Goal: Task Accomplishment & Management: Complete application form

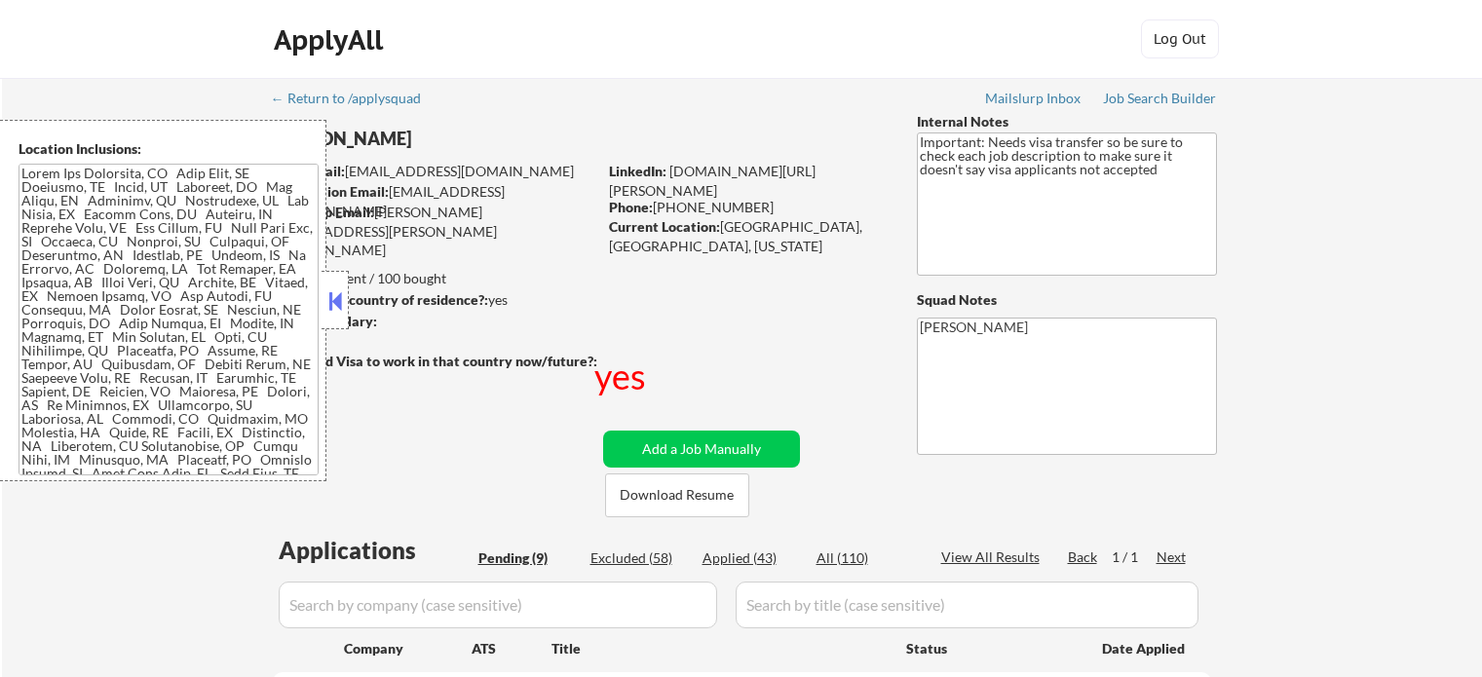
select select ""pending""
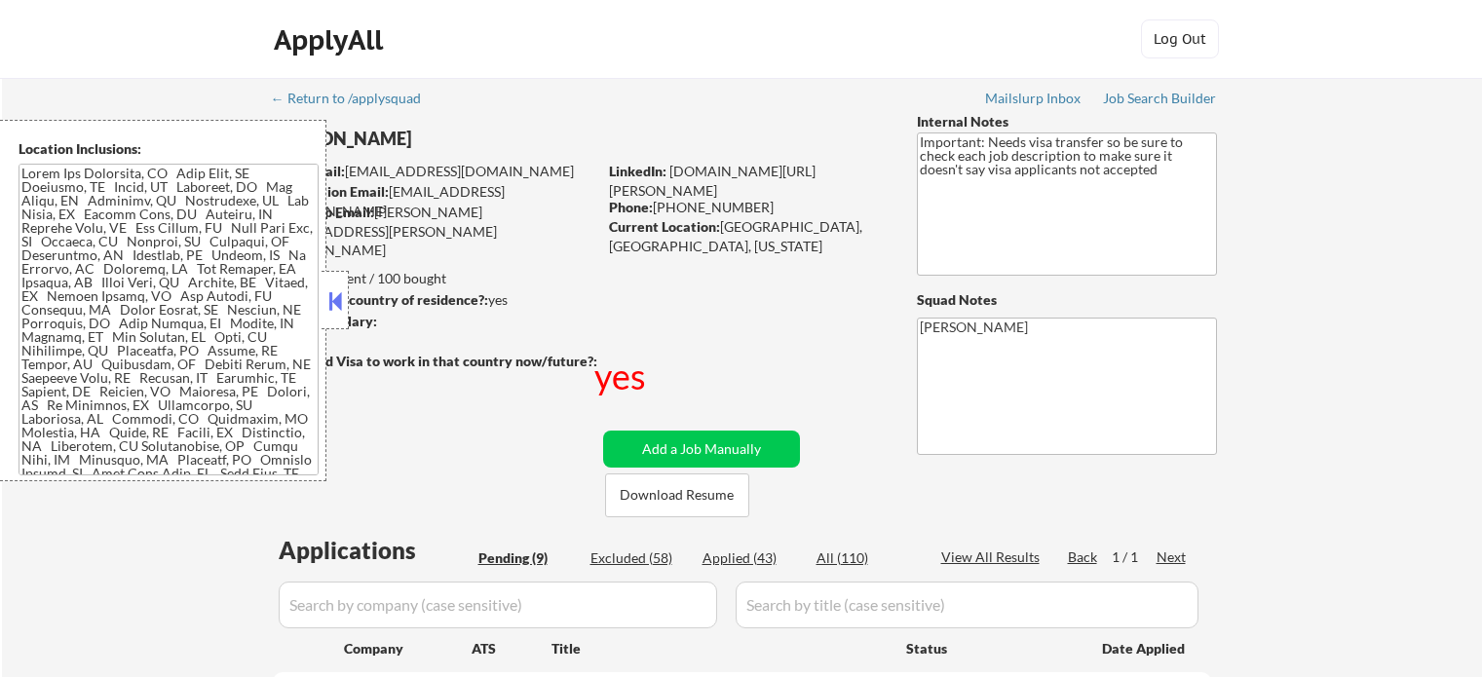
select select ""pending""
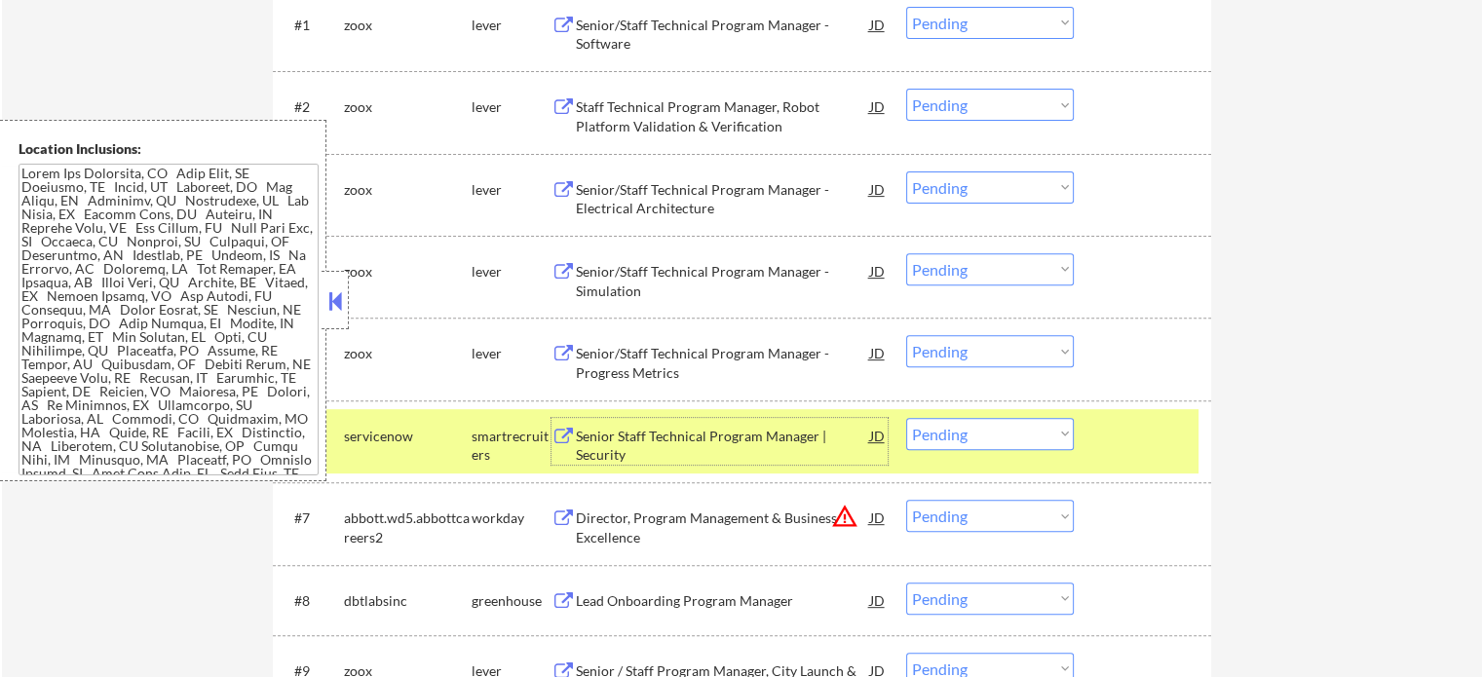
scroll to position [390, 0]
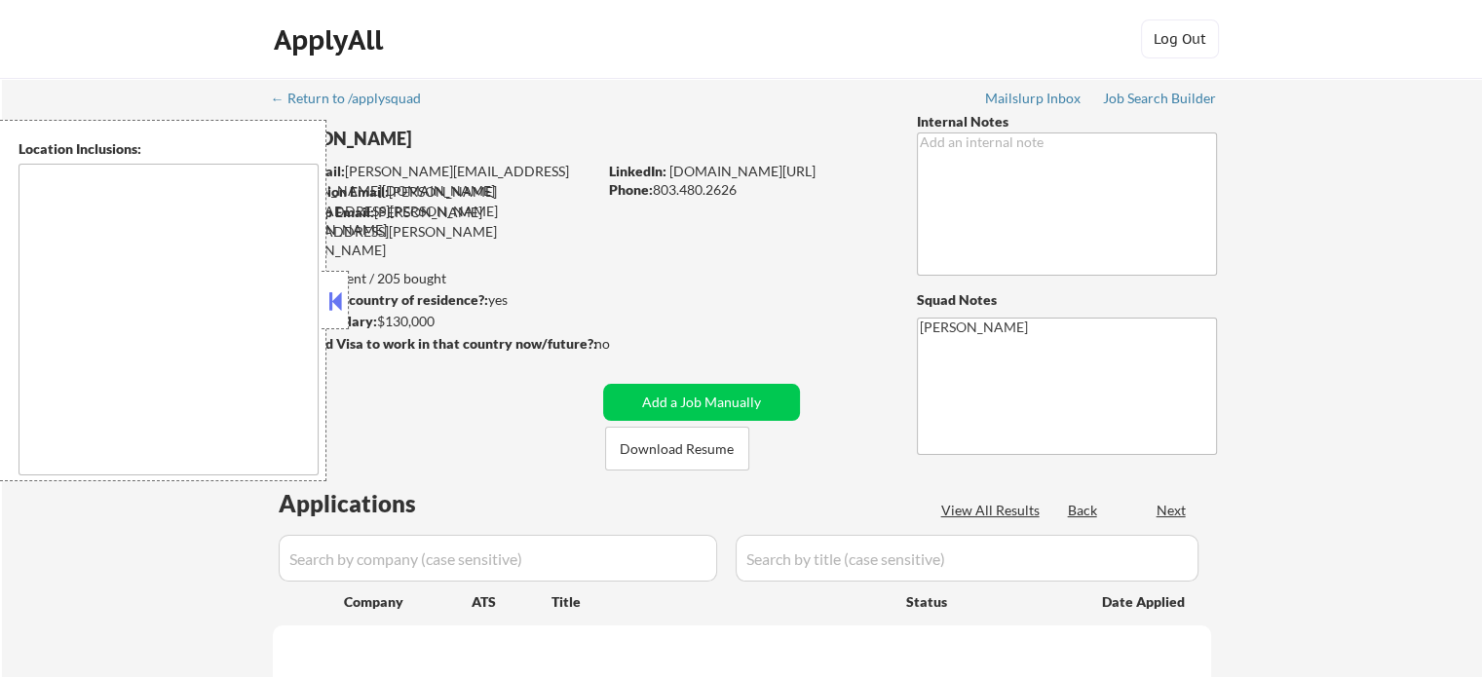
type textarea "[GEOGRAPHIC_DATA], [GEOGRAPHIC_DATA] [GEOGRAPHIC_DATA], [GEOGRAPHIC_DATA] [GEOG…"
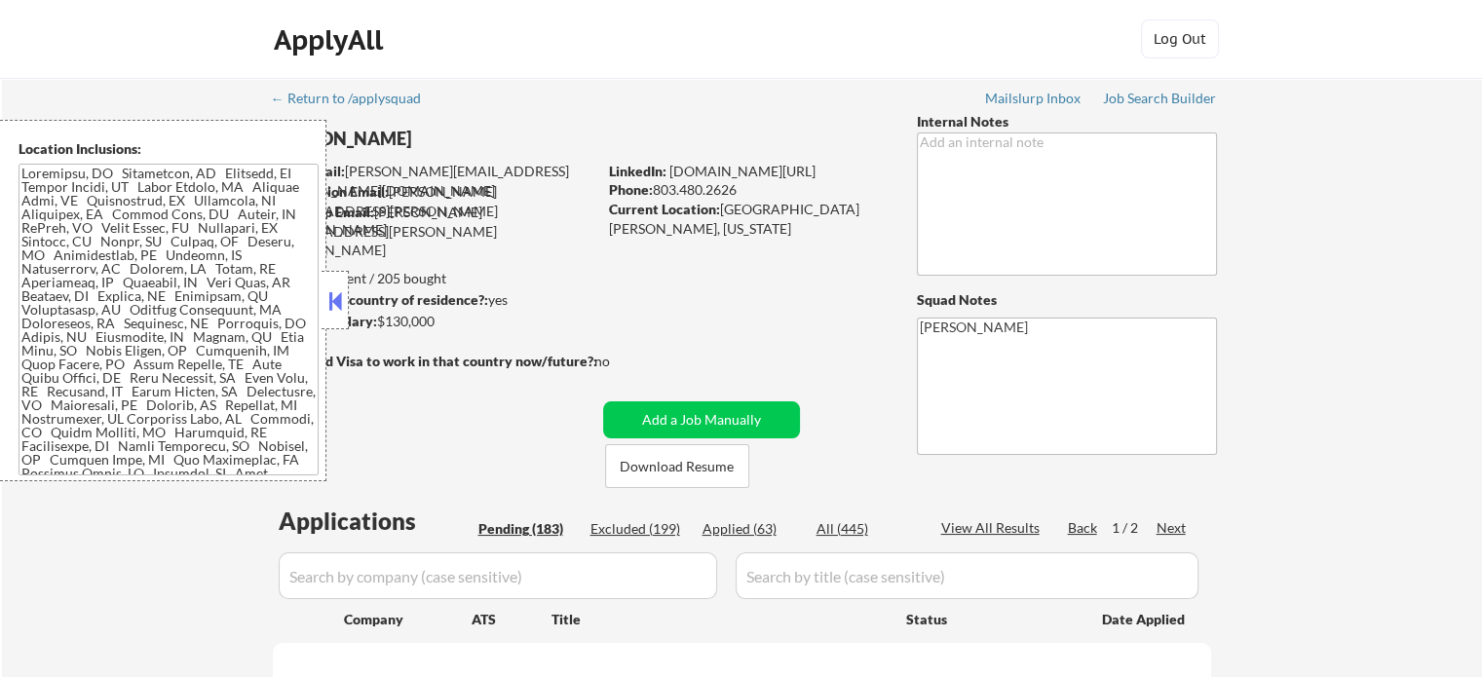
select select ""pending""
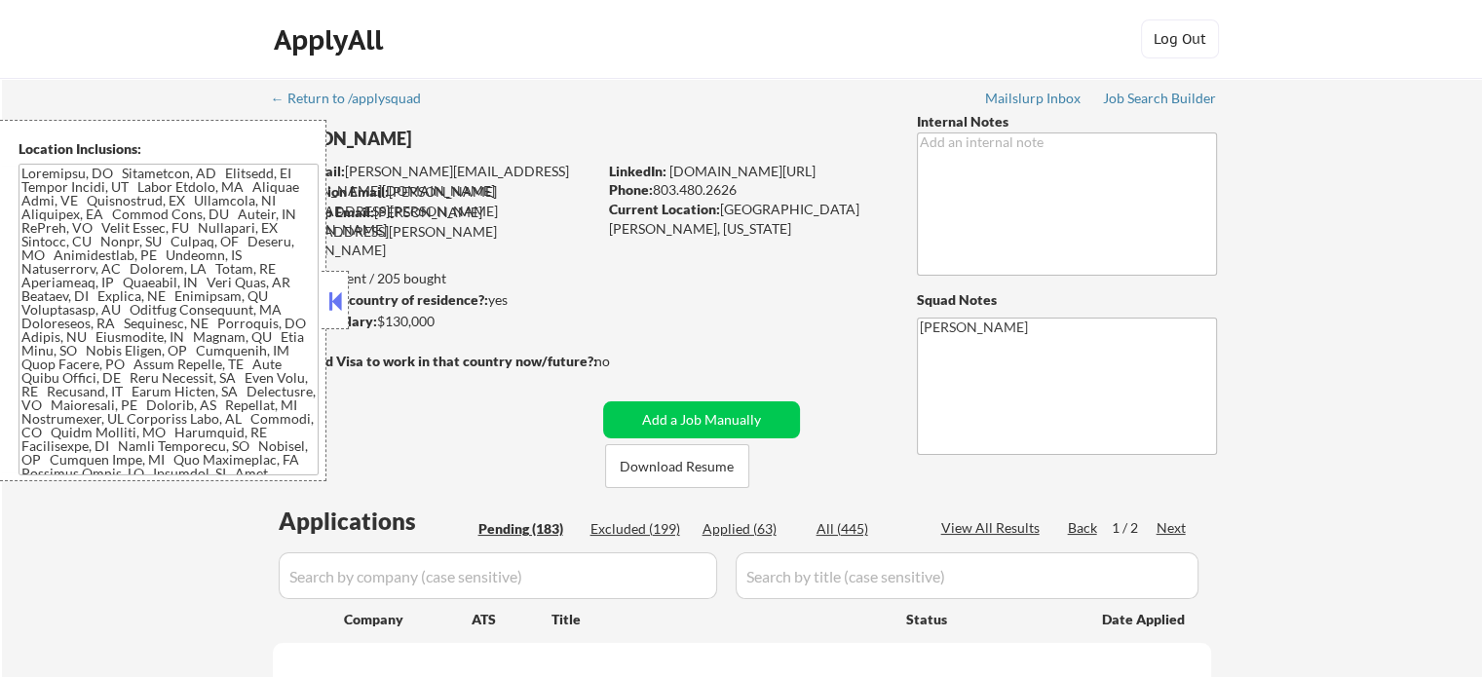
select select ""pending""
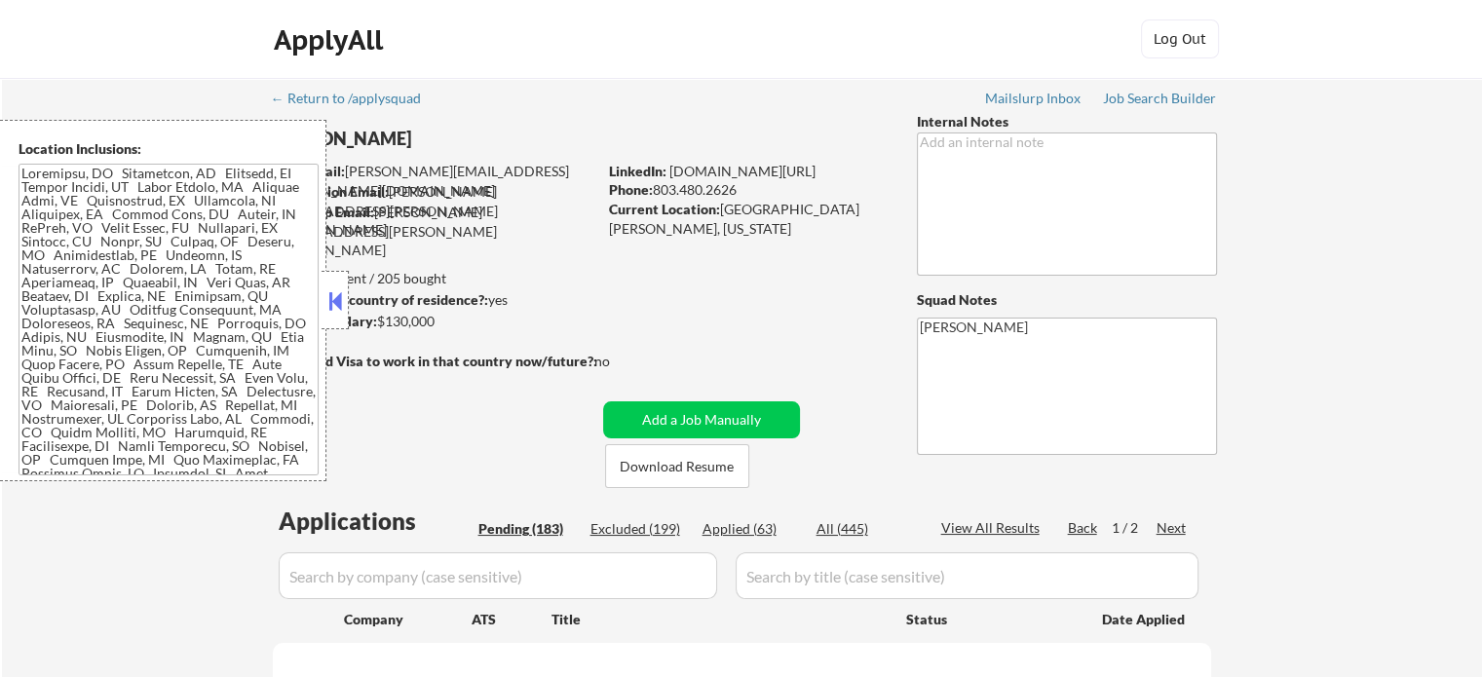
select select ""pending""
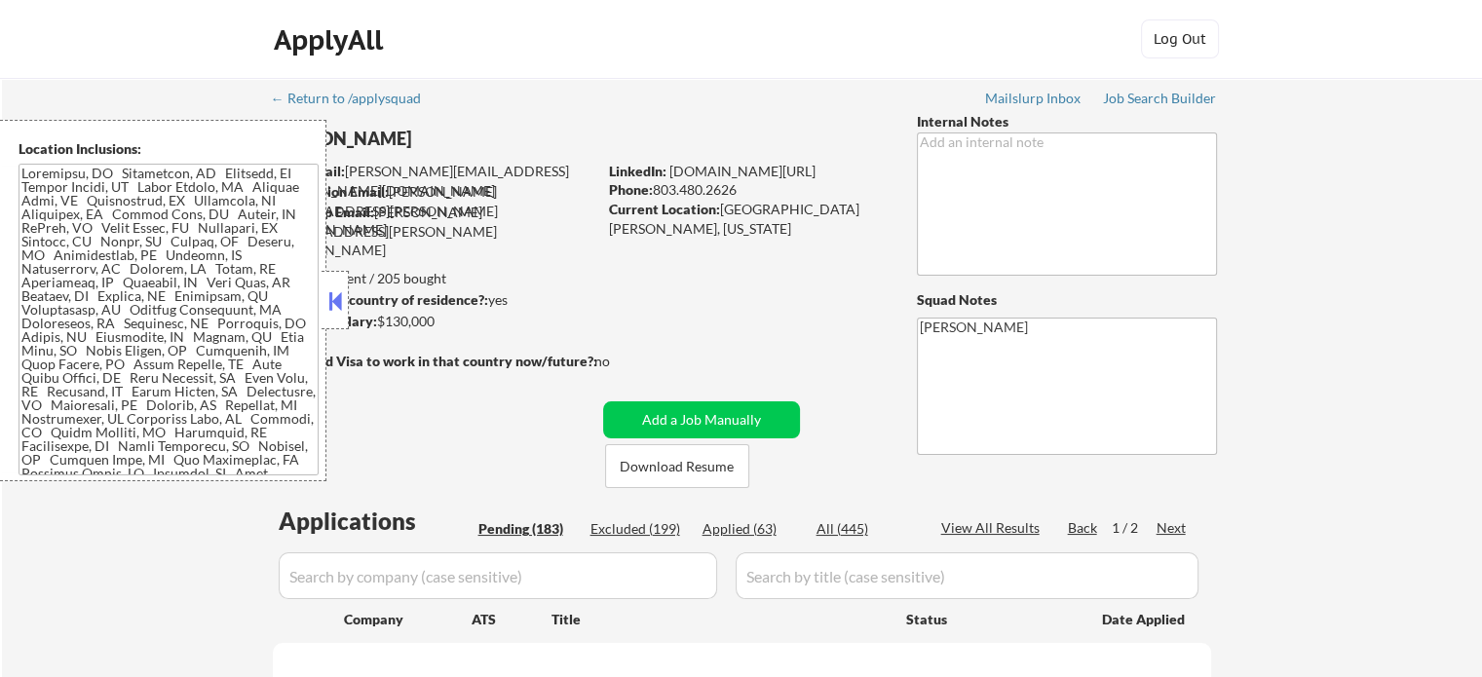
select select ""pending""
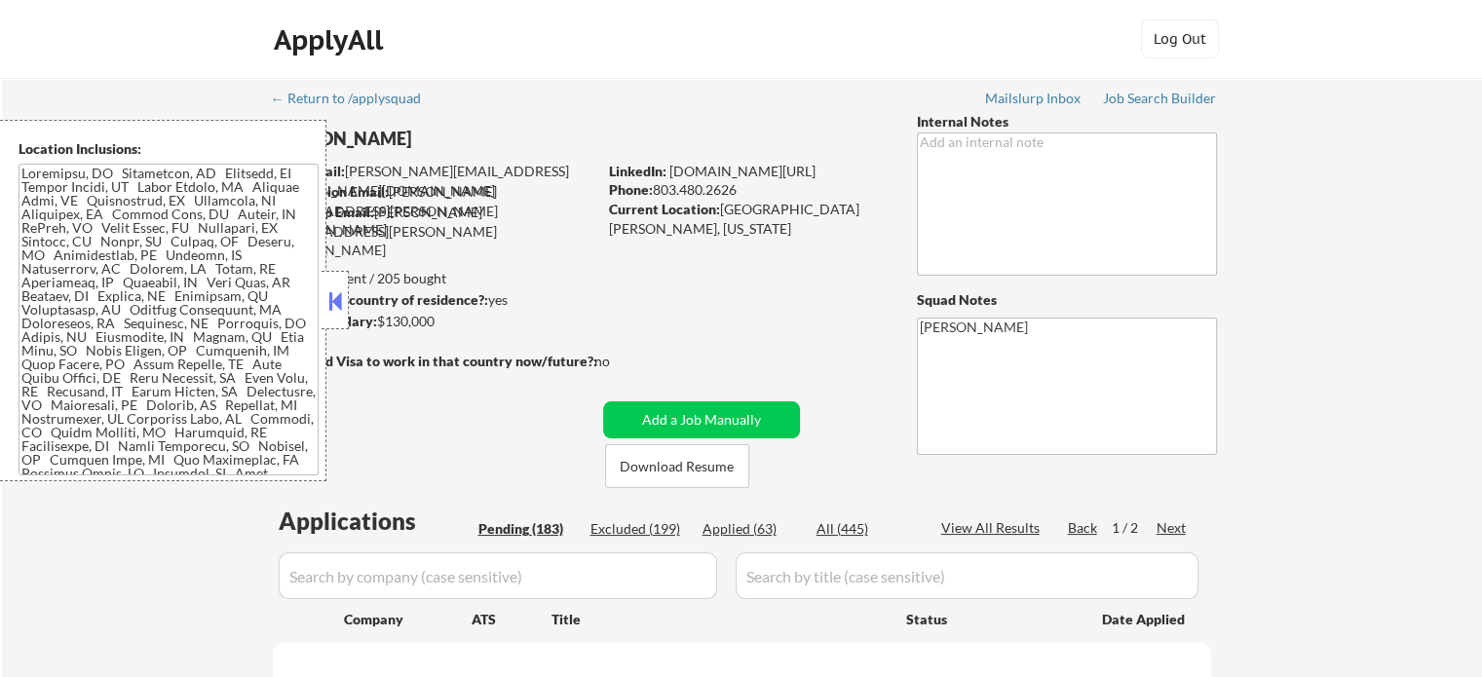
select select ""pending""
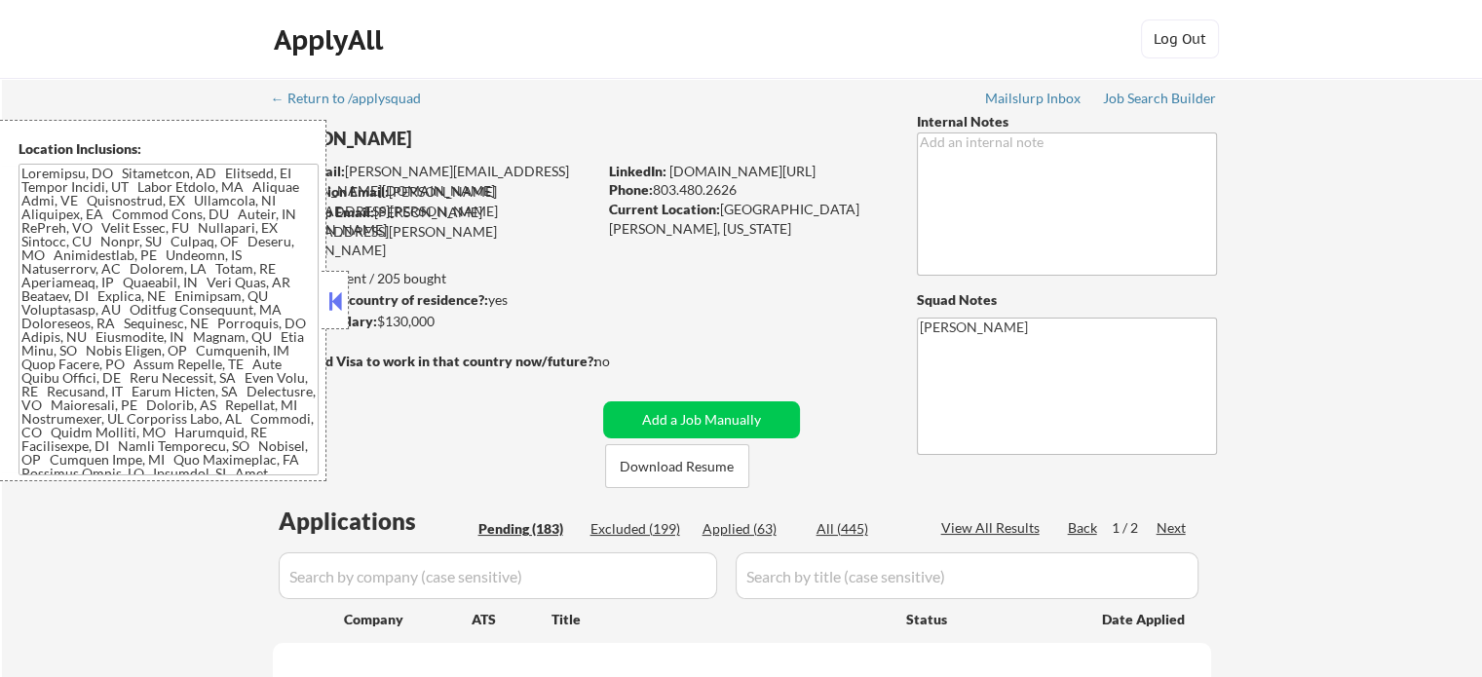
select select ""pending""
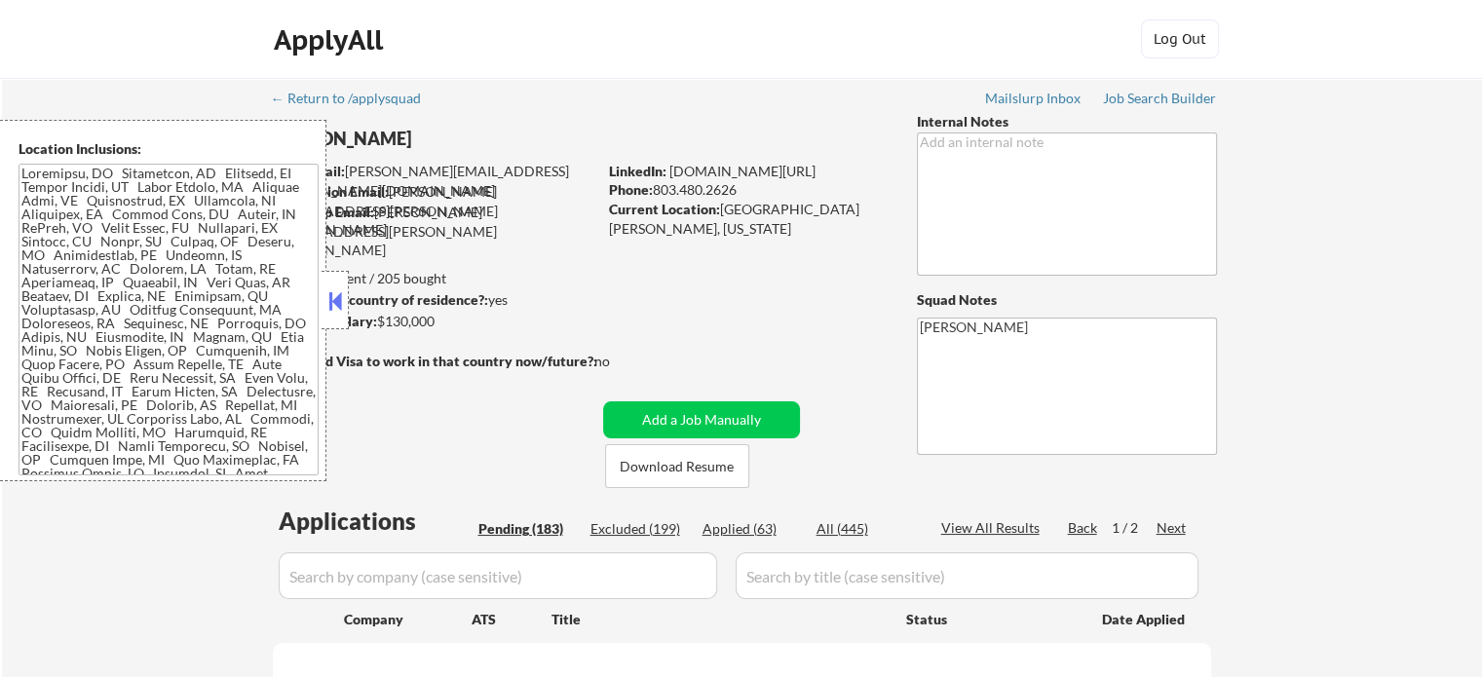
select select ""pending""
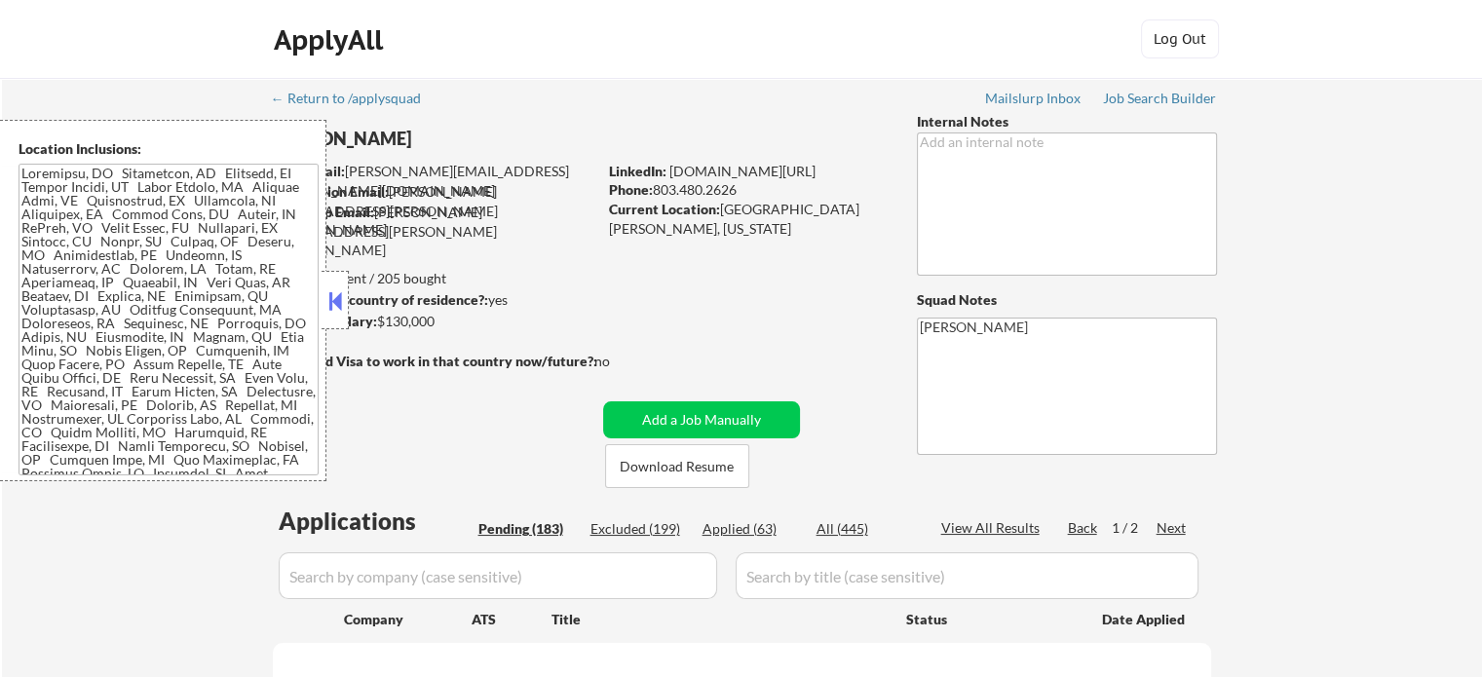
select select ""pending""
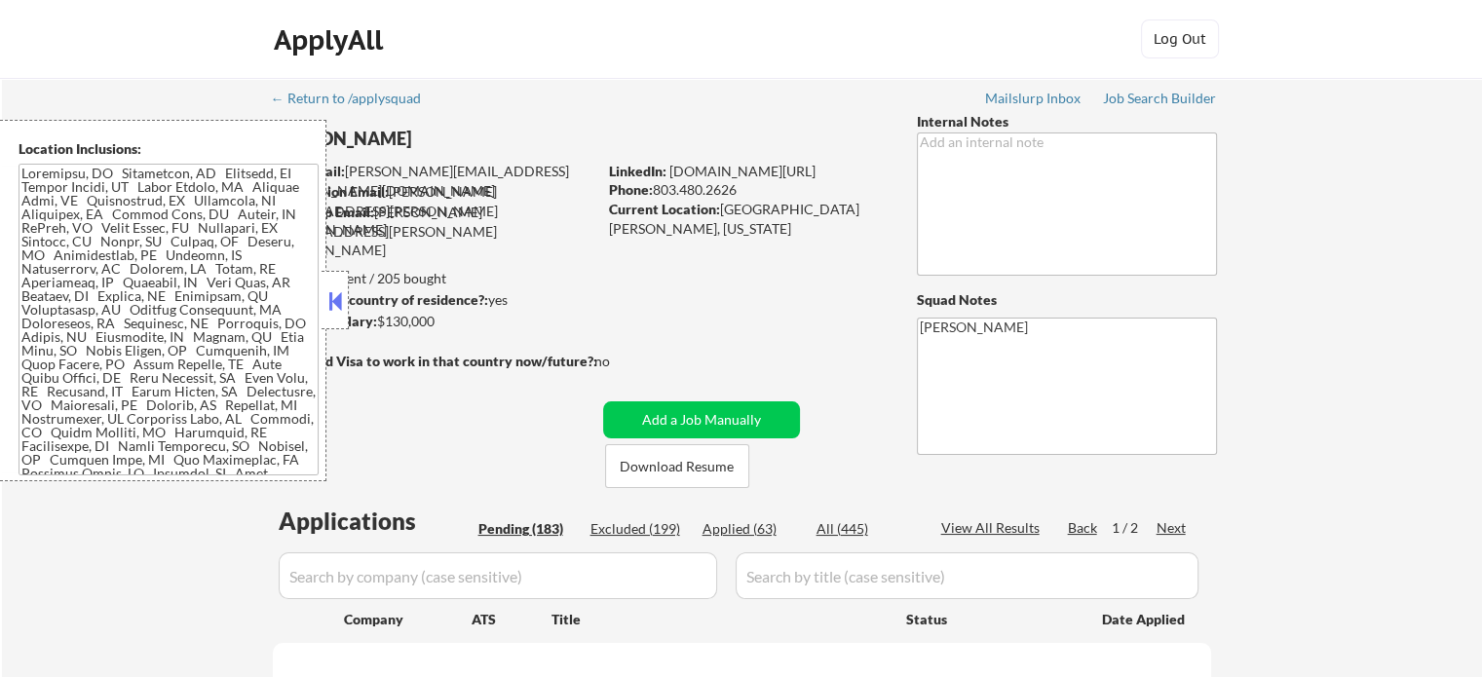
select select ""pending""
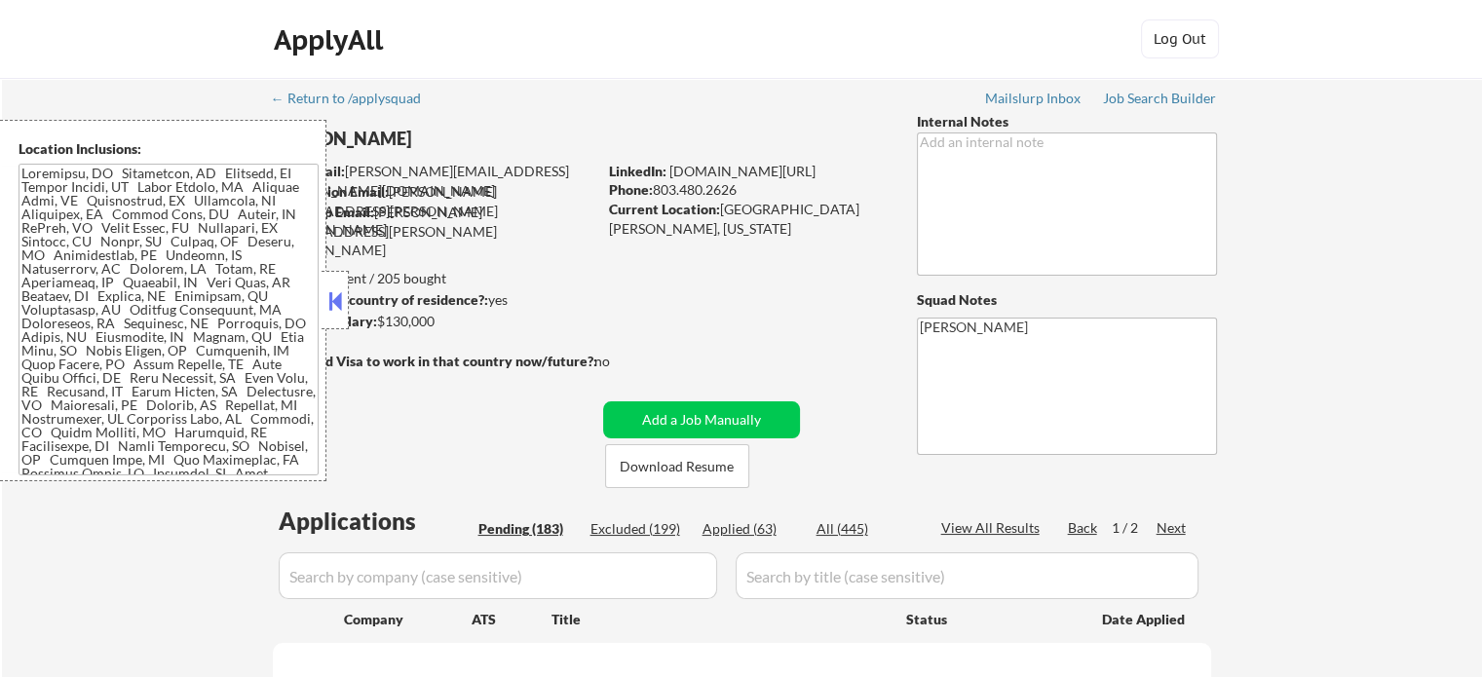
select select ""pending""
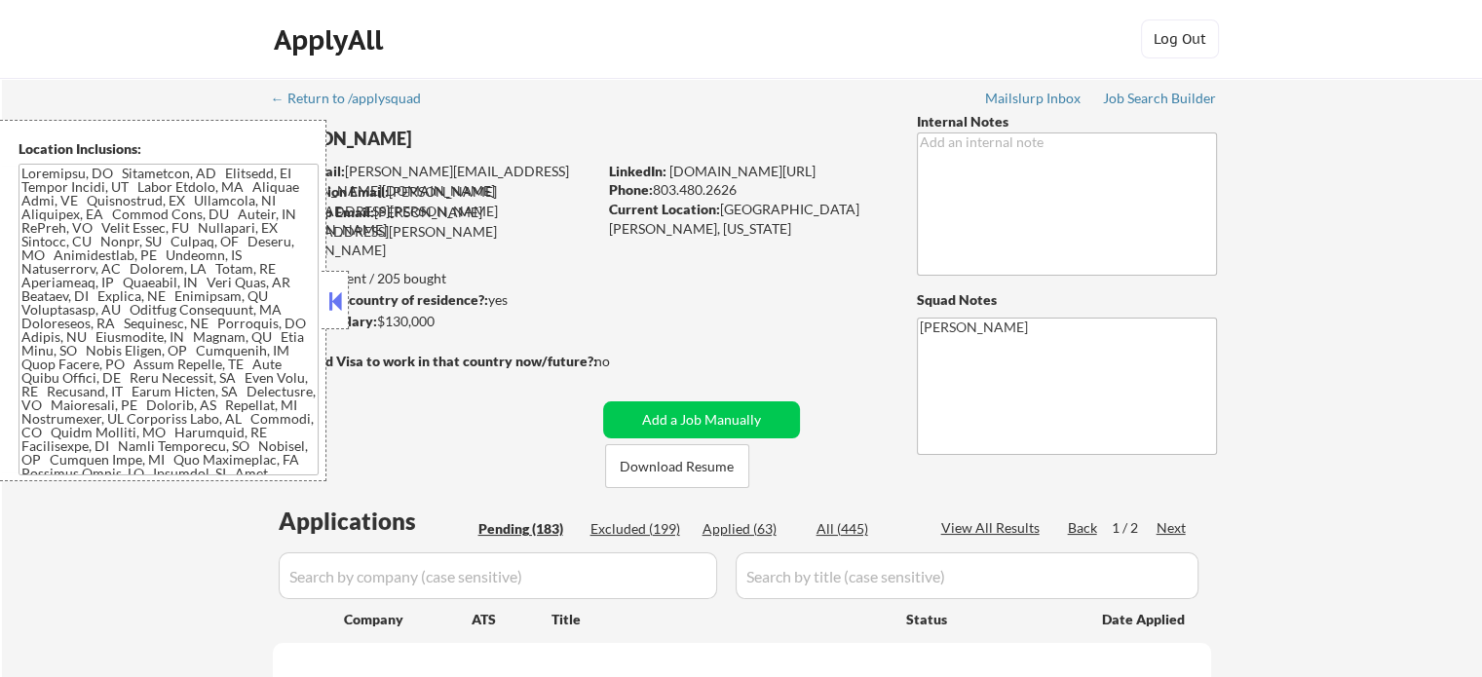
select select ""pending""
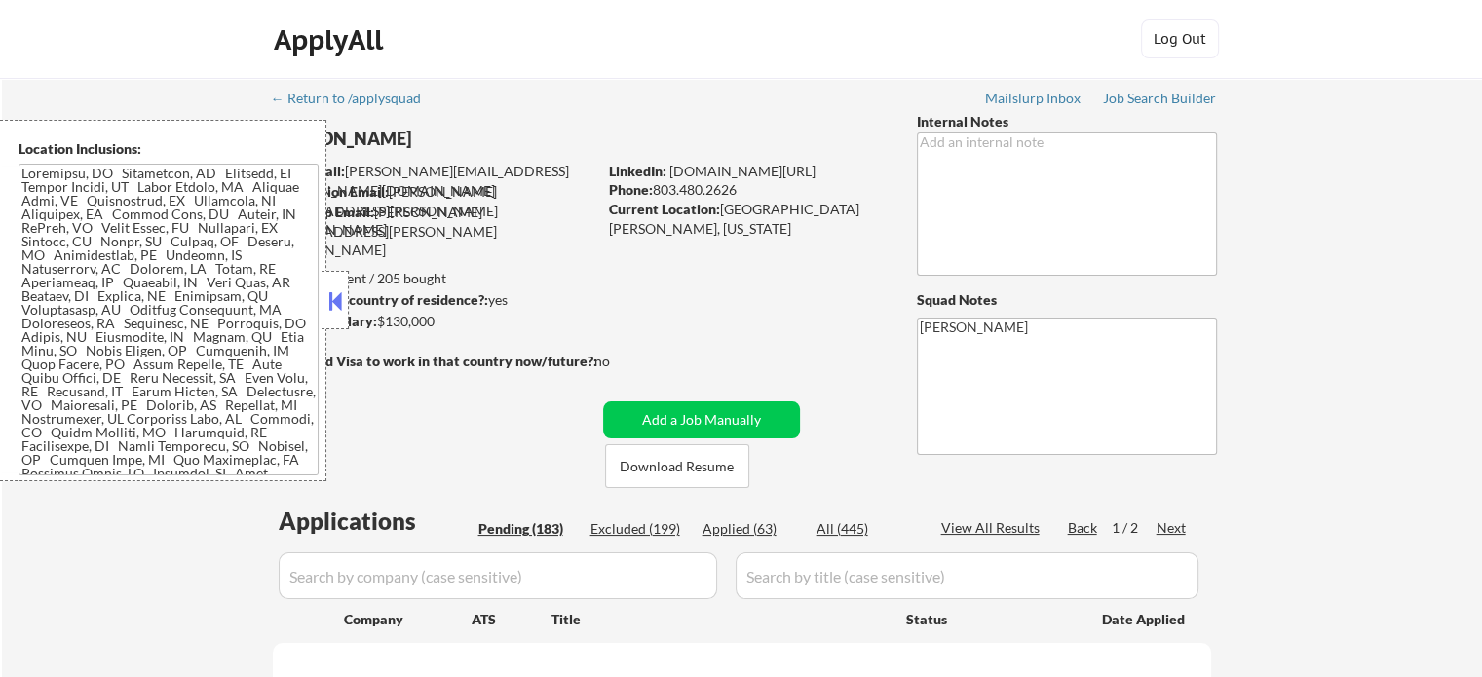
select select ""pending""
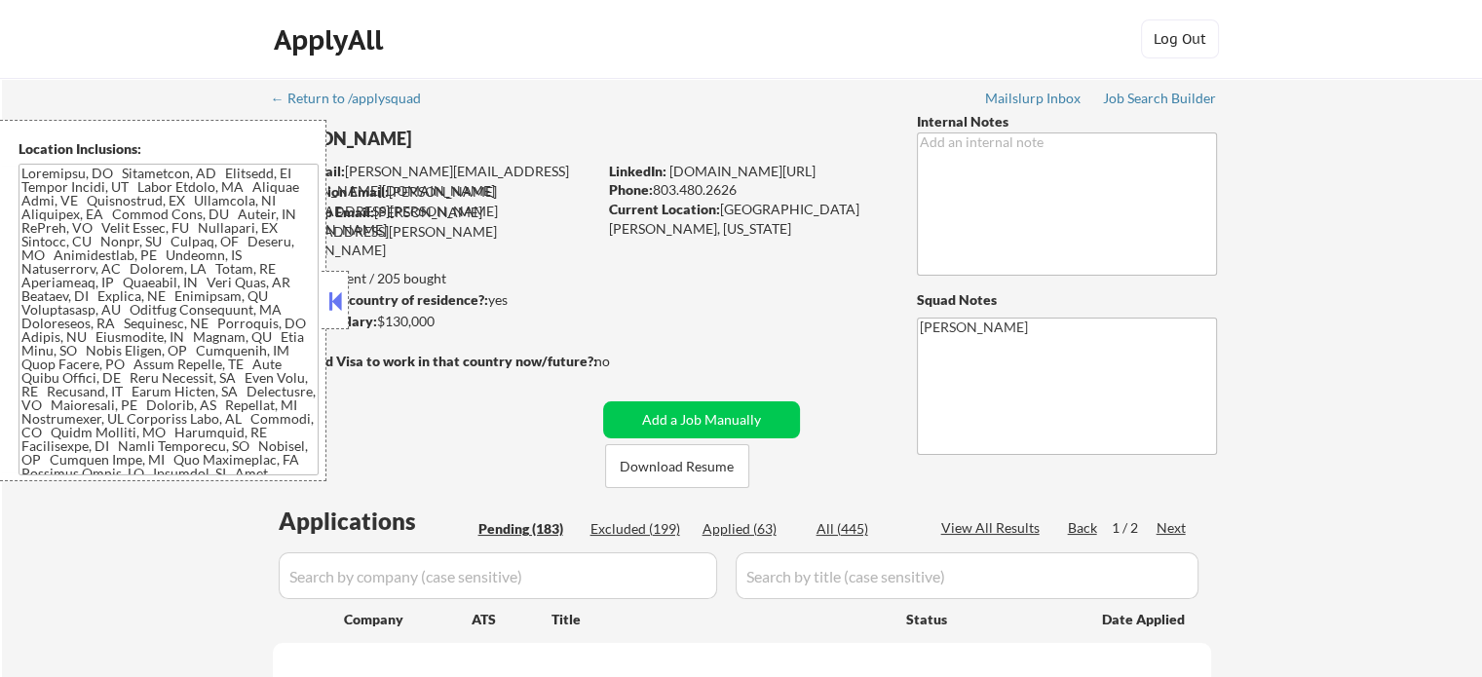
select select ""pending""
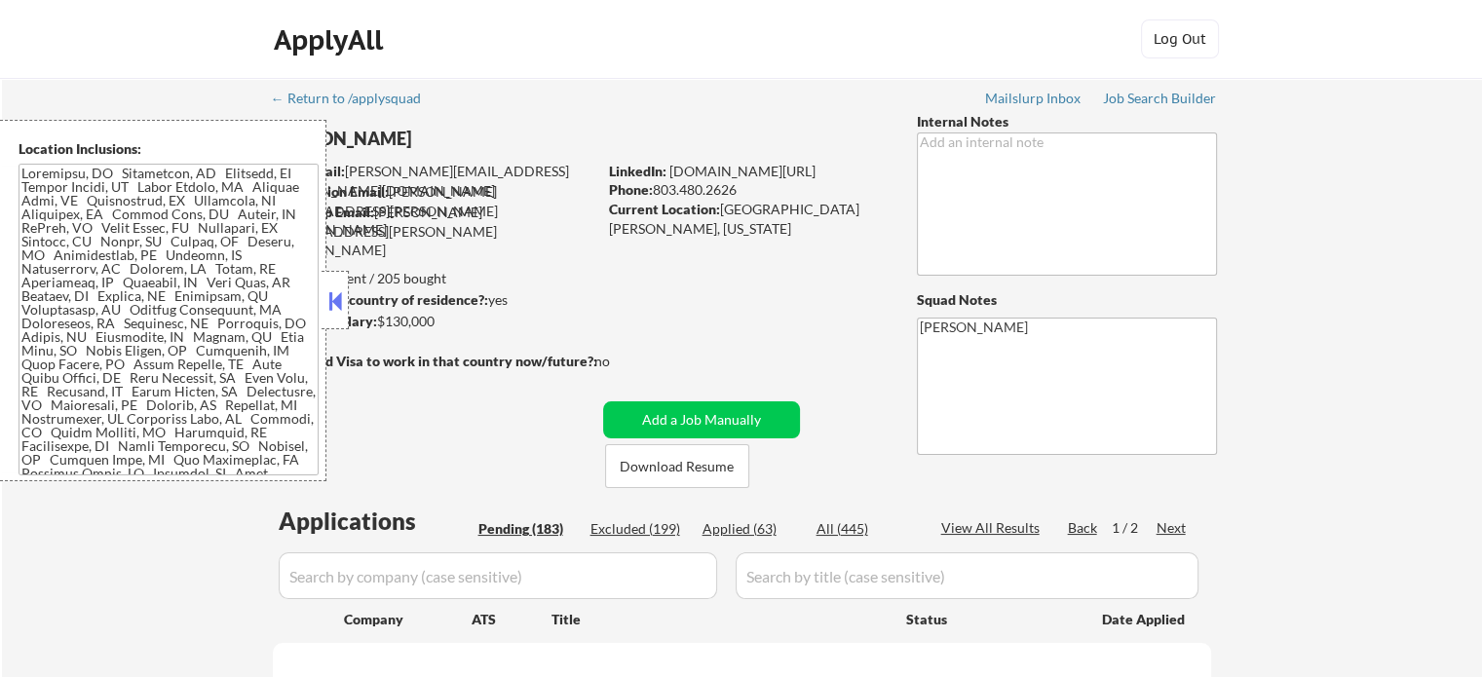
select select ""pending""
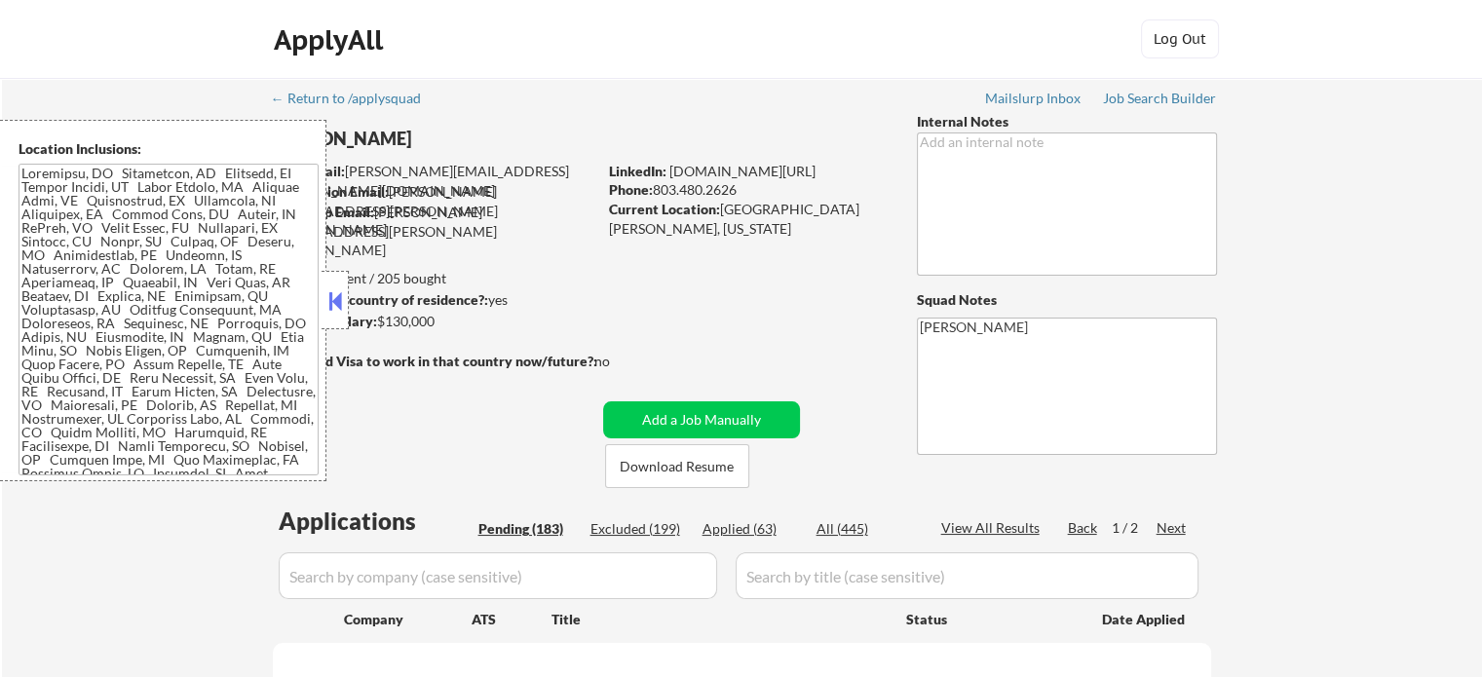
select select ""pending""
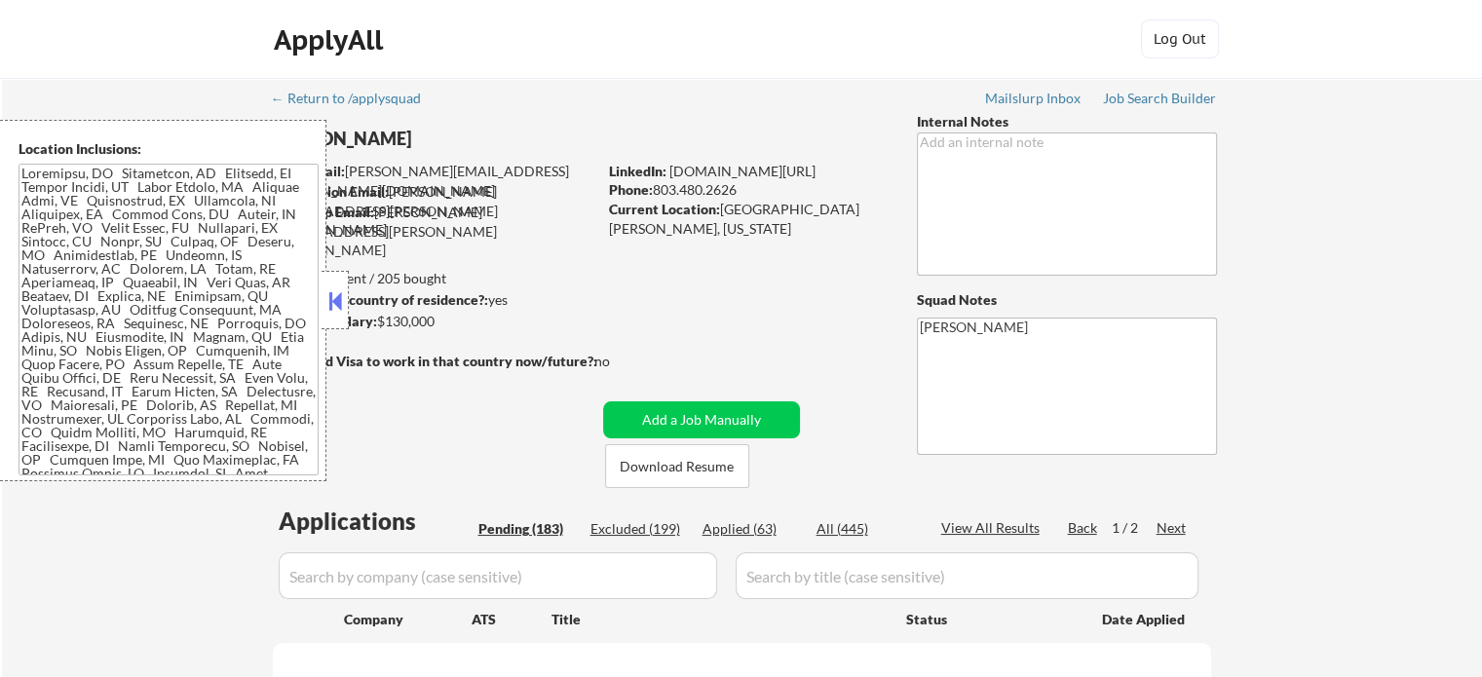
select select ""pending""
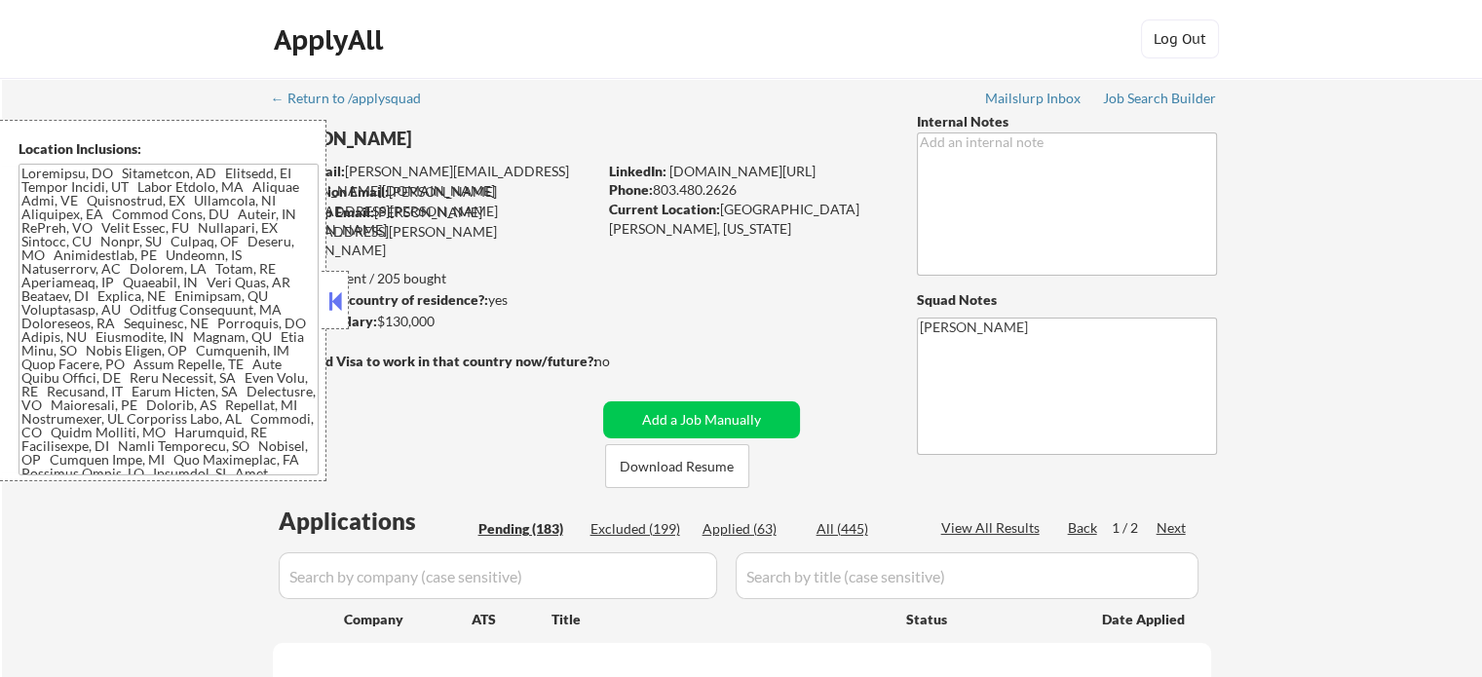
select select ""pending""
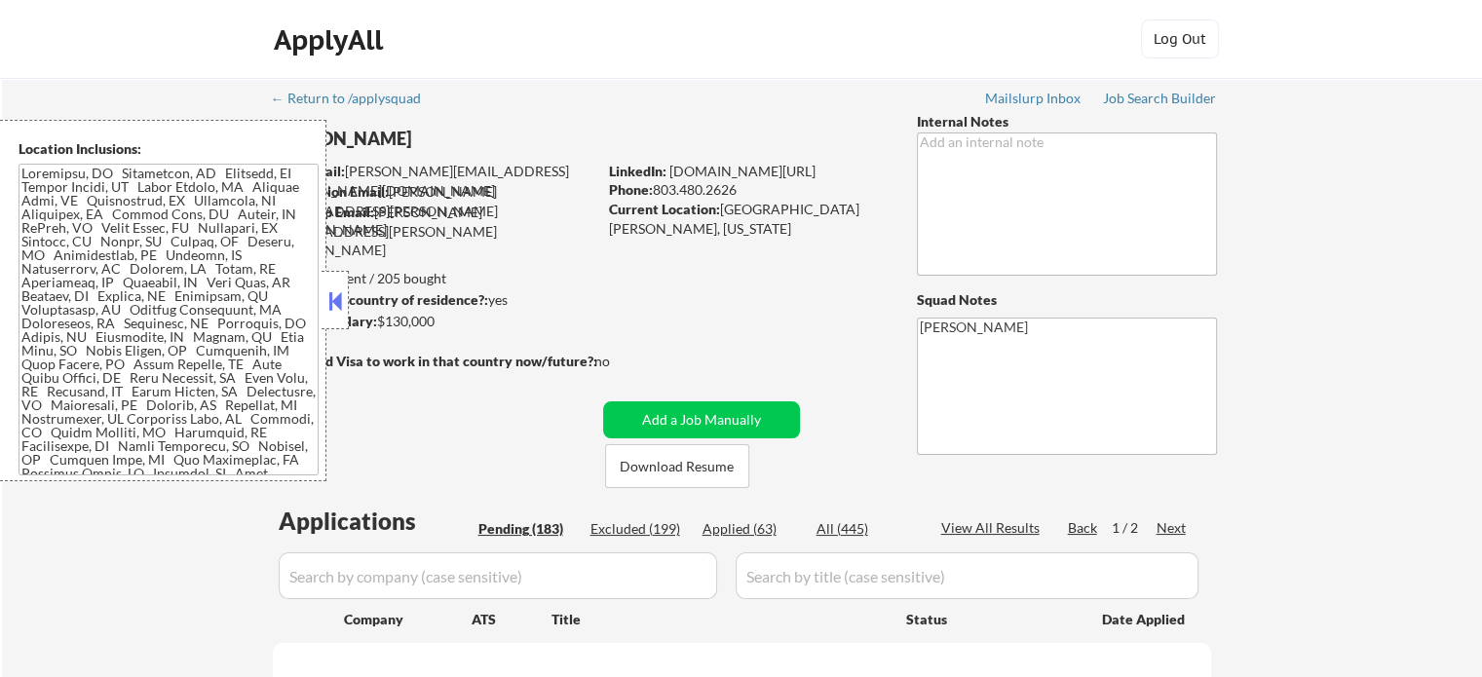
select select ""pending""
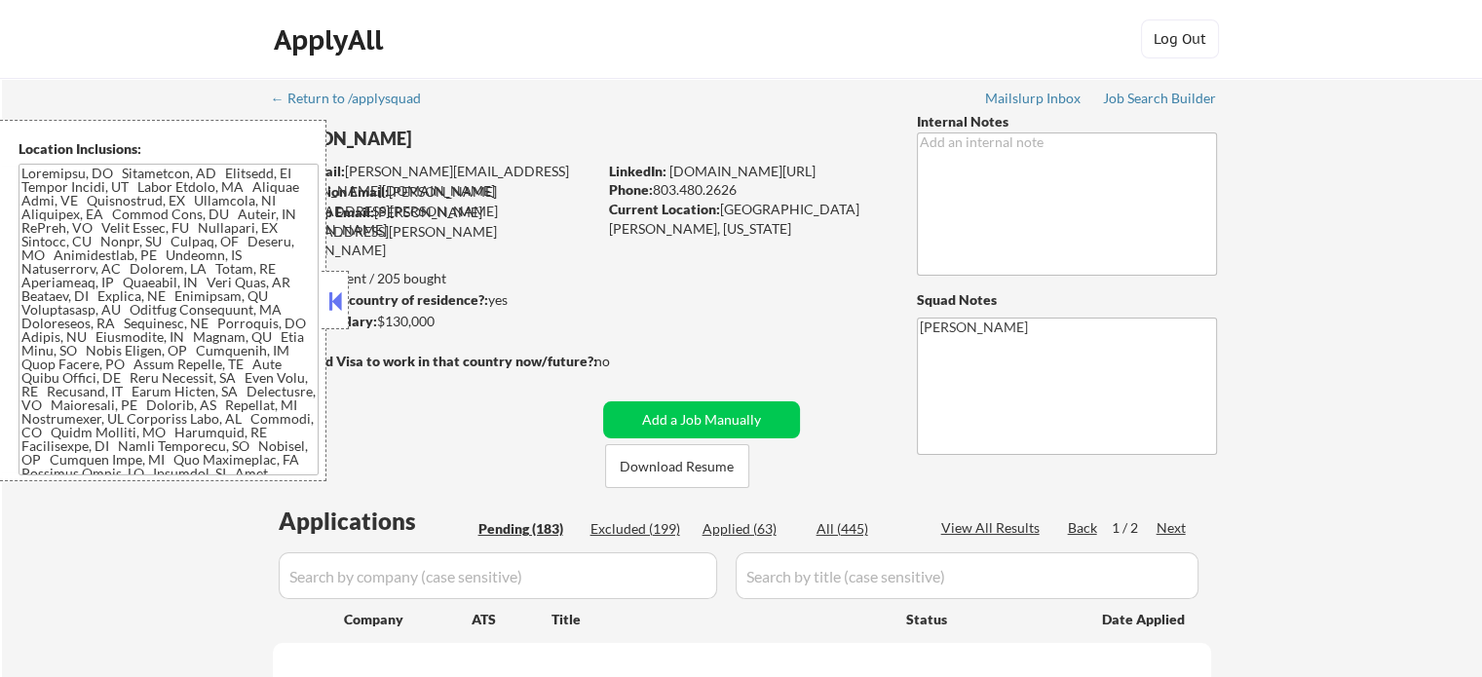
select select ""pending""
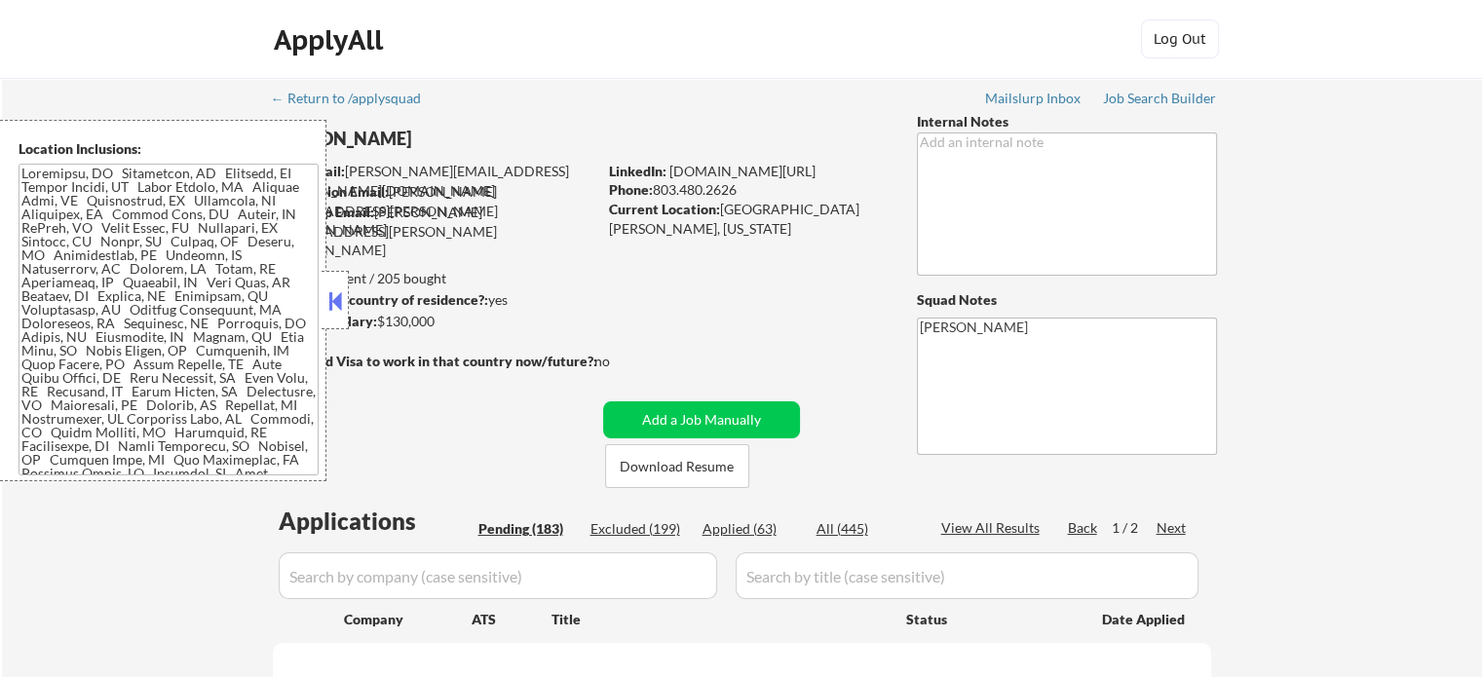
select select ""pending""
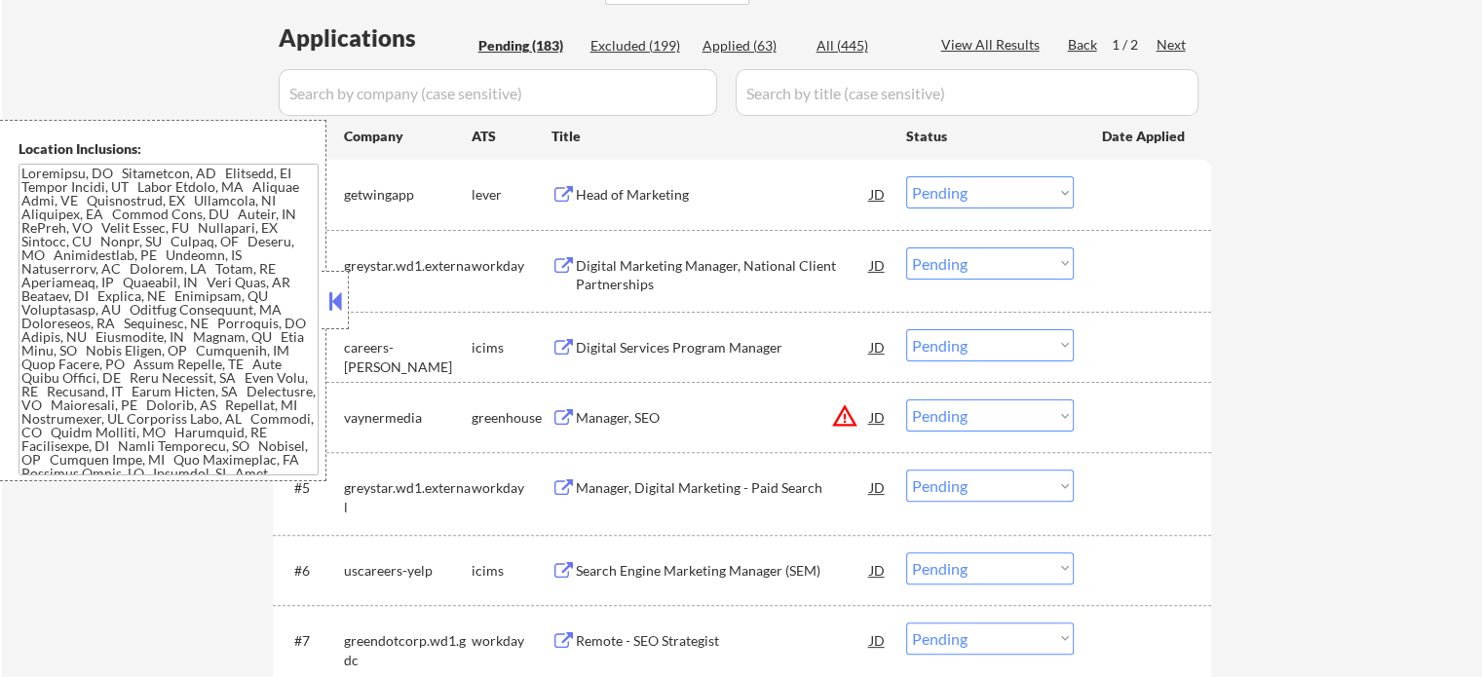
scroll to position [487, 0]
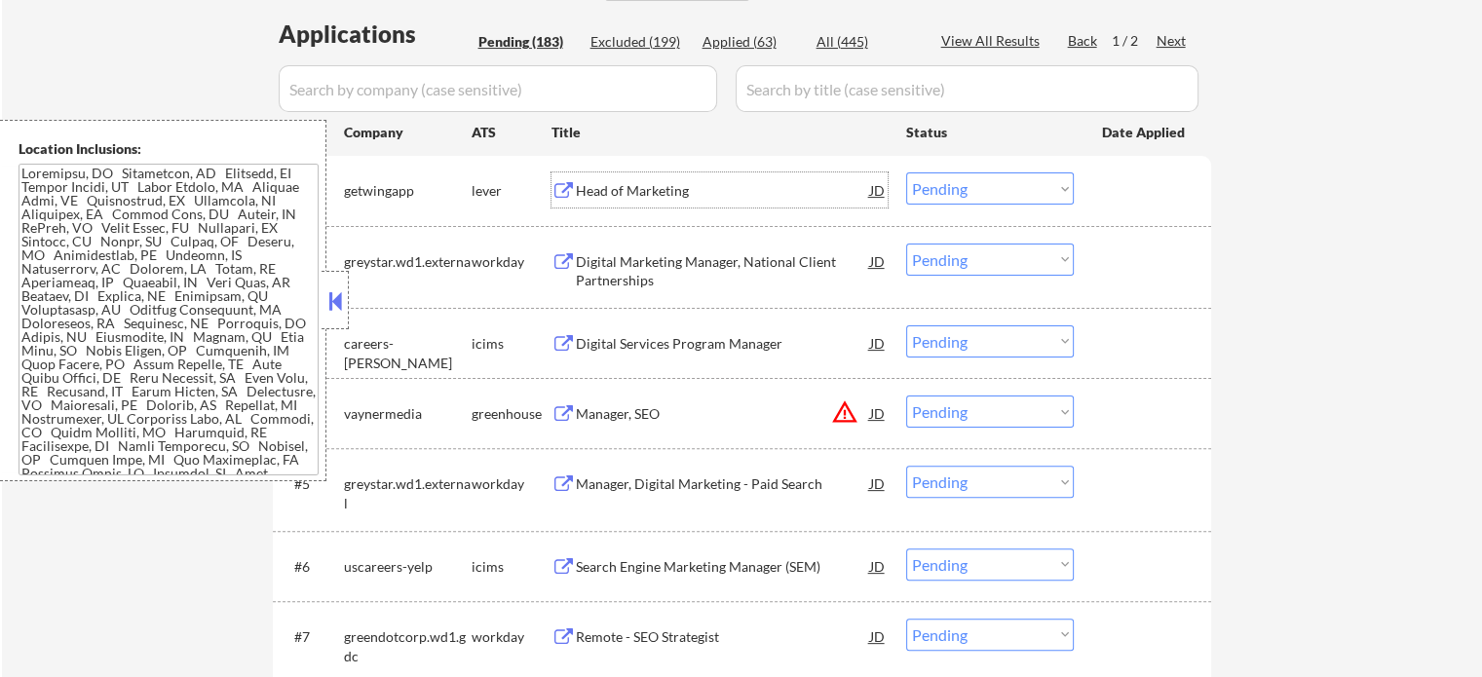
click at [609, 197] on div "Head of Marketing" at bounding box center [723, 190] width 294 height 19
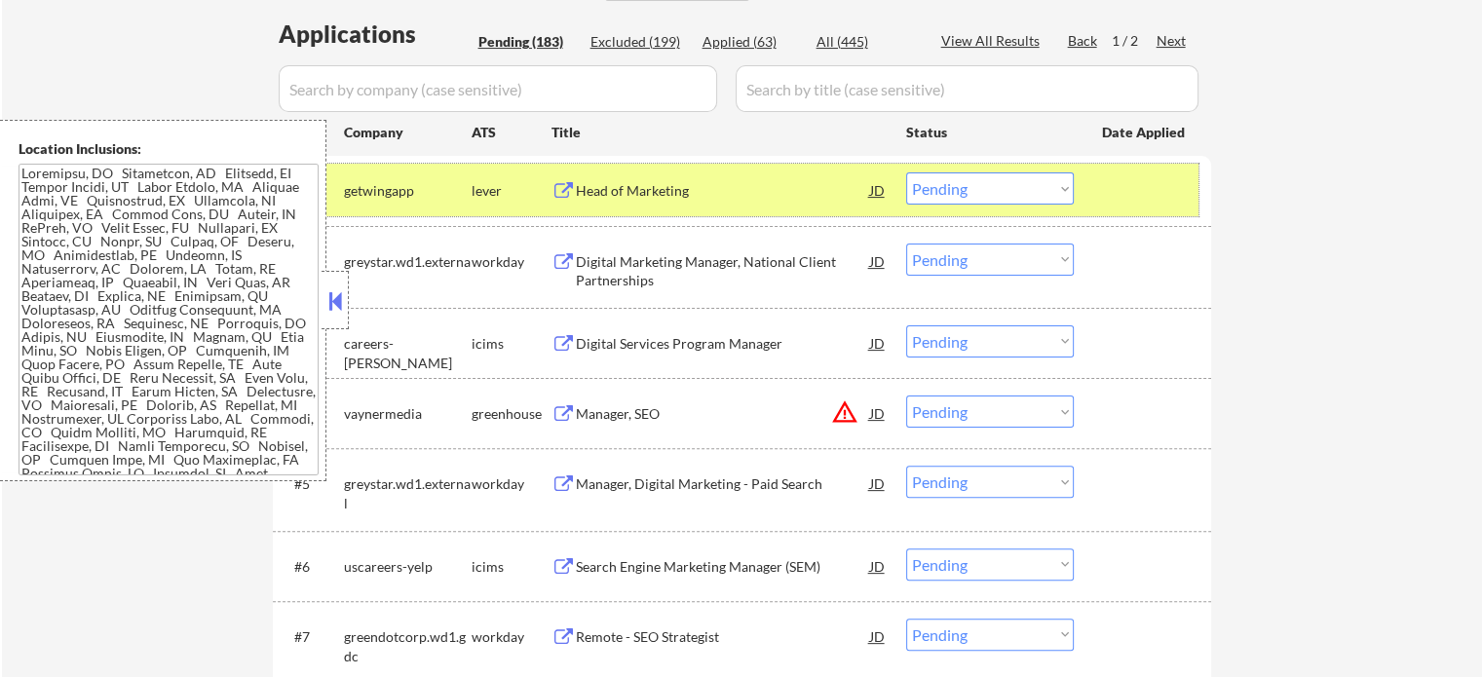
click at [1154, 204] on div at bounding box center [1145, 189] width 86 height 35
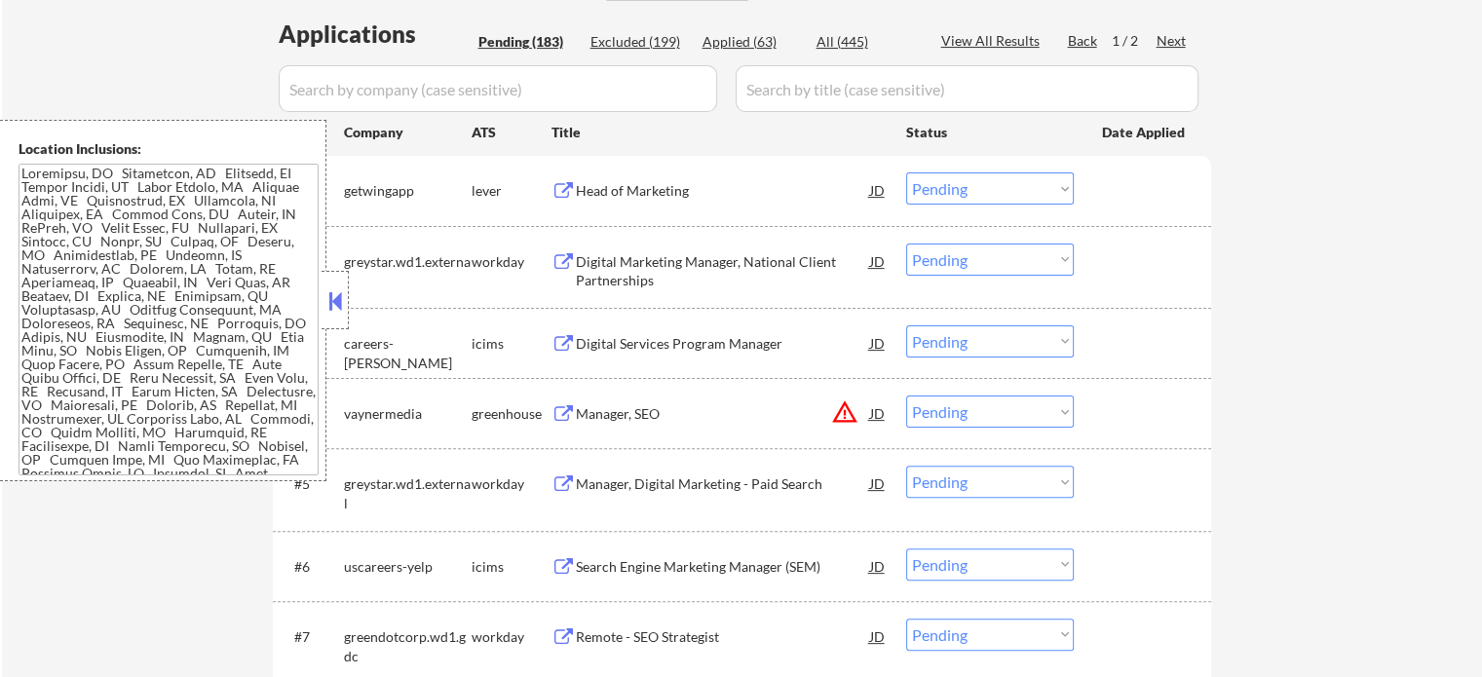
click at [680, 420] on div "Manager, SEO" at bounding box center [723, 413] width 294 height 19
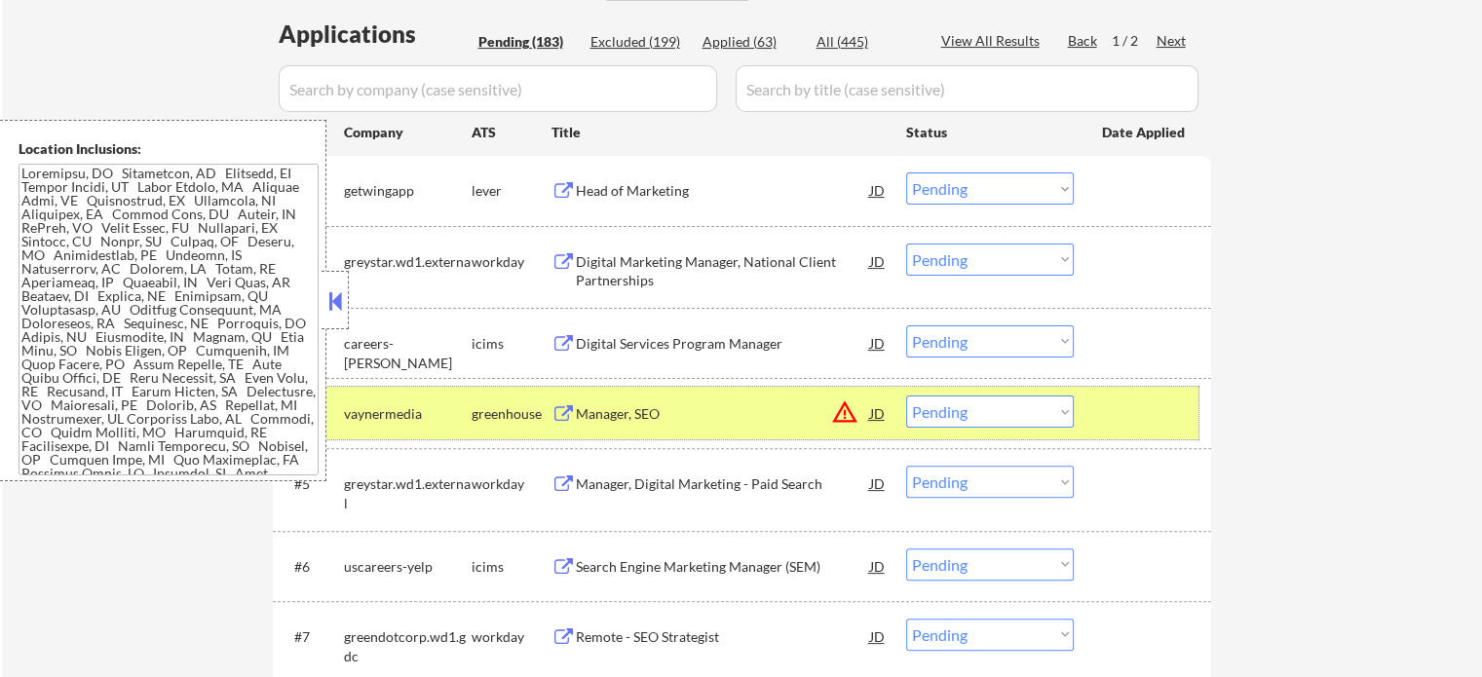
click at [1123, 408] on div at bounding box center [1145, 413] width 86 height 35
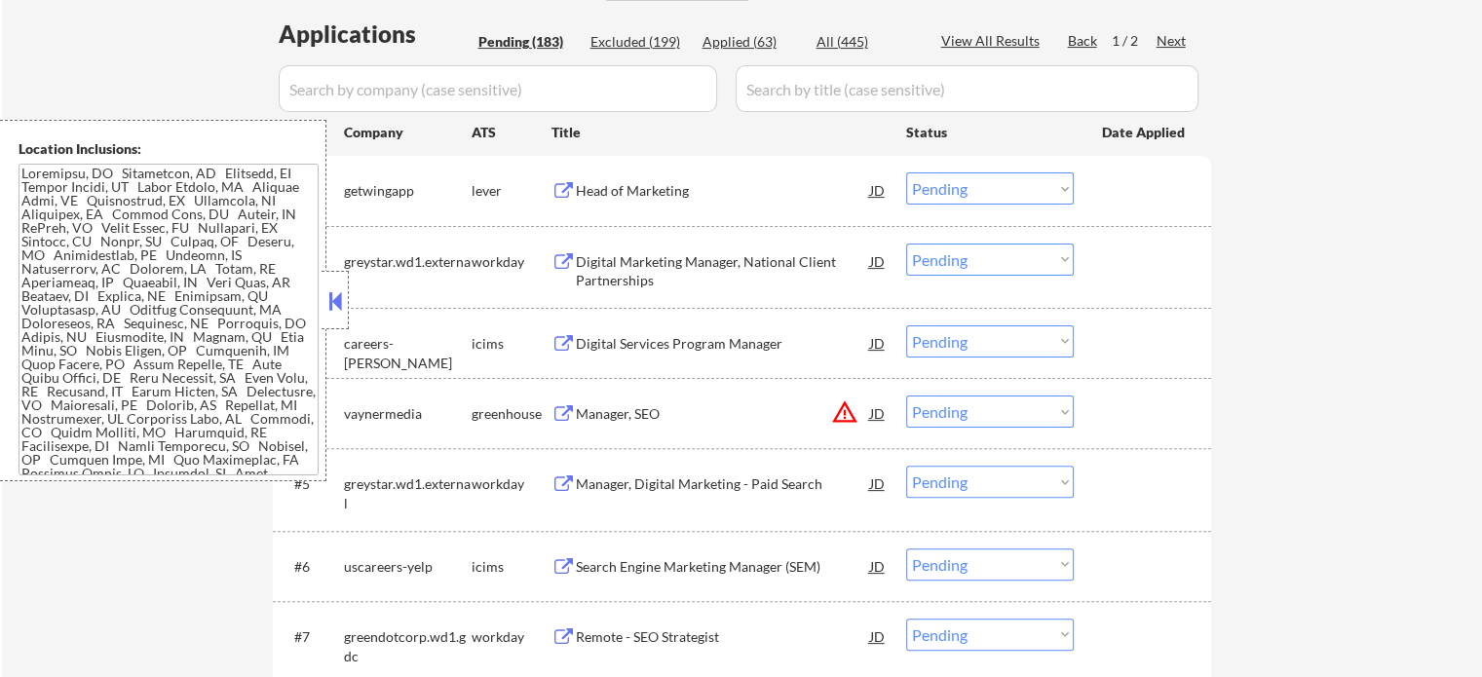
click at [702, 487] on div "Manager, Digital Marketing - Paid Search" at bounding box center [723, 484] width 294 height 19
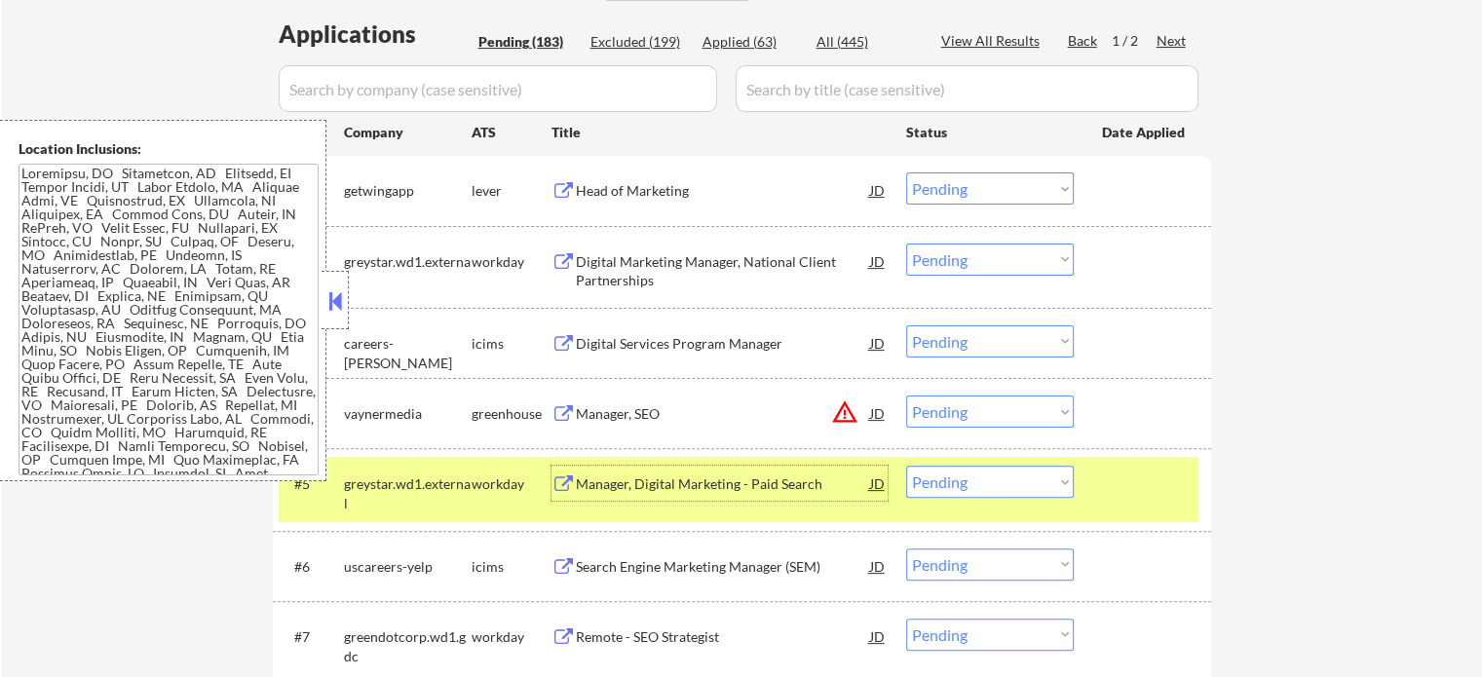
click at [1027, 476] on select "Choose an option... Pending Applied Excluded (Questions) Excluded (Expired) Exc…" at bounding box center [990, 482] width 168 height 32
click at [906, 466] on select "Choose an option... Pending Applied Excluded (Questions) Excluded (Expired) Exc…" at bounding box center [990, 482] width 168 height 32
click at [1115, 475] on div at bounding box center [1145, 483] width 86 height 35
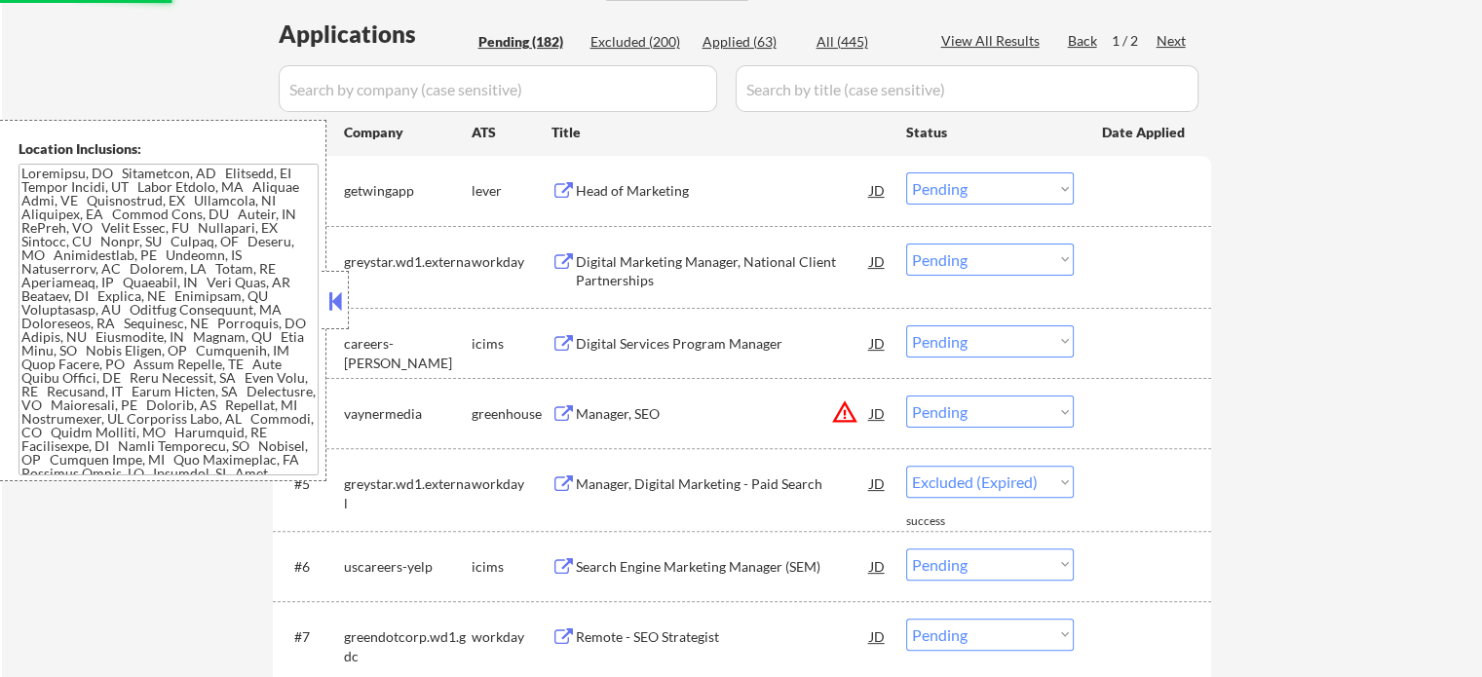
select select ""pending""
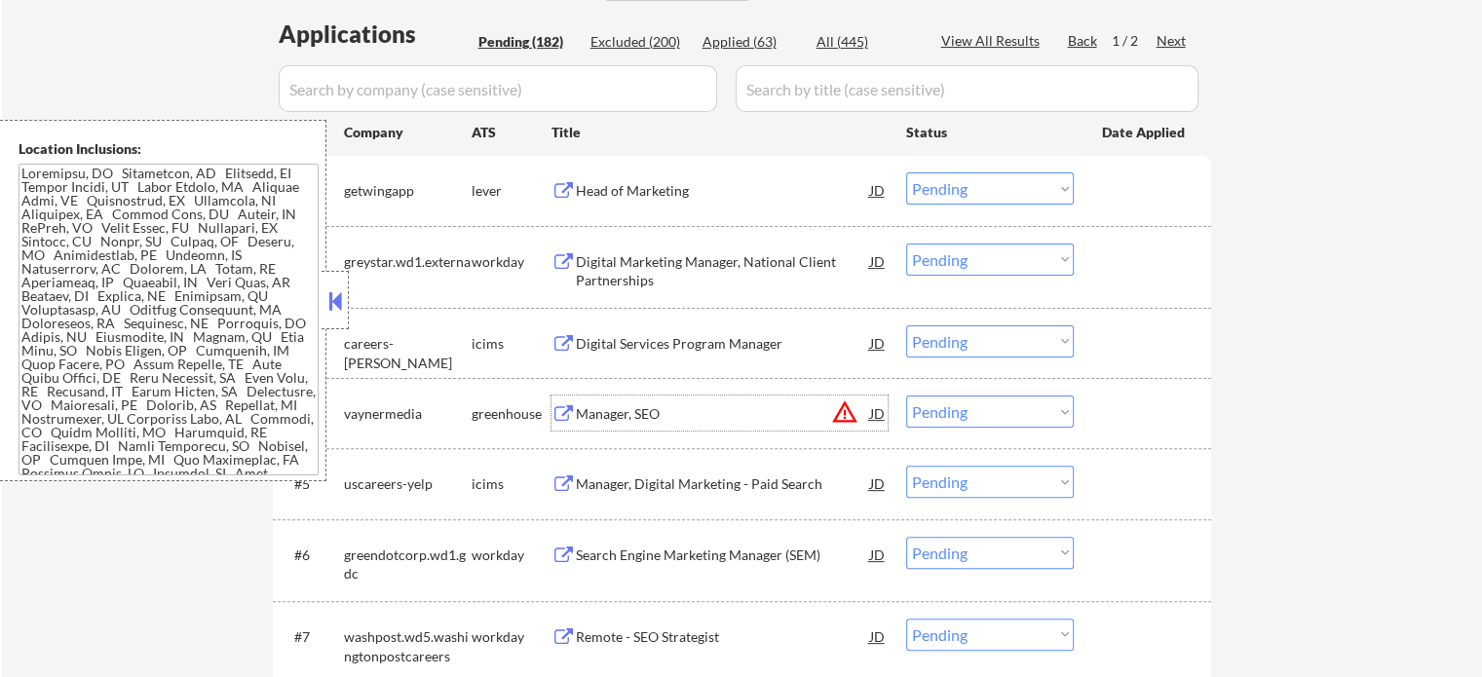
click at [613, 420] on div "Manager, SEO" at bounding box center [723, 413] width 294 height 19
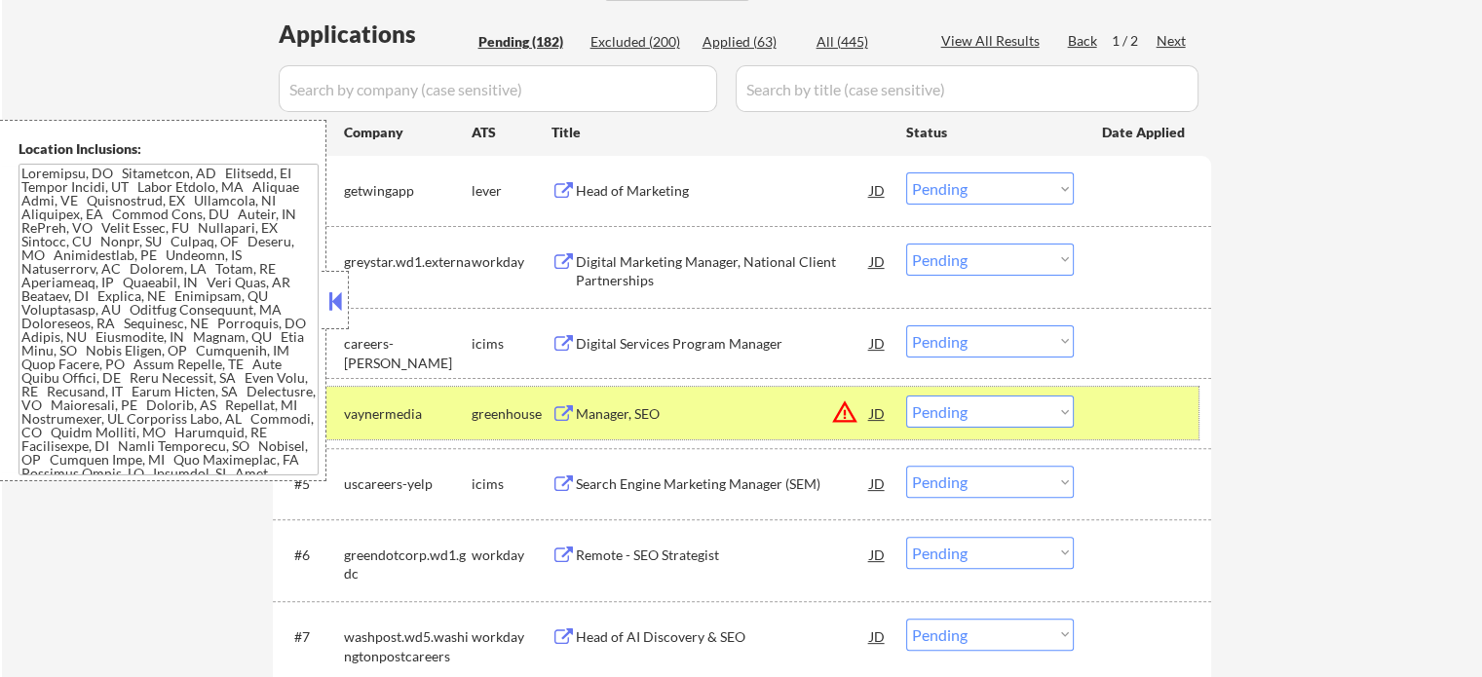
click at [1138, 421] on div at bounding box center [1145, 413] width 86 height 35
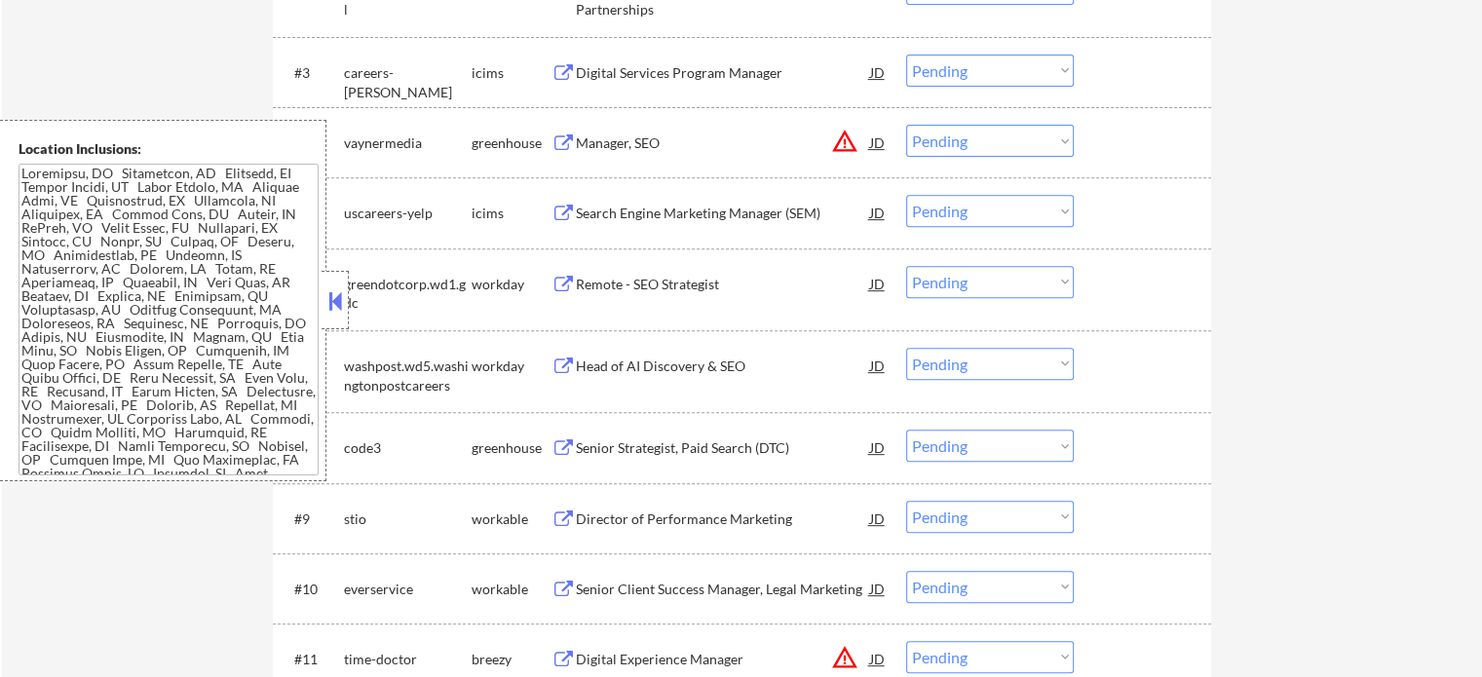
scroll to position [780, 0]
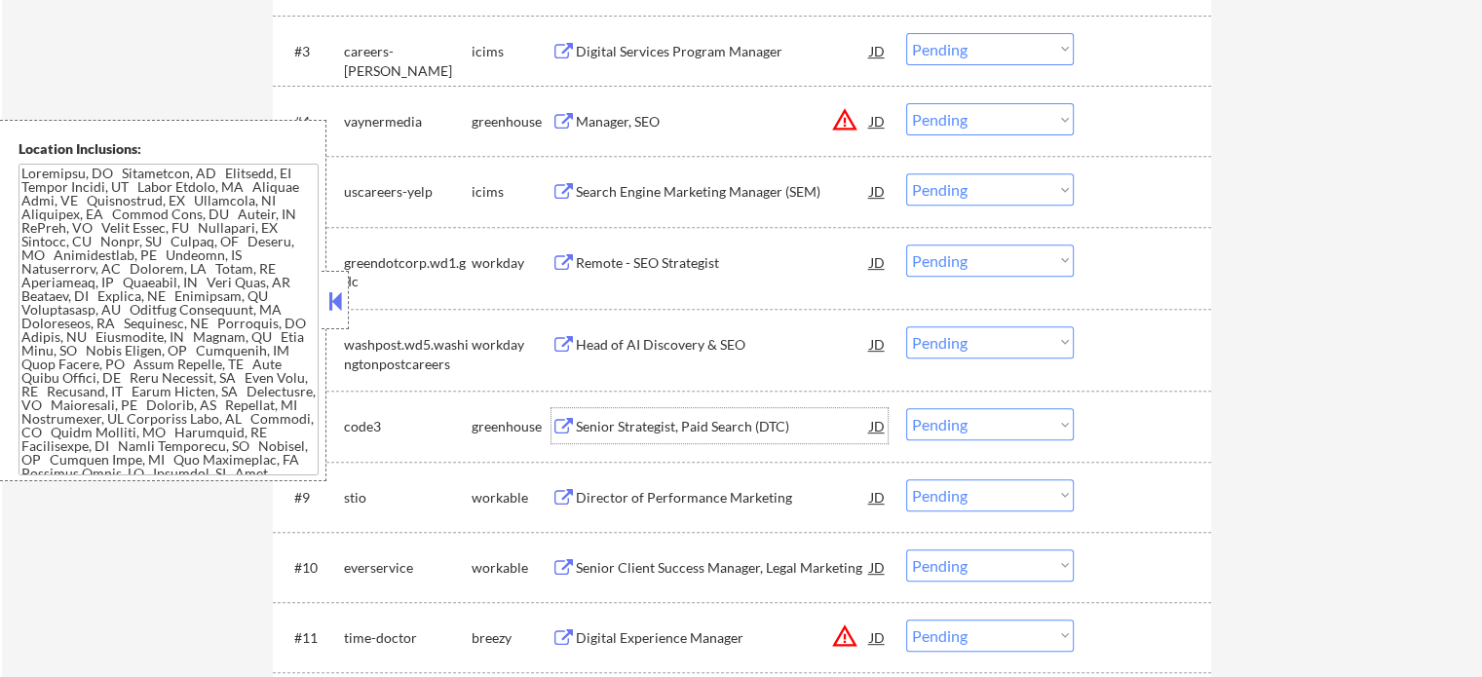
click at [632, 421] on div "Senior Strategist, Paid Search (DTC)" at bounding box center [723, 426] width 294 height 19
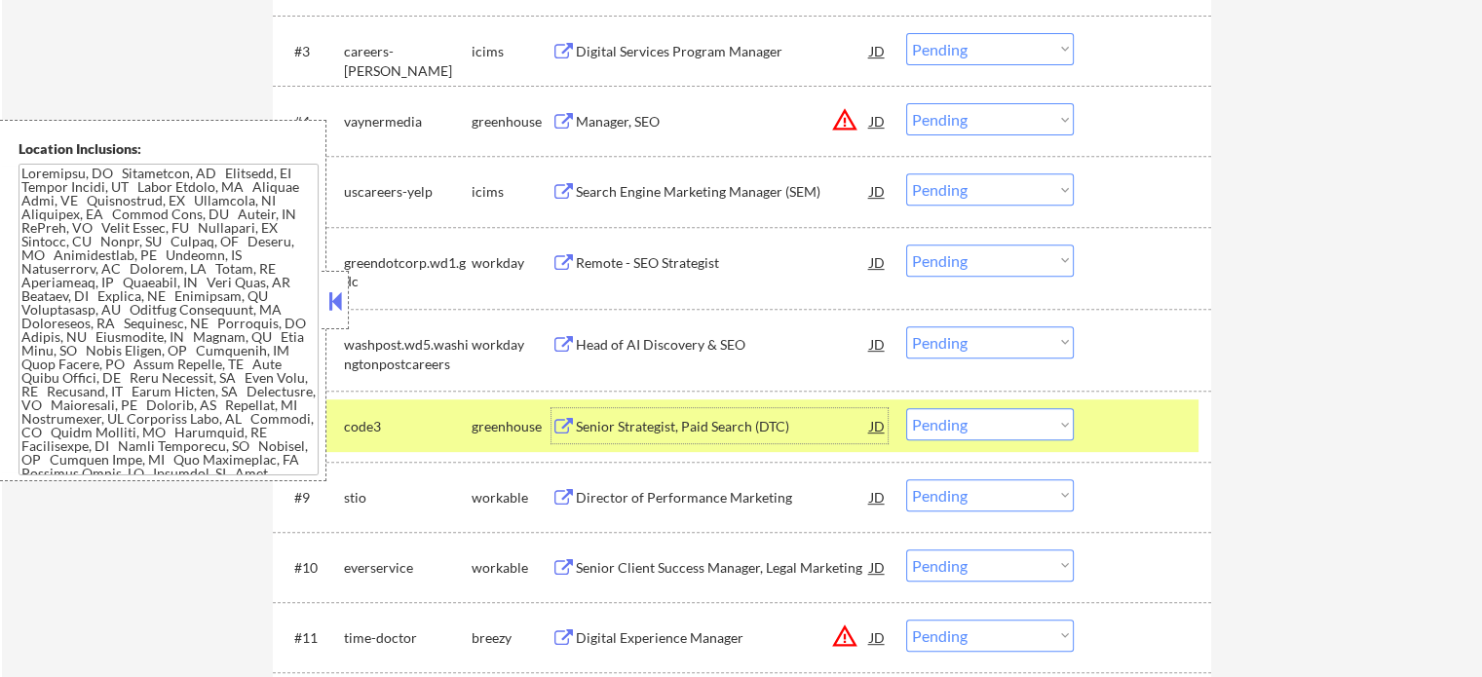
click at [1005, 430] on select "Choose an option... Pending Applied Excluded (Questions) Excluded (Expired) Exc…" at bounding box center [990, 424] width 168 height 32
click at [906, 408] on select "Choose an option... Pending Applied Excluded (Questions) Excluded (Expired) Exc…" at bounding box center [990, 424] width 168 height 32
click at [1100, 425] on div "#8 code3 greenhouse Senior Strategist, Paid Search (DTC) JD Choose an option...…" at bounding box center [739, 426] width 920 height 53
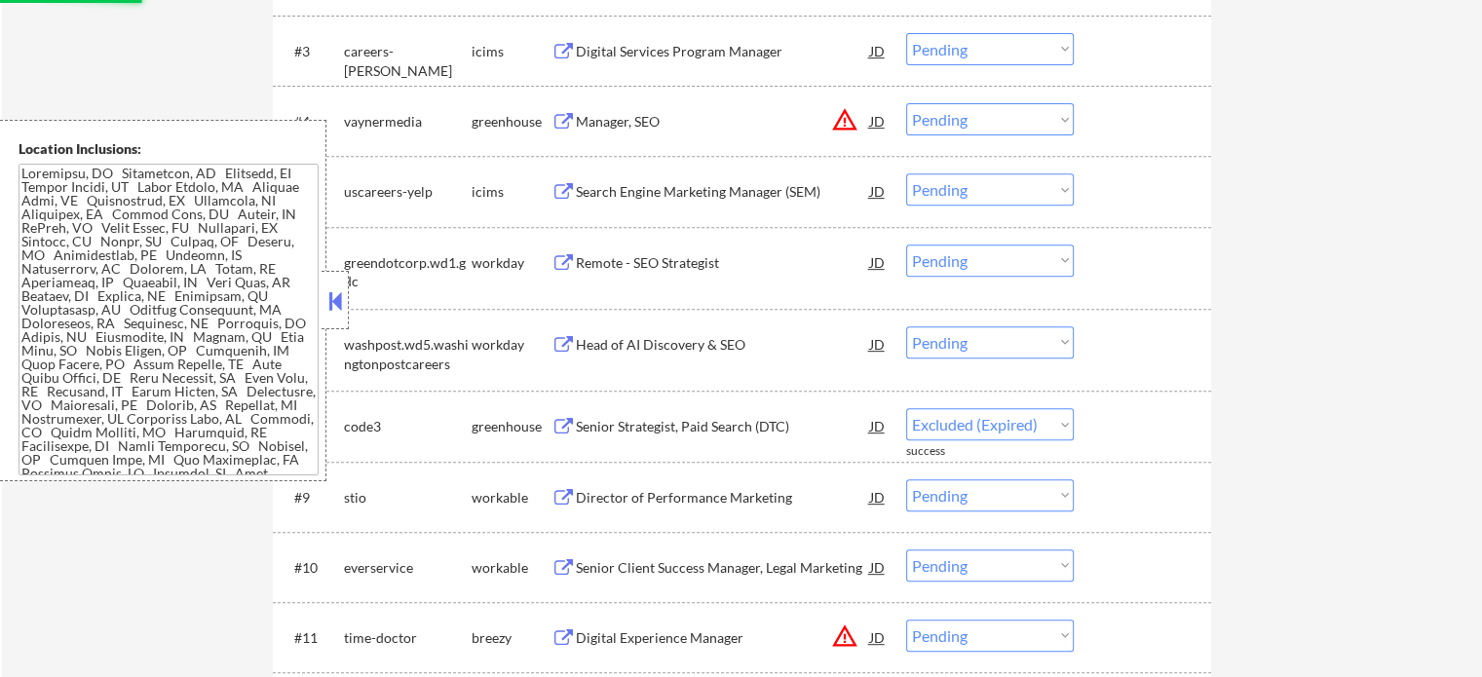
select select ""pending""
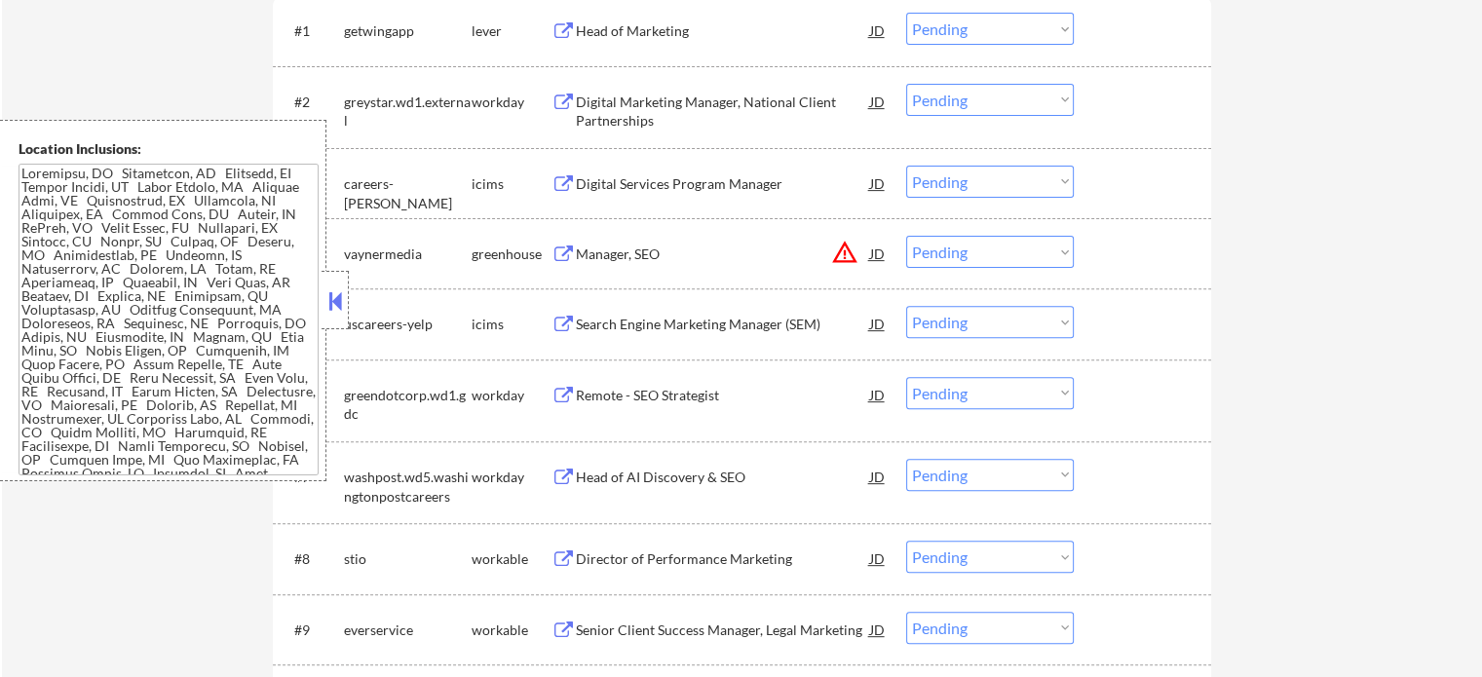
scroll to position [877, 0]
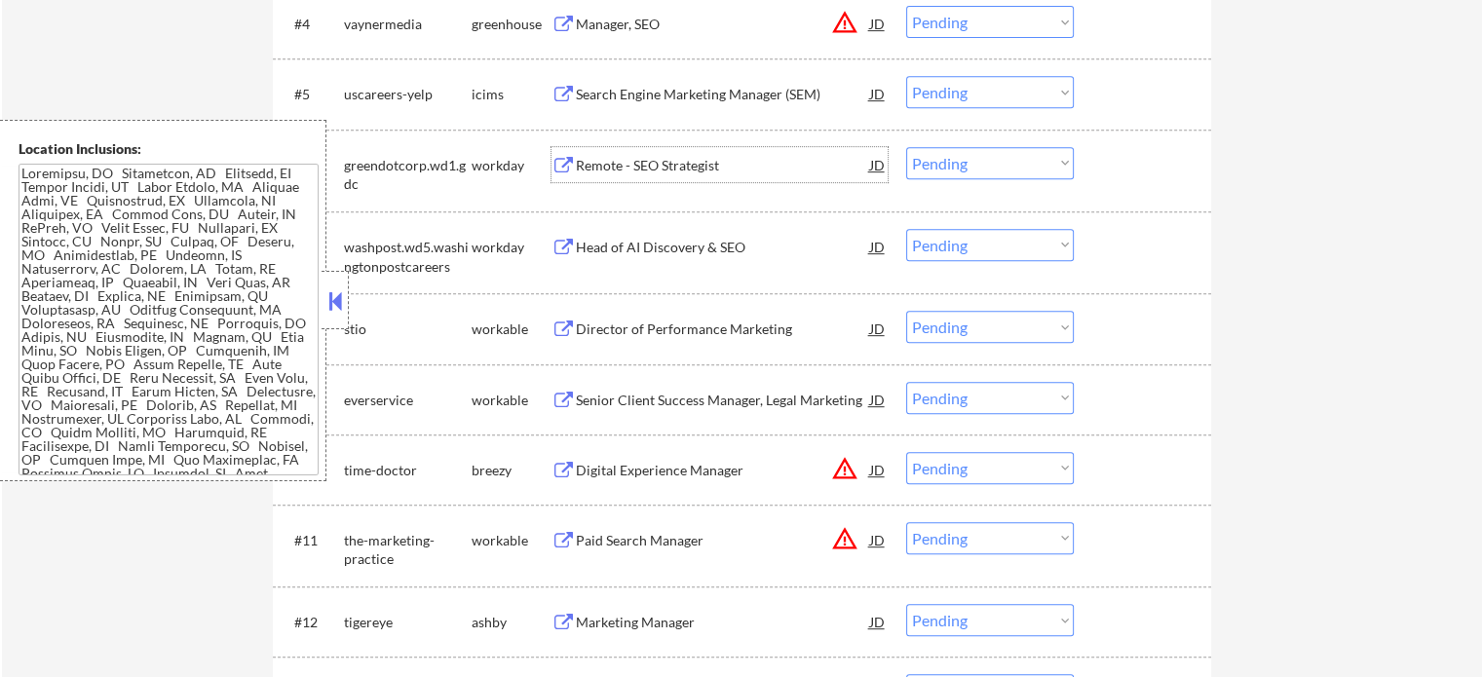
click at [632, 177] on div "Remote - SEO Strategist" at bounding box center [723, 164] width 294 height 35
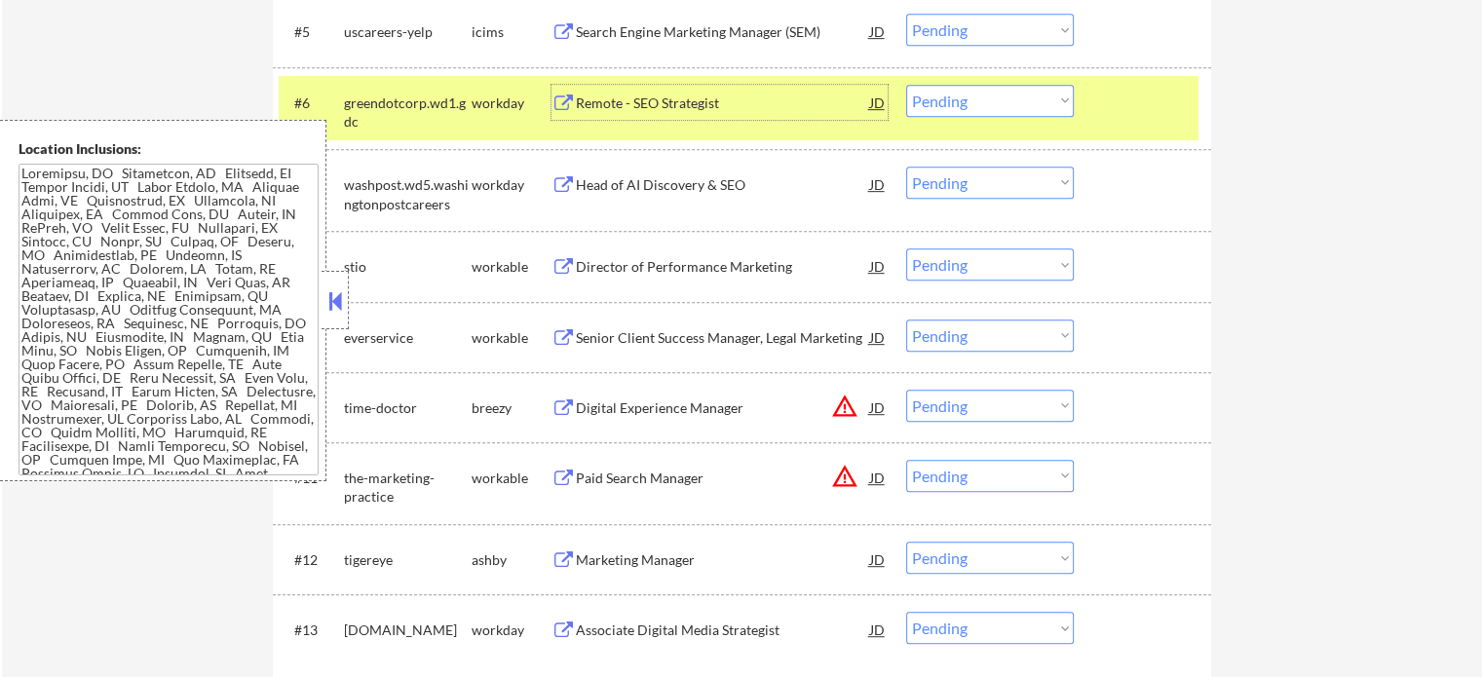
scroll to position [1072, 0]
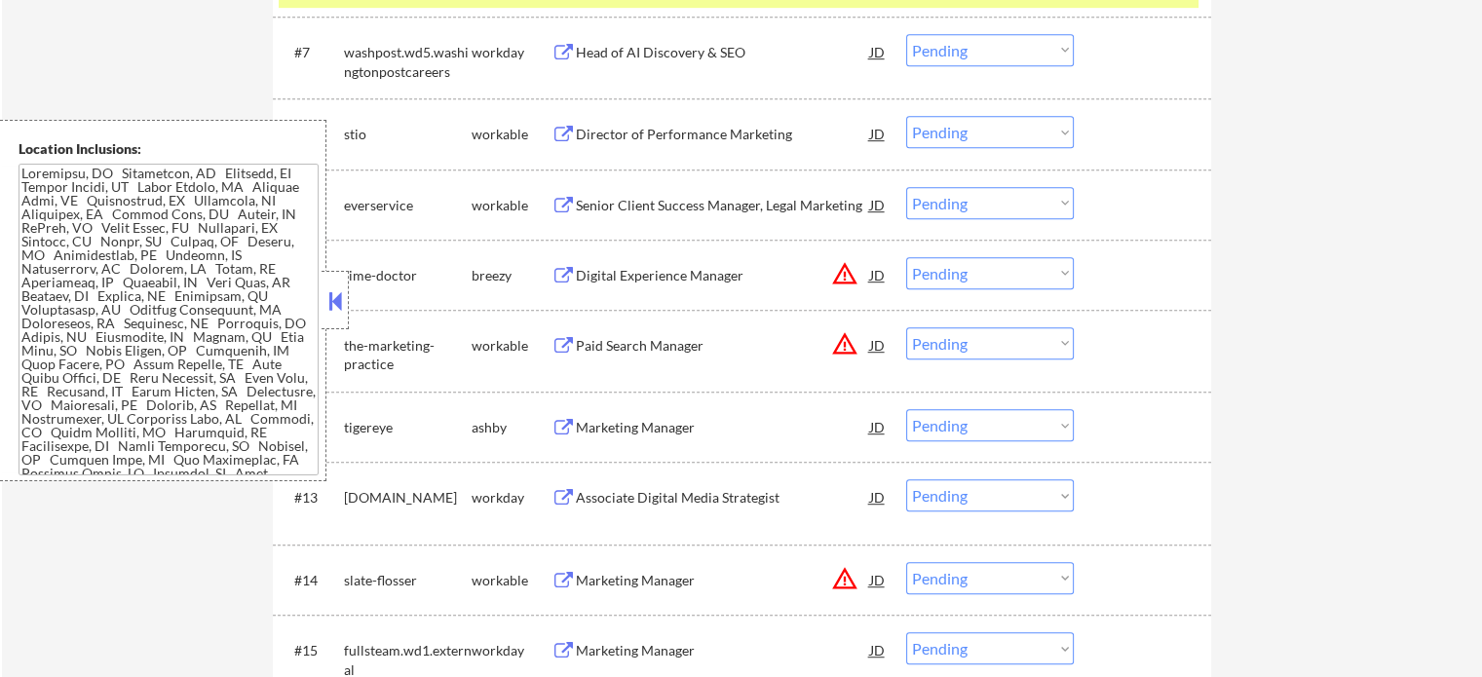
click at [666, 207] on div "Senior Client Success Manager, Legal Marketing" at bounding box center [723, 205] width 294 height 19
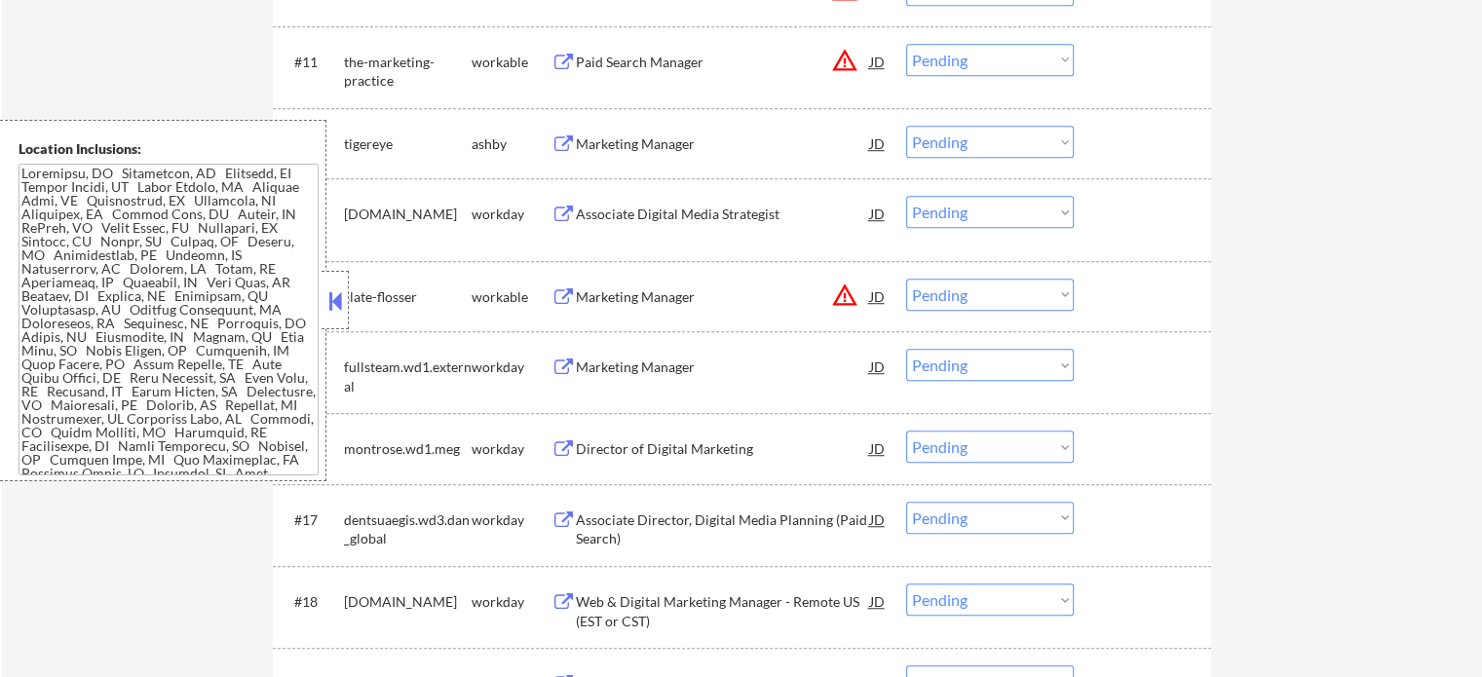
scroll to position [1364, 0]
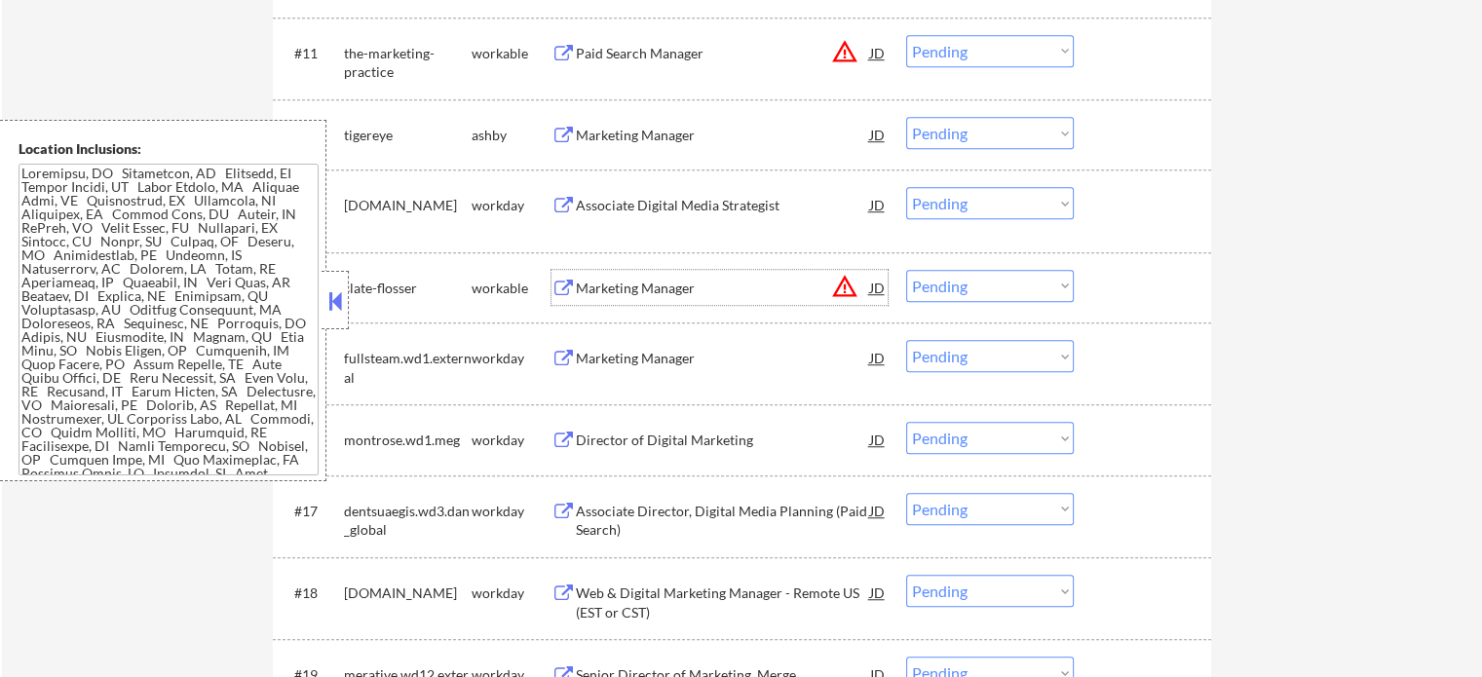
click at [676, 291] on div "Marketing Manager" at bounding box center [723, 288] width 294 height 19
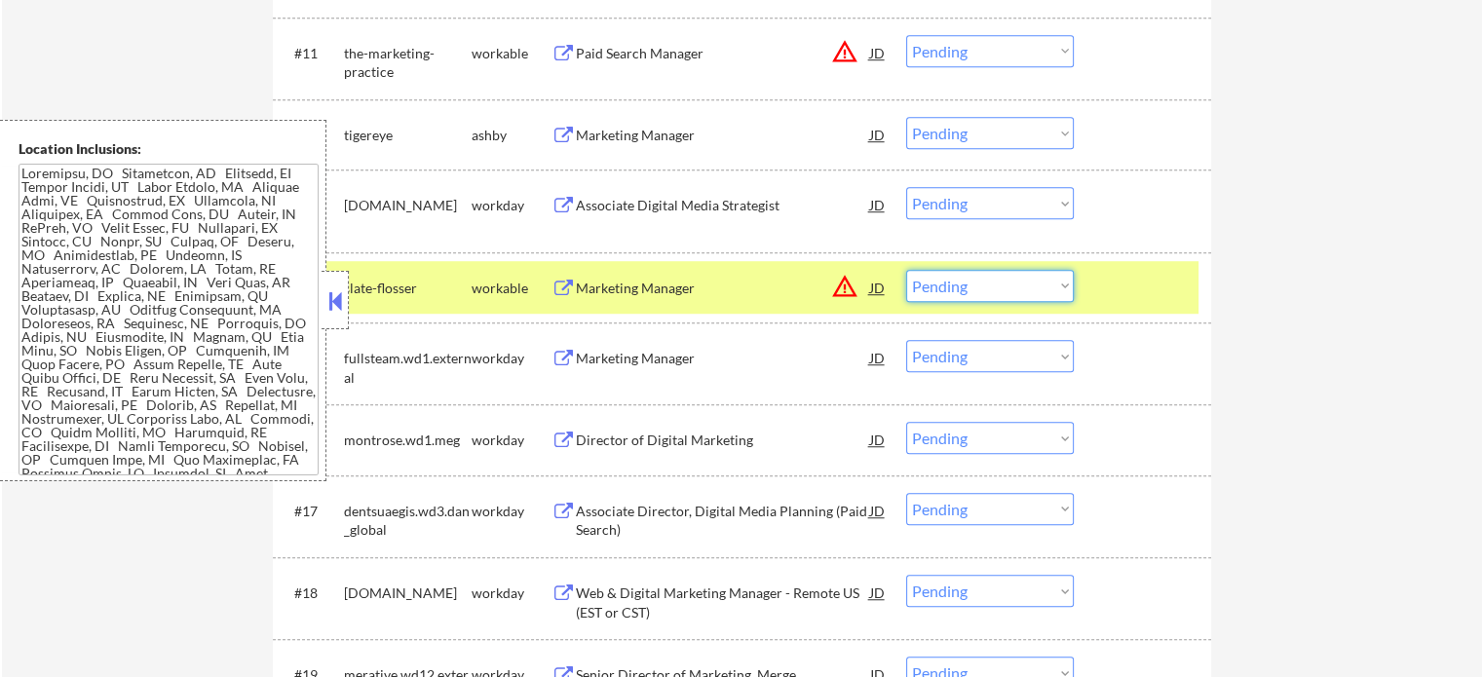
click at [946, 291] on select "Choose an option... Pending Applied Excluded (Questions) Excluded (Expired) Exc…" at bounding box center [990, 286] width 168 height 32
click at [906, 270] on select "Choose an option... Pending Applied Excluded (Questions) Excluded (Expired) Exc…" at bounding box center [990, 286] width 168 height 32
click at [1123, 291] on div at bounding box center [1145, 287] width 86 height 35
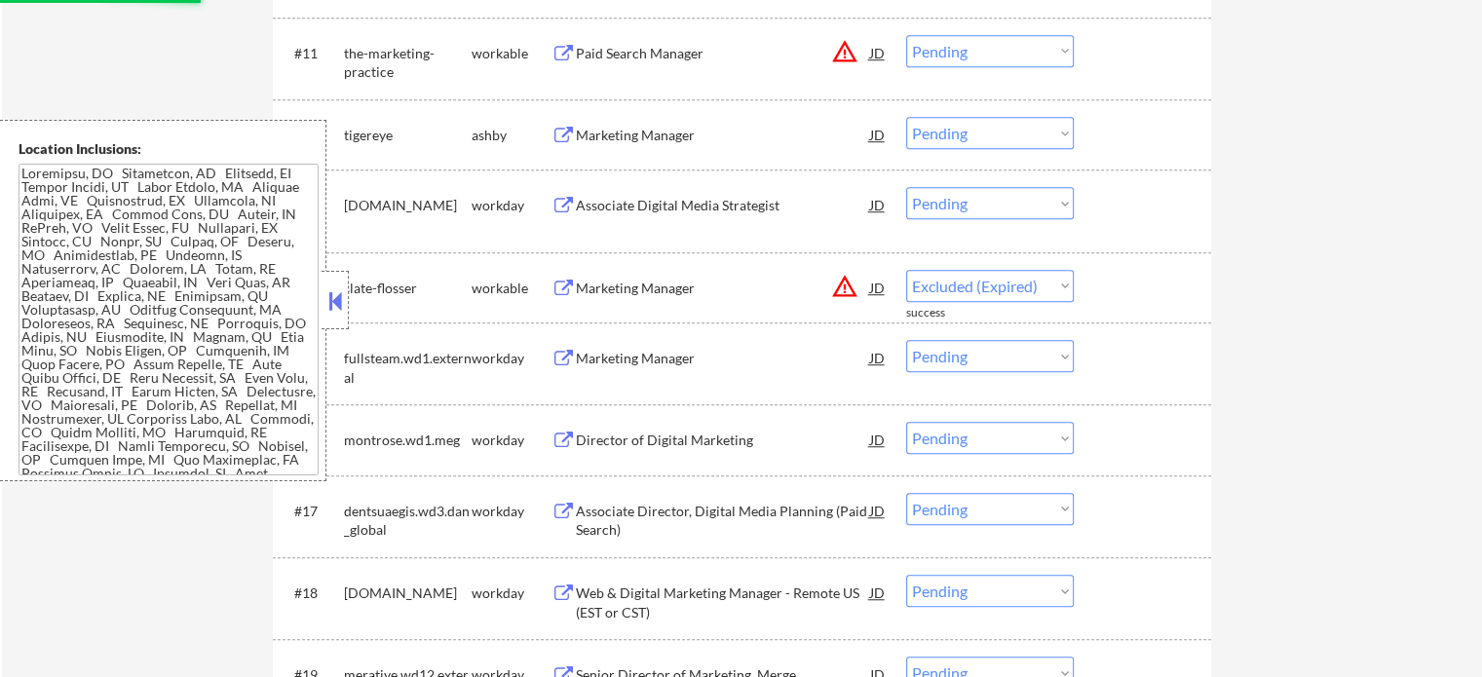
select select ""pending""
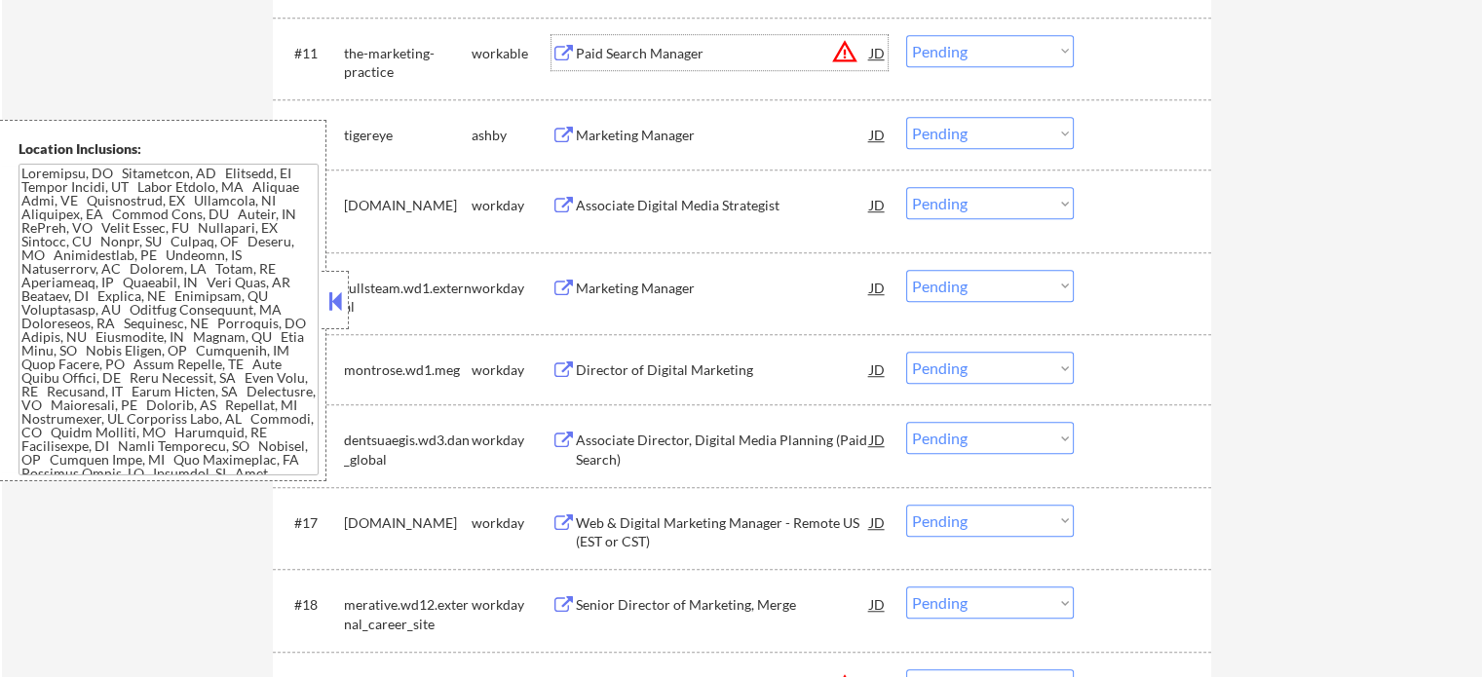
click at [660, 50] on div "Paid Search Manager" at bounding box center [723, 53] width 294 height 19
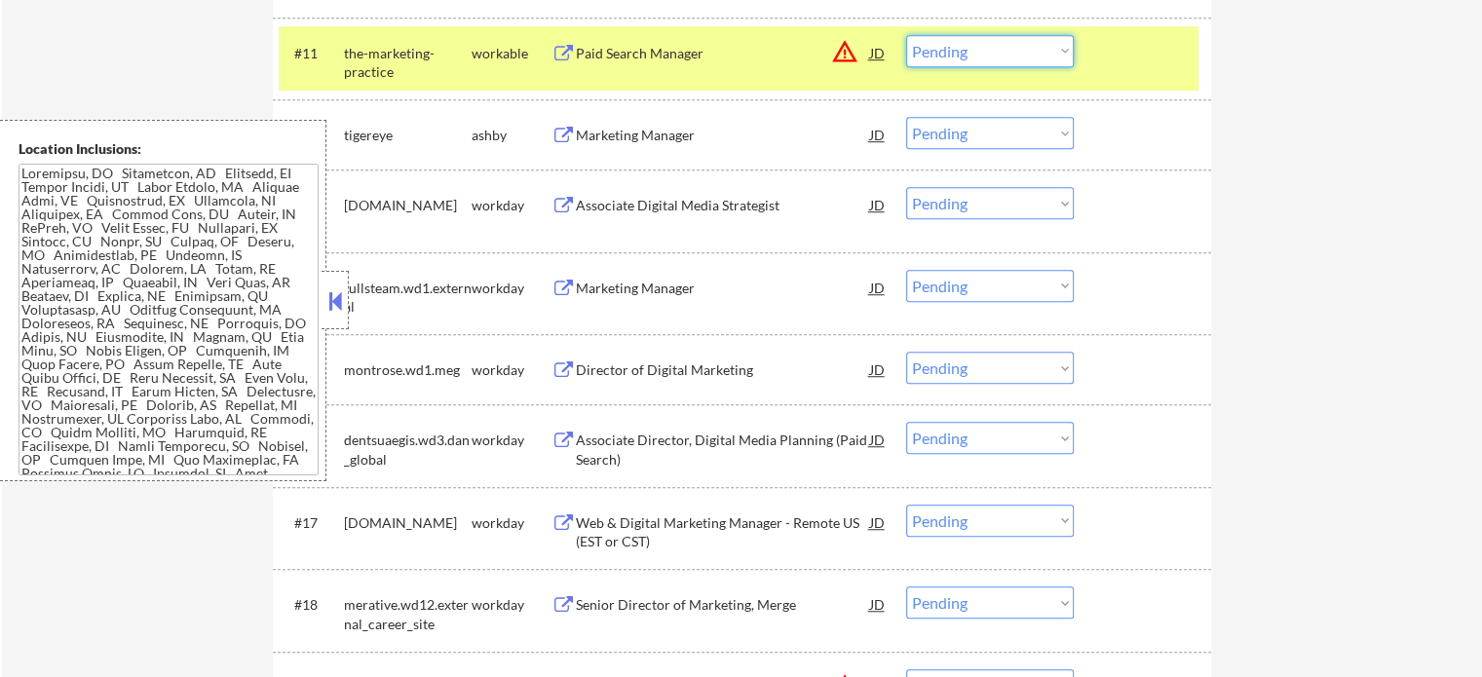
click at [985, 44] on select "Choose an option... Pending Applied Excluded (Questions) Excluded (Expired) Exc…" at bounding box center [990, 51] width 168 height 32
click at [906, 35] on select "Choose an option... Pending Applied Excluded (Questions) Excluded (Expired) Exc…" at bounding box center [990, 51] width 168 height 32
click at [1103, 73] on div "#11 the-marketing-practice workable Paid Search Manager JD warning_amber Choose…" at bounding box center [739, 58] width 920 height 64
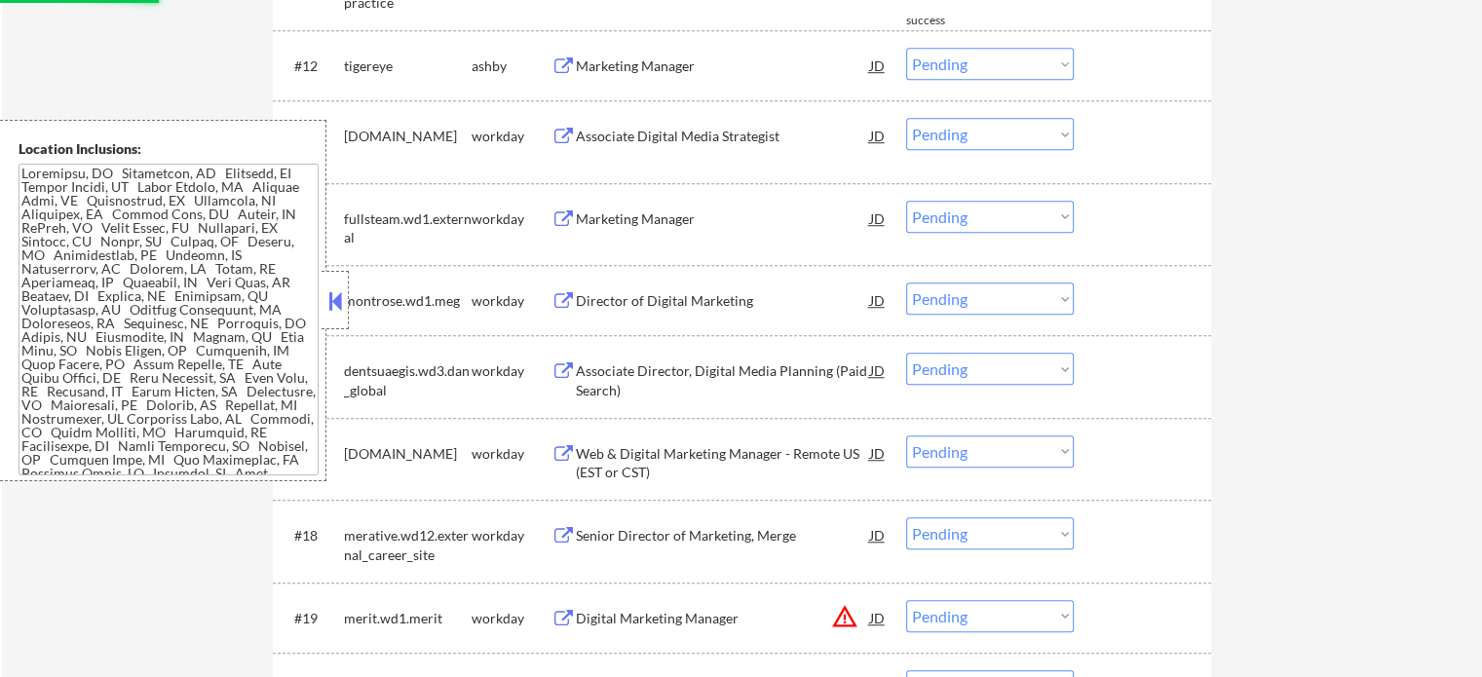
select select ""pending""
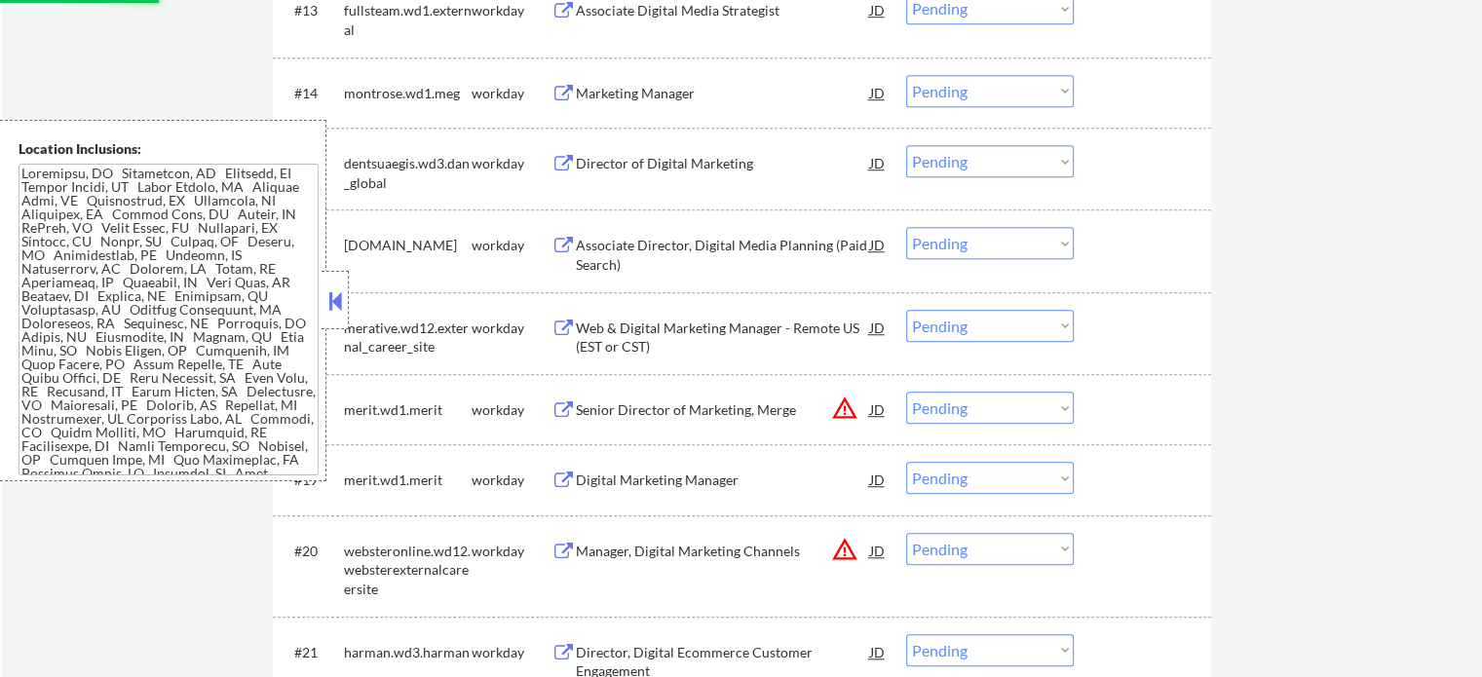
scroll to position [1657, 0]
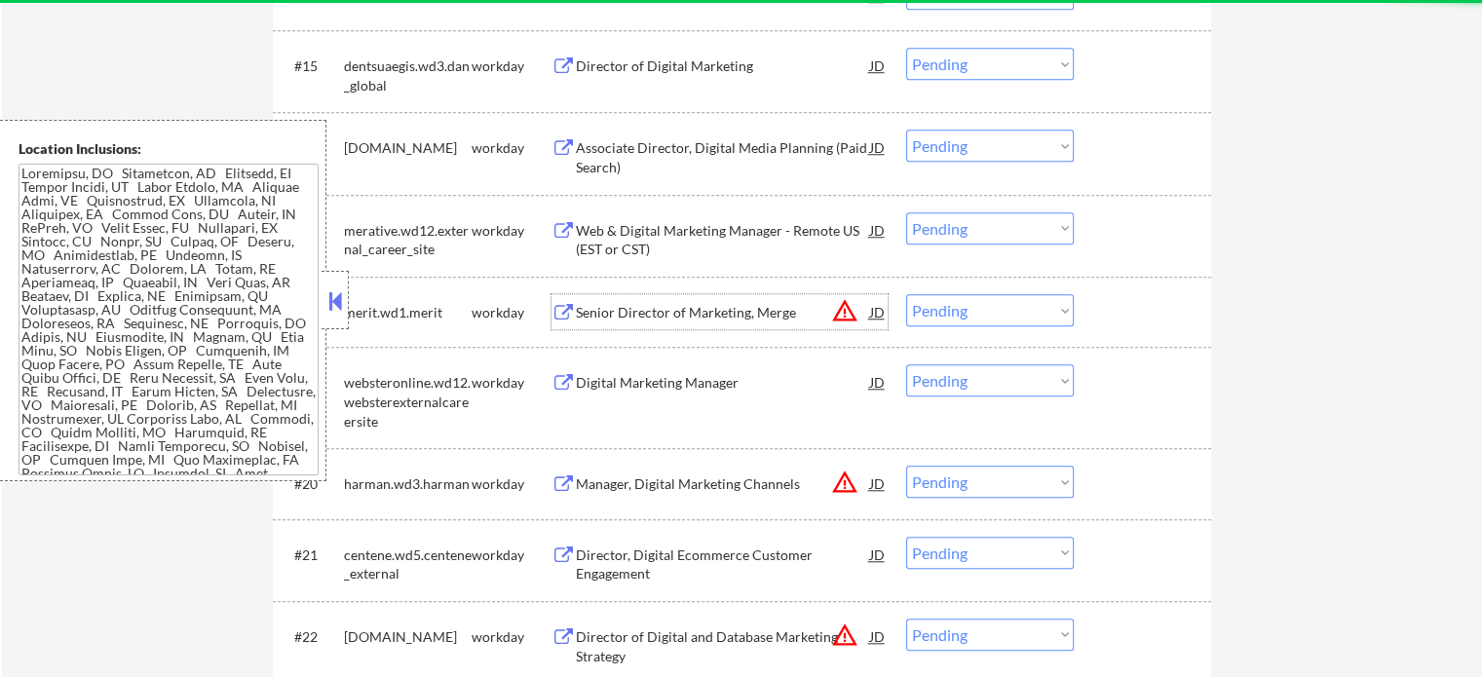
click at [667, 307] on div "Senior Director of Marketing, Merge" at bounding box center [723, 312] width 294 height 19
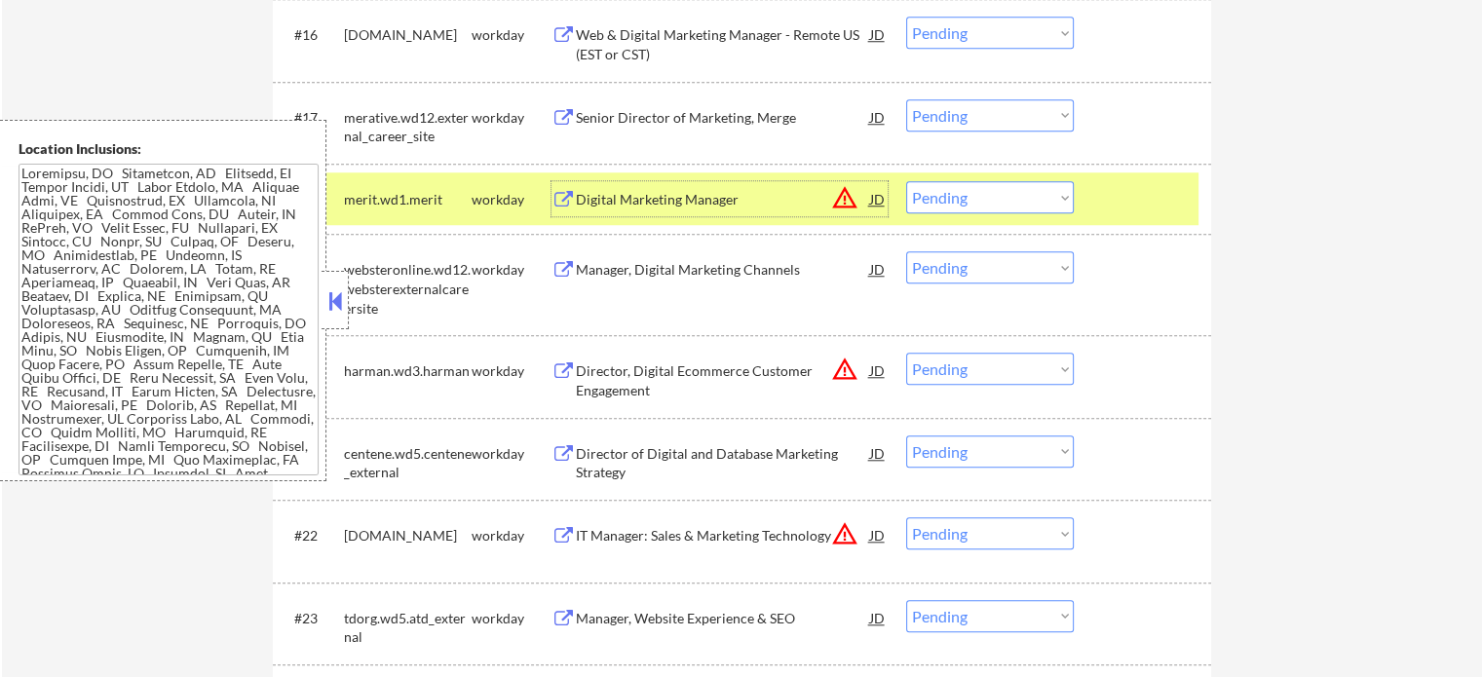
scroll to position [1852, 0]
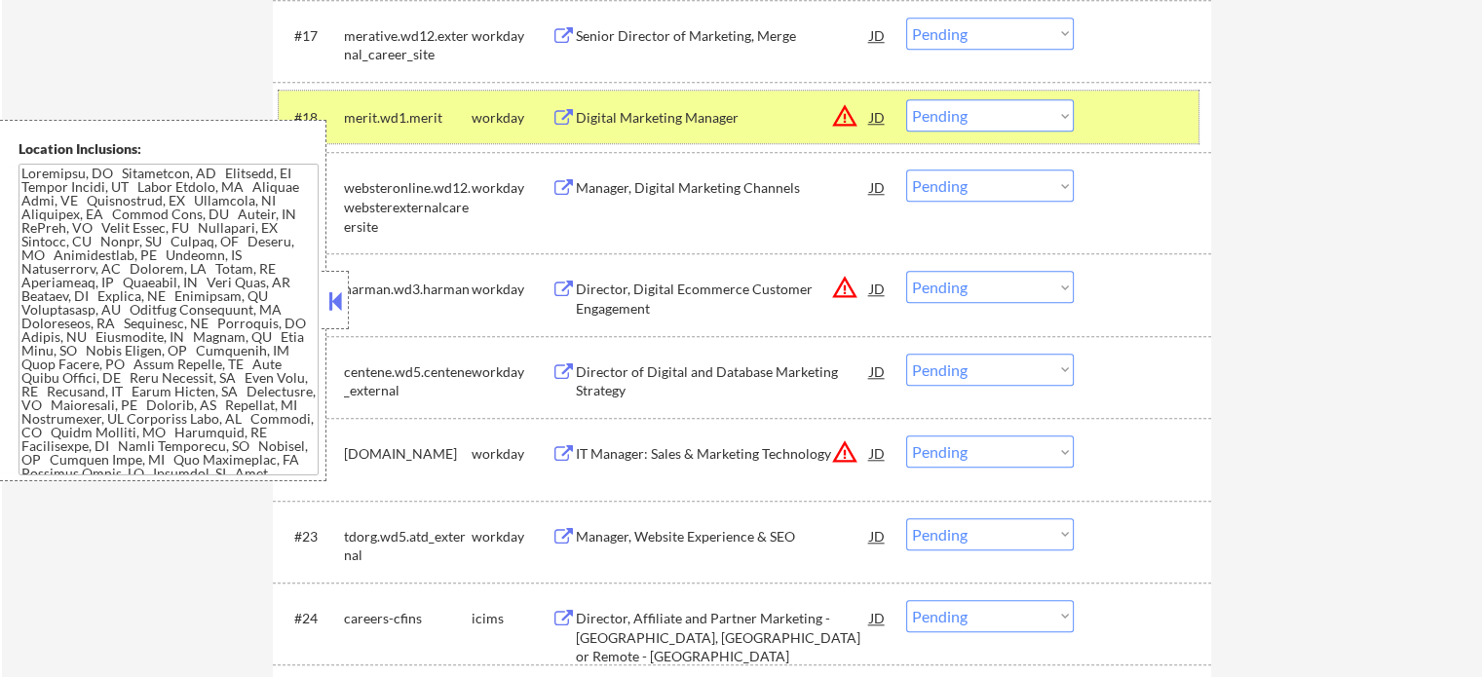
click at [1090, 120] on div "#18 merit.wd1.merit workday Digital Marketing Manager JD warning_amber Choose a…" at bounding box center [739, 117] width 920 height 53
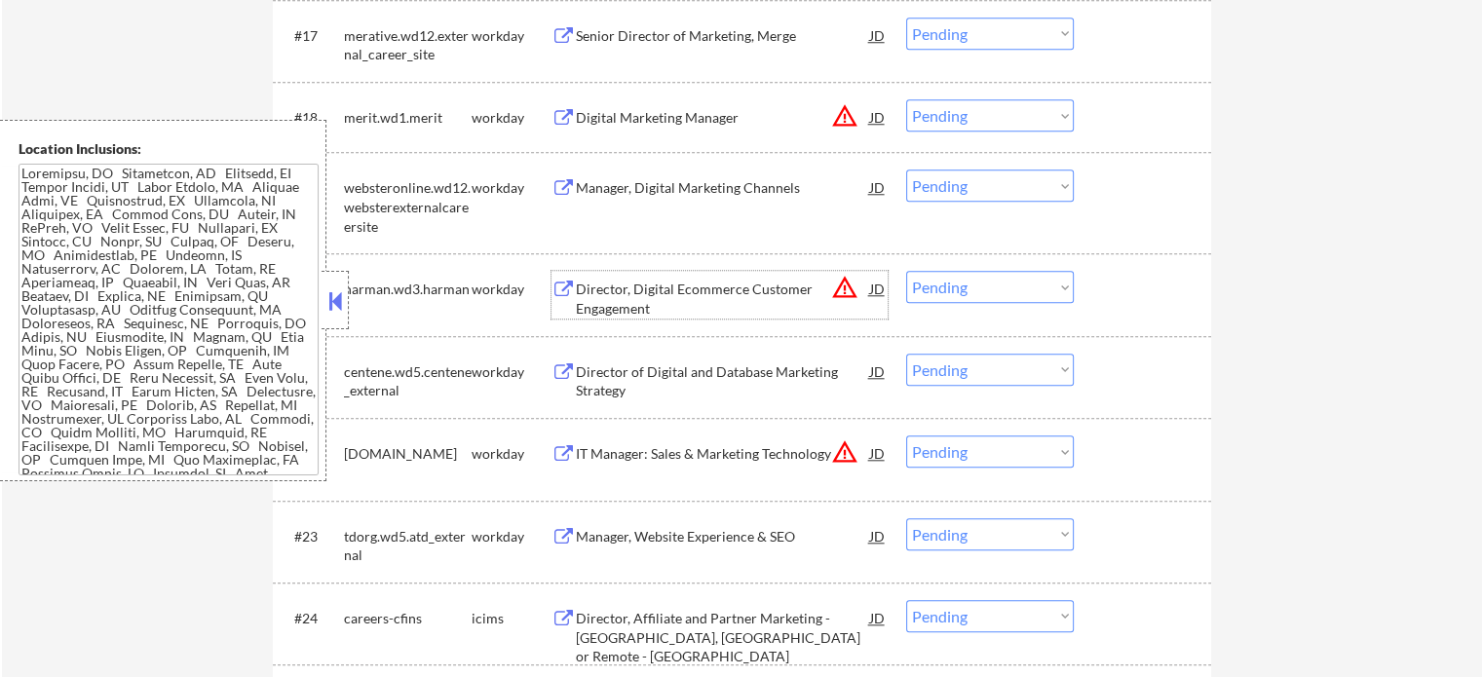
click at [749, 295] on div "Director, Digital Ecommerce Customer Engagement" at bounding box center [723, 299] width 294 height 38
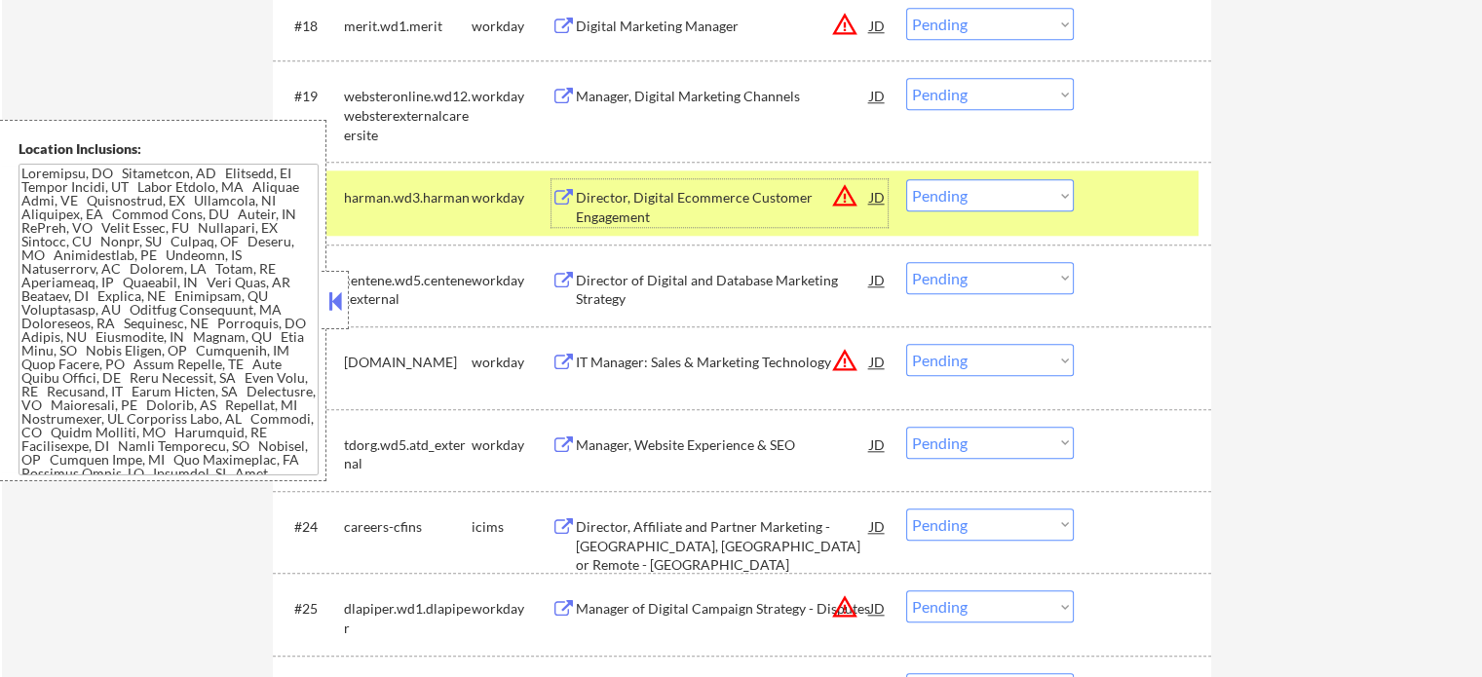
scroll to position [2047, 0]
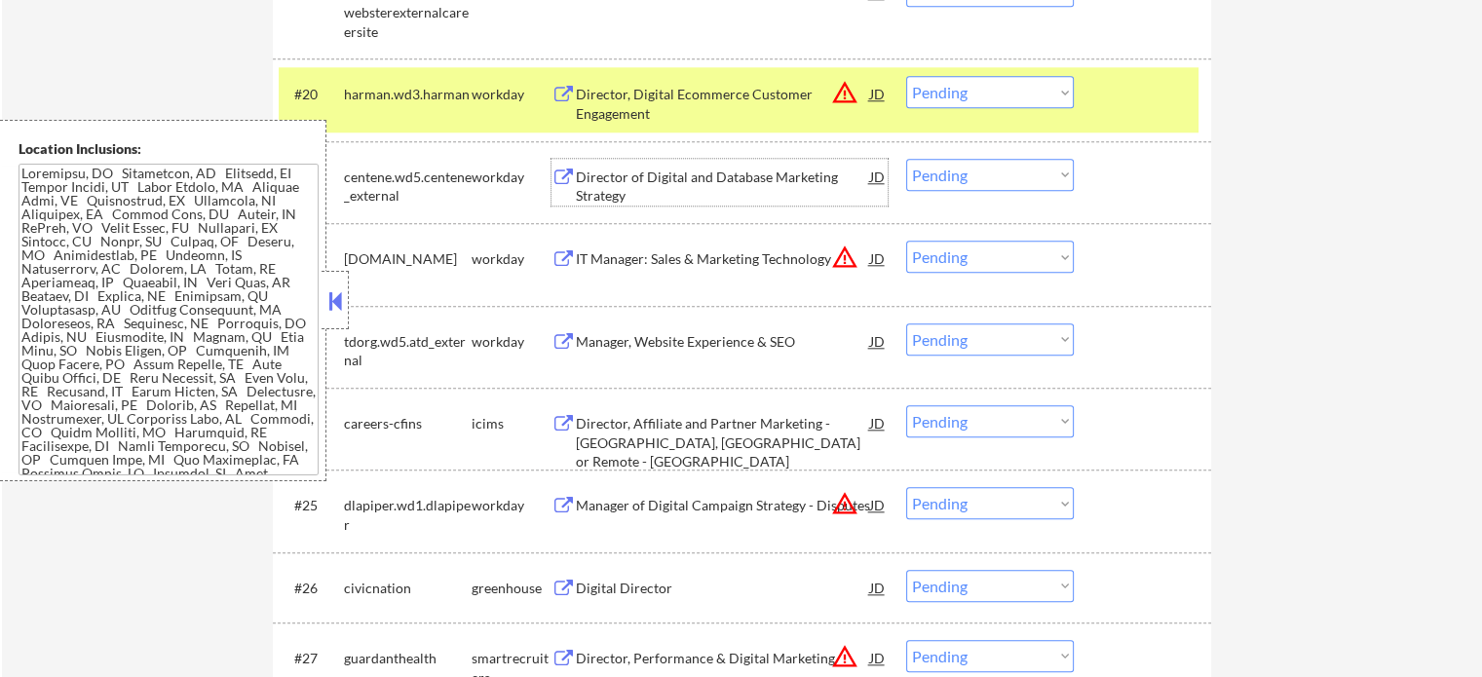
click at [637, 174] on div "Director of Digital and Database Marketing Strategy" at bounding box center [723, 187] width 294 height 38
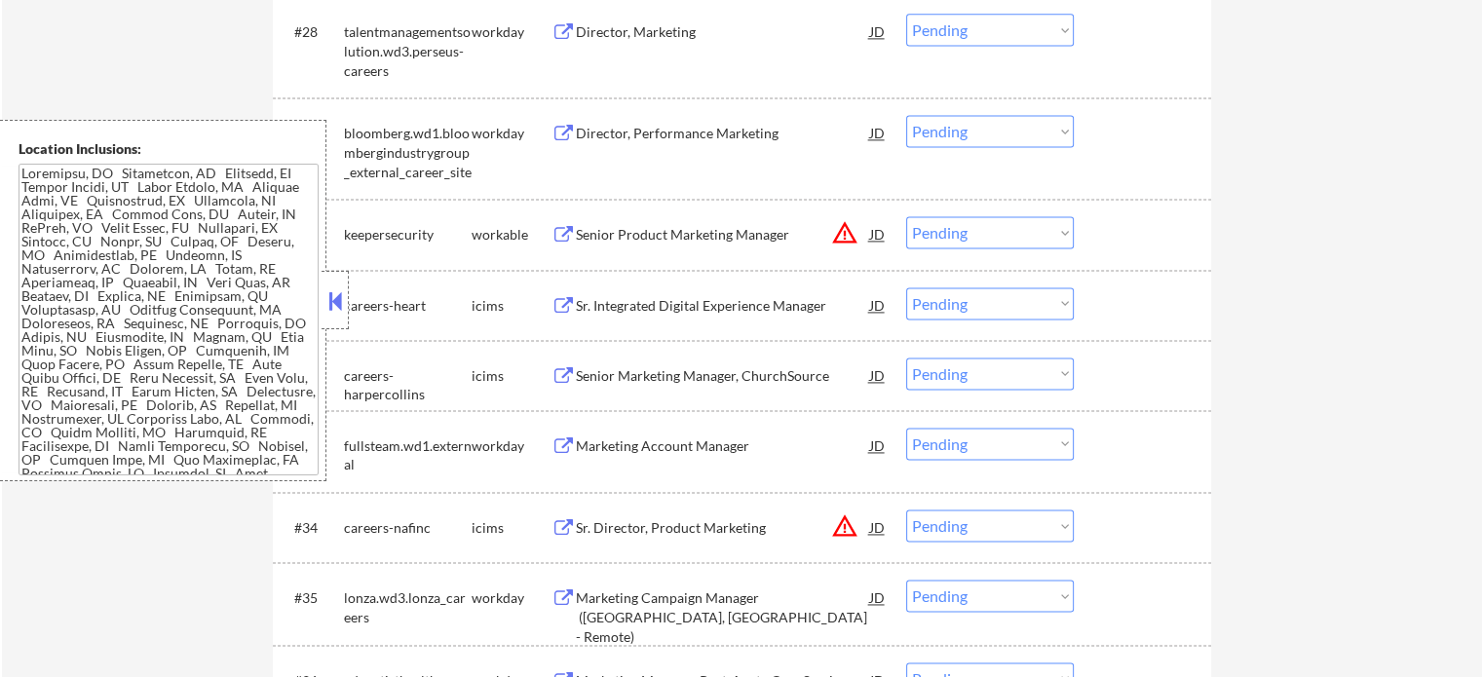
scroll to position [2826, 0]
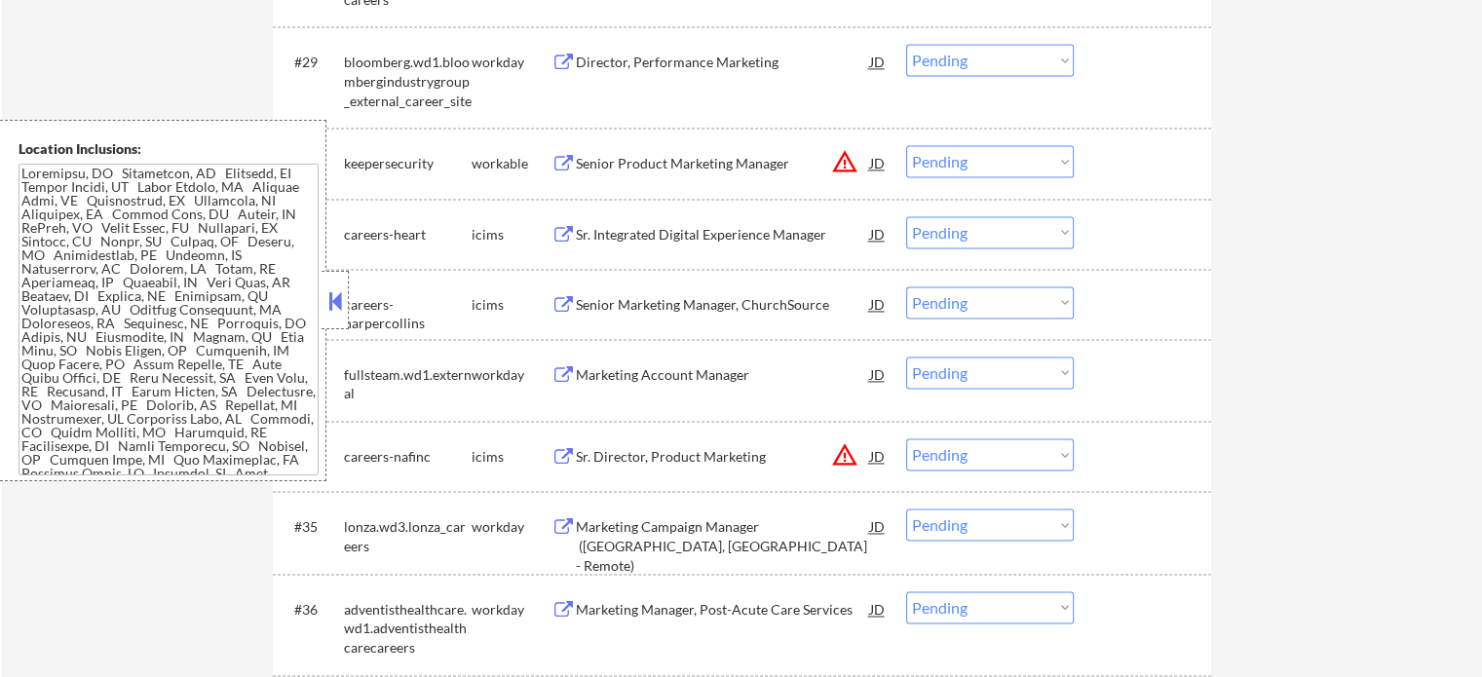
click at [621, 383] on div "Marketing Account Manager" at bounding box center [723, 374] width 294 height 19
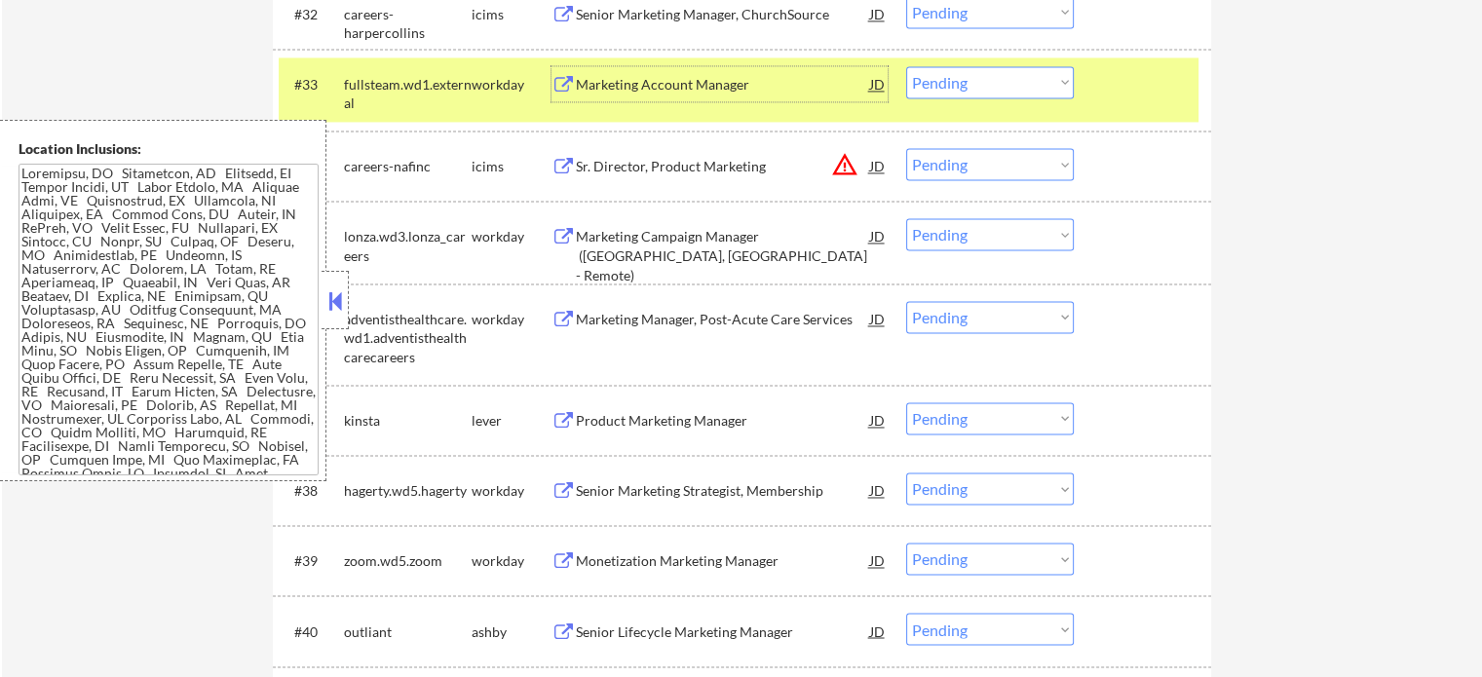
scroll to position [3119, 0]
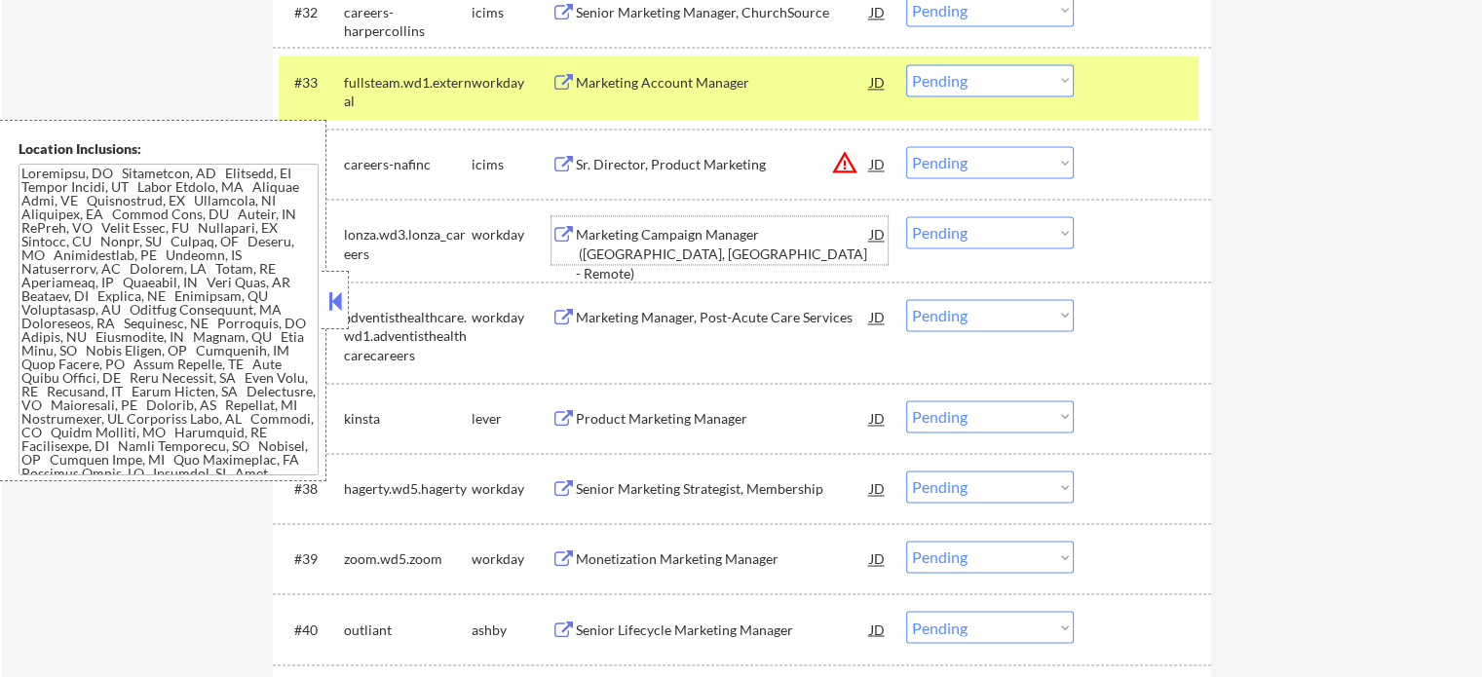
click at [648, 245] on div "Marketing Campaign Manager ([GEOGRAPHIC_DATA], [GEOGRAPHIC_DATA] - Remote)" at bounding box center [723, 253] width 294 height 57
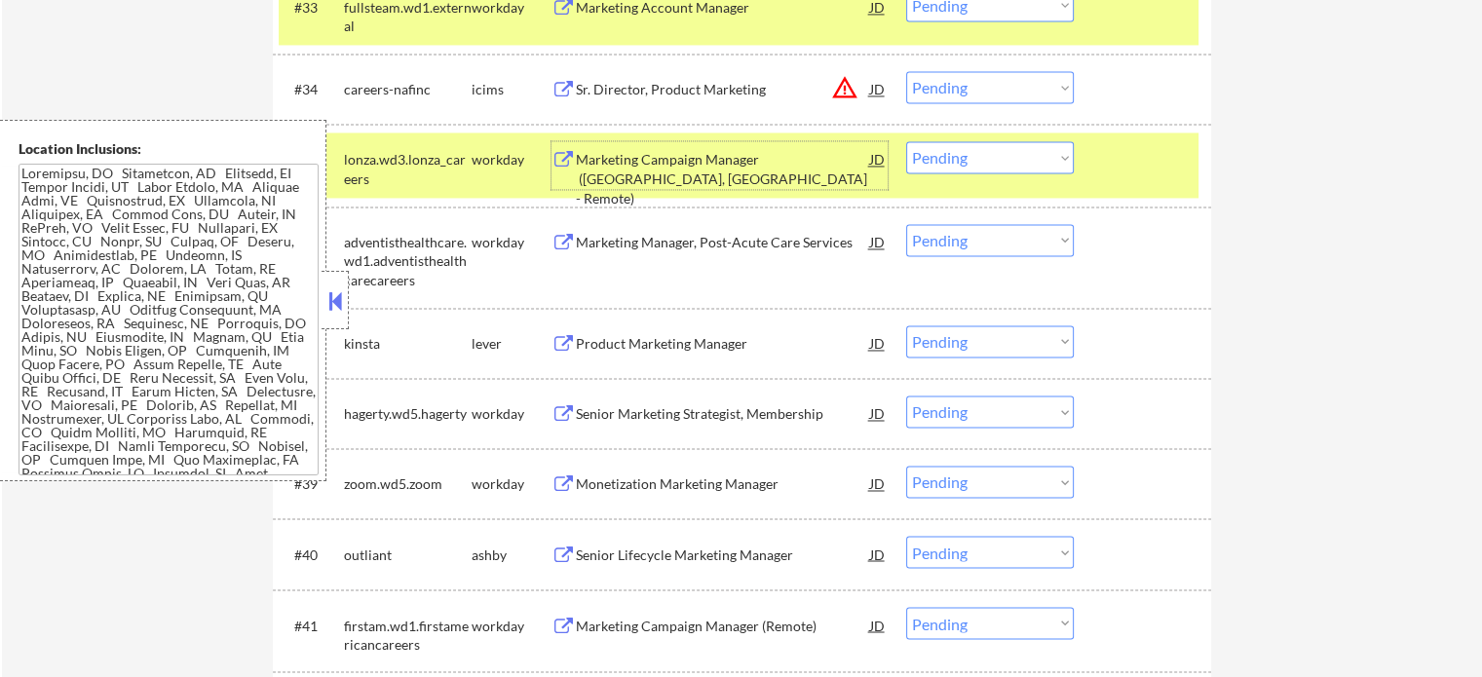
scroll to position [3313, 0]
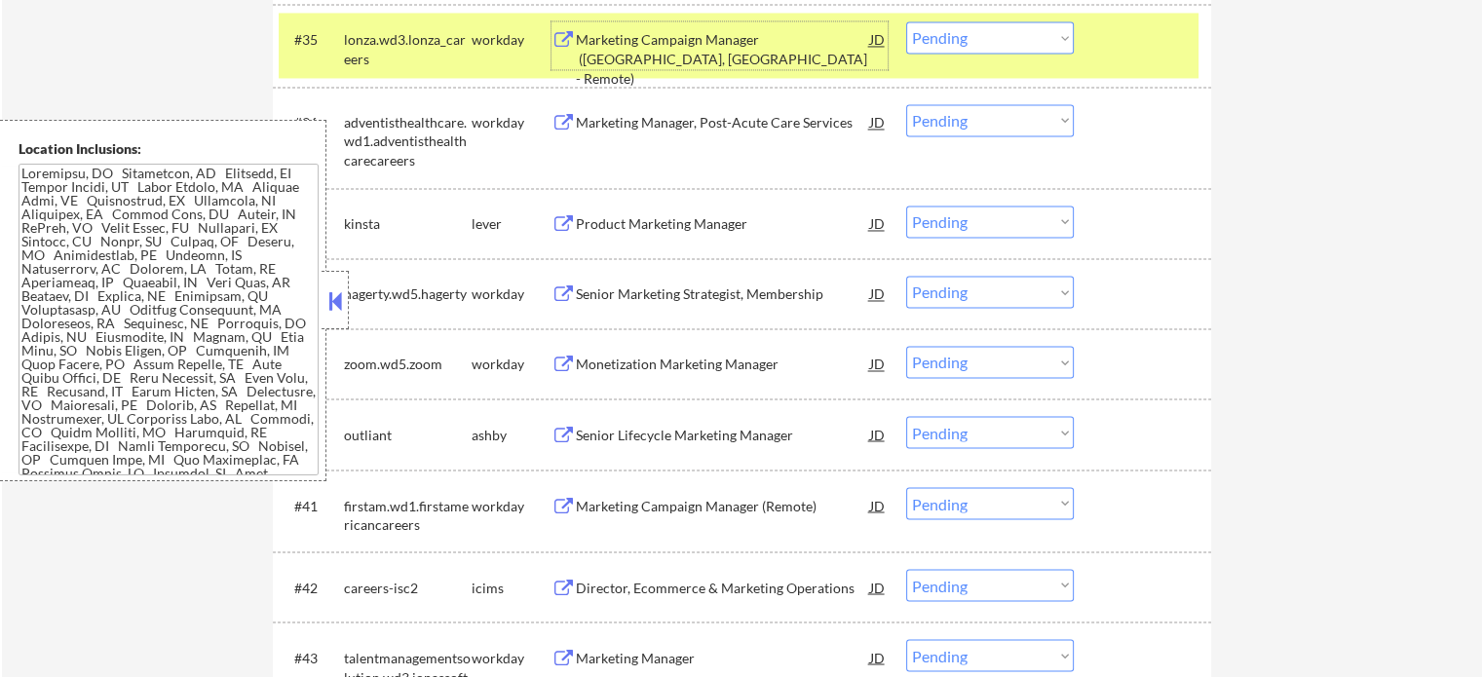
click at [698, 233] on div "Product Marketing Manager" at bounding box center [723, 223] width 294 height 19
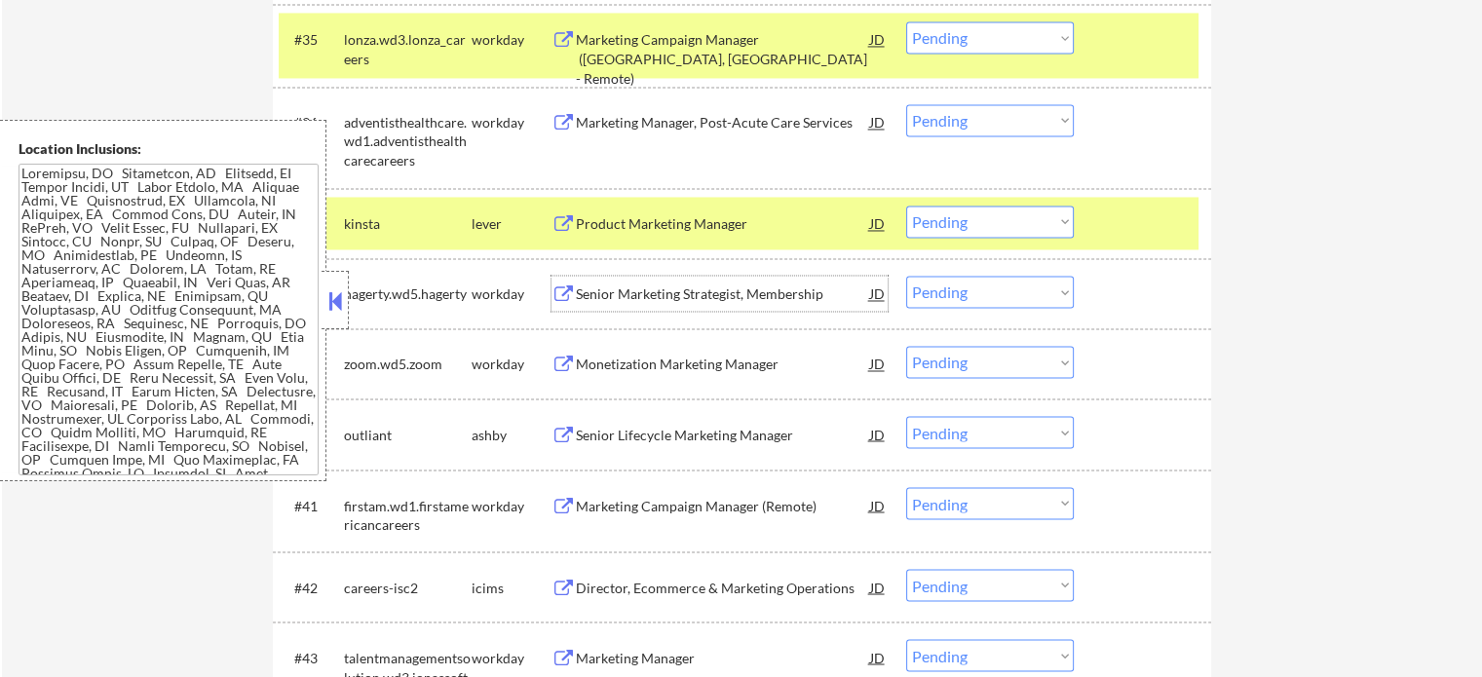
click at [582, 291] on div "Senior Marketing Strategist, Membership" at bounding box center [723, 294] width 294 height 19
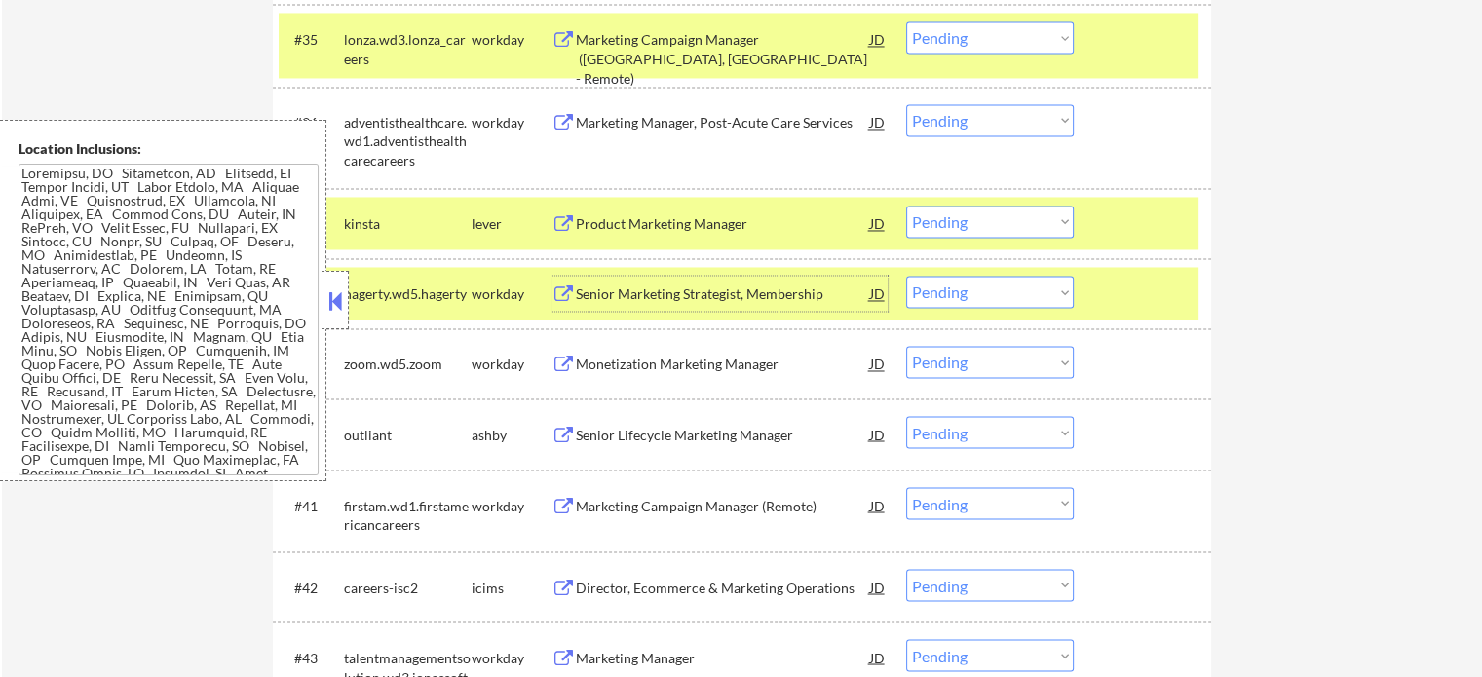
scroll to position [3508, 0]
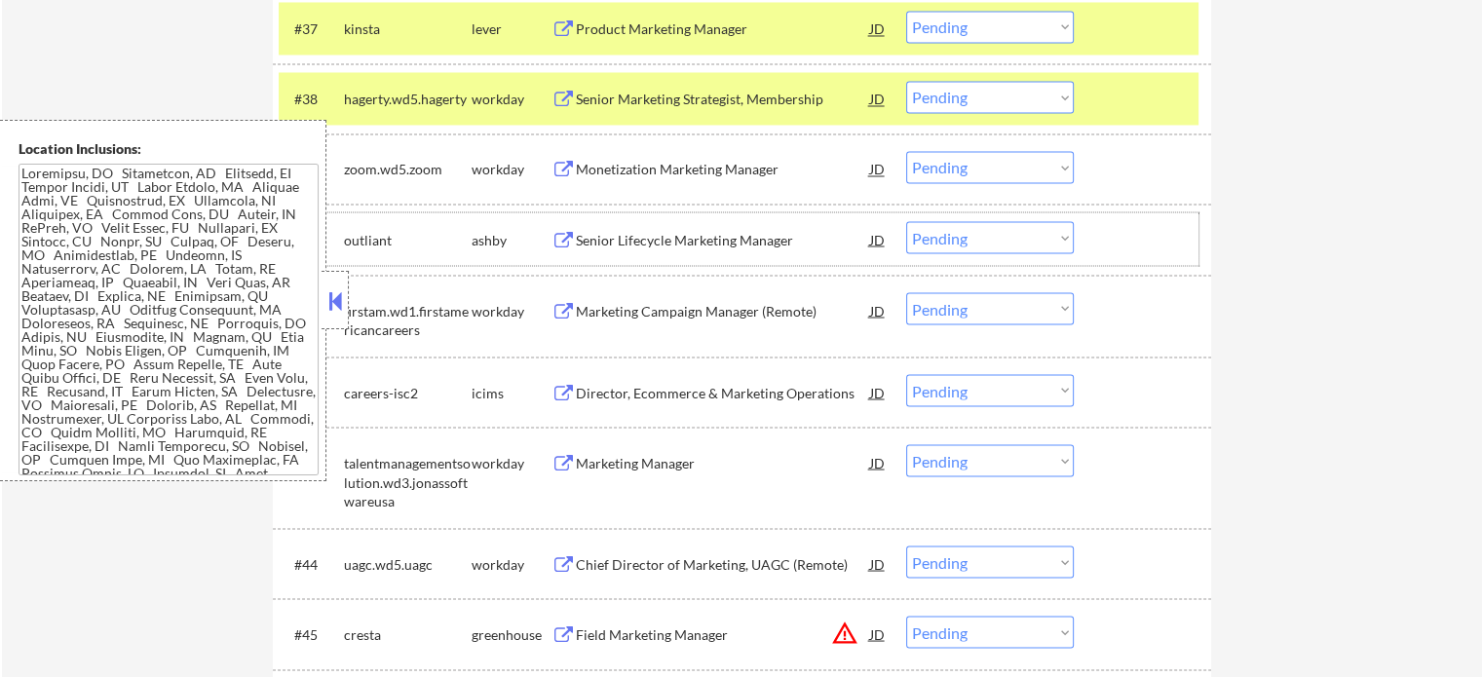
click at [625, 262] on div "#40 outliant [PERSON_NAME] Senior Lifecycle Marketing Manager JD Choose an opti…" at bounding box center [739, 238] width 920 height 53
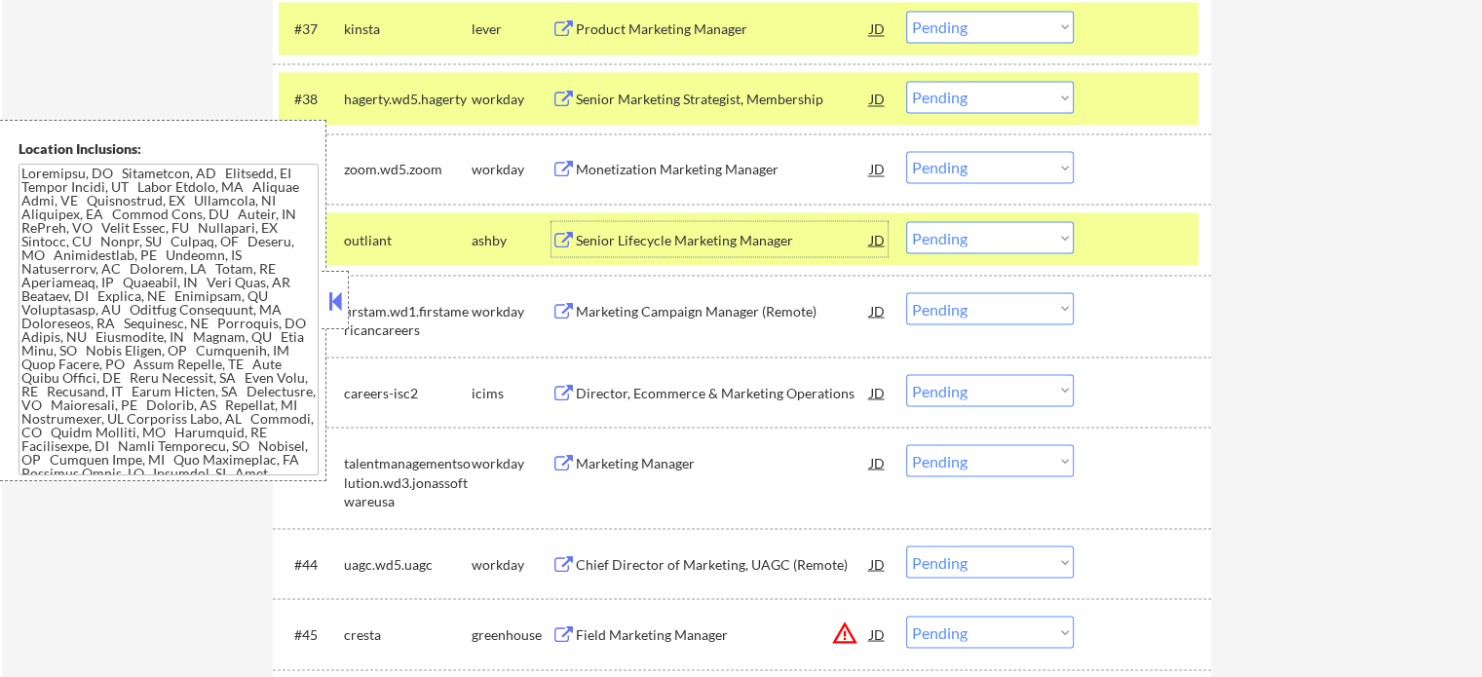
click at [632, 236] on div "Senior Lifecycle Marketing Manager" at bounding box center [723, 239] width 294 height 19
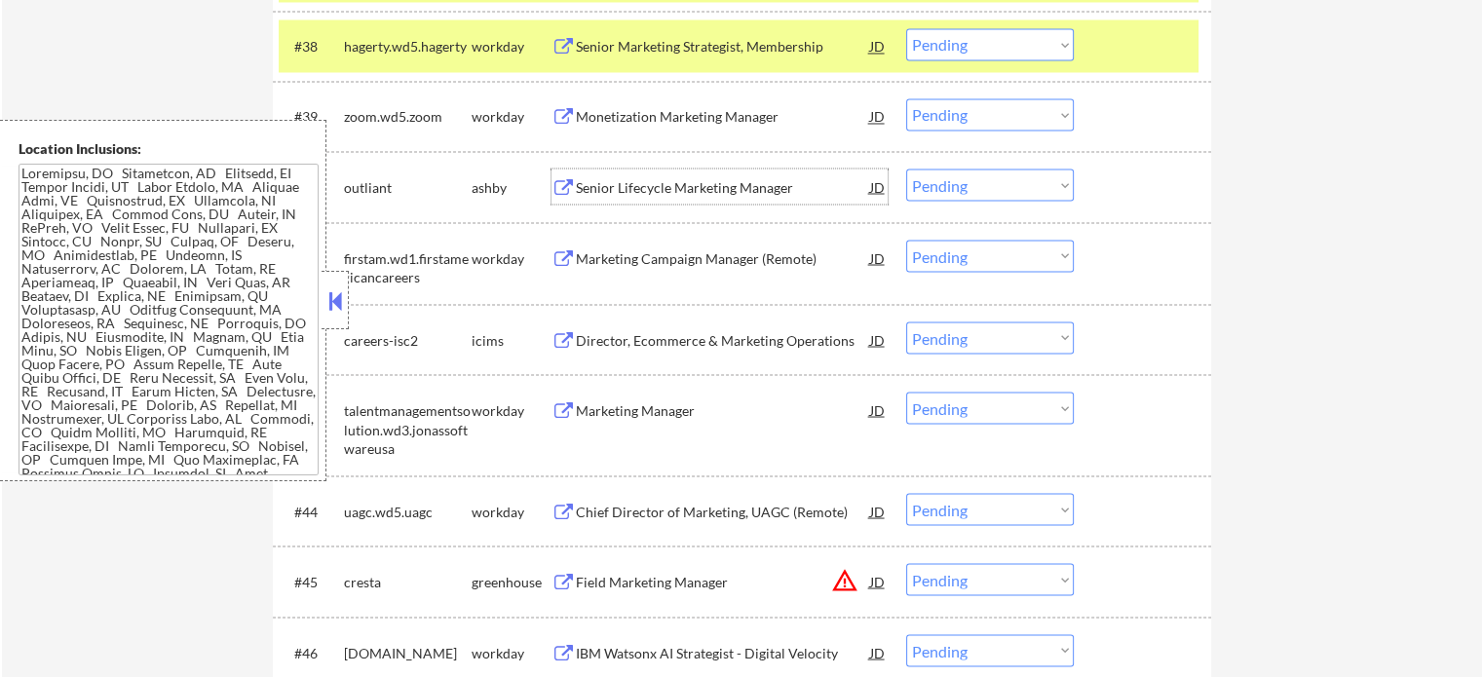
scroll to position [3703, 0]
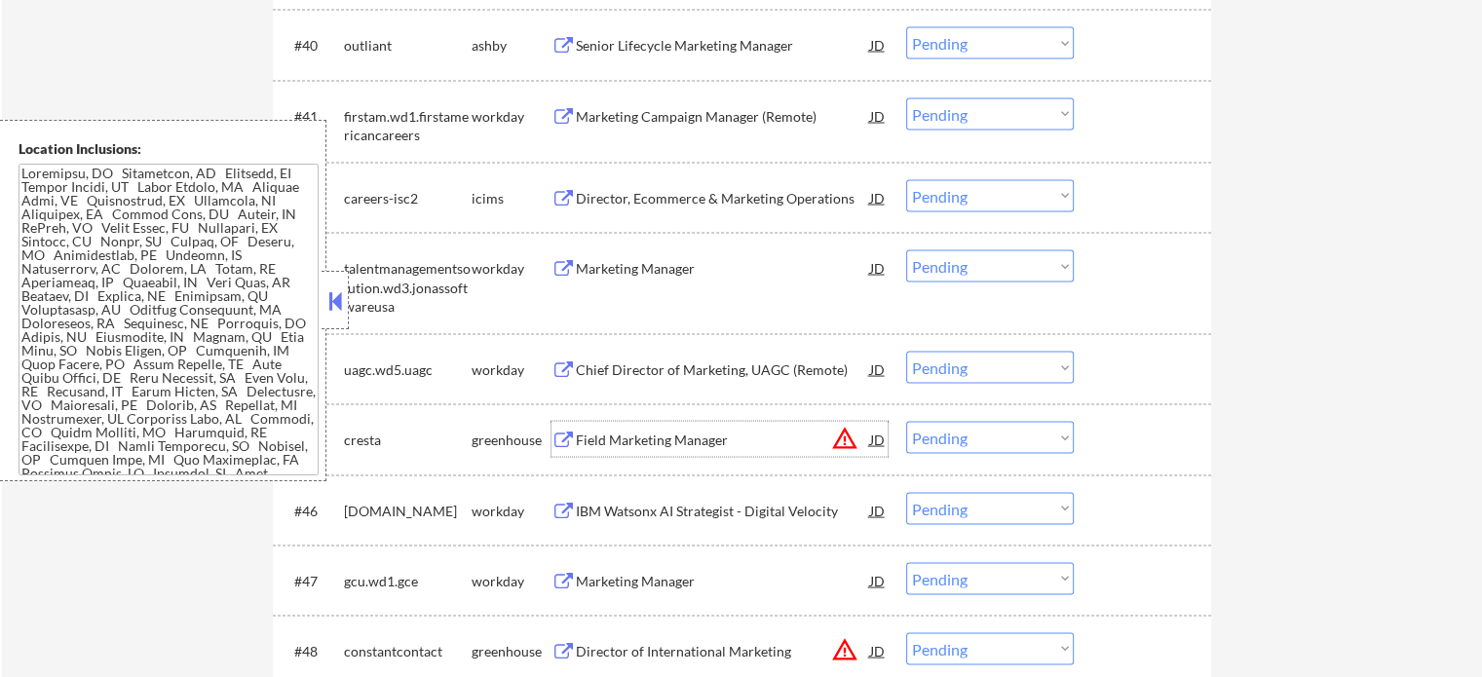
click at [668, 440] on div "Field Marketing Manager" at bounding box center [723, 439] width 294 height 19
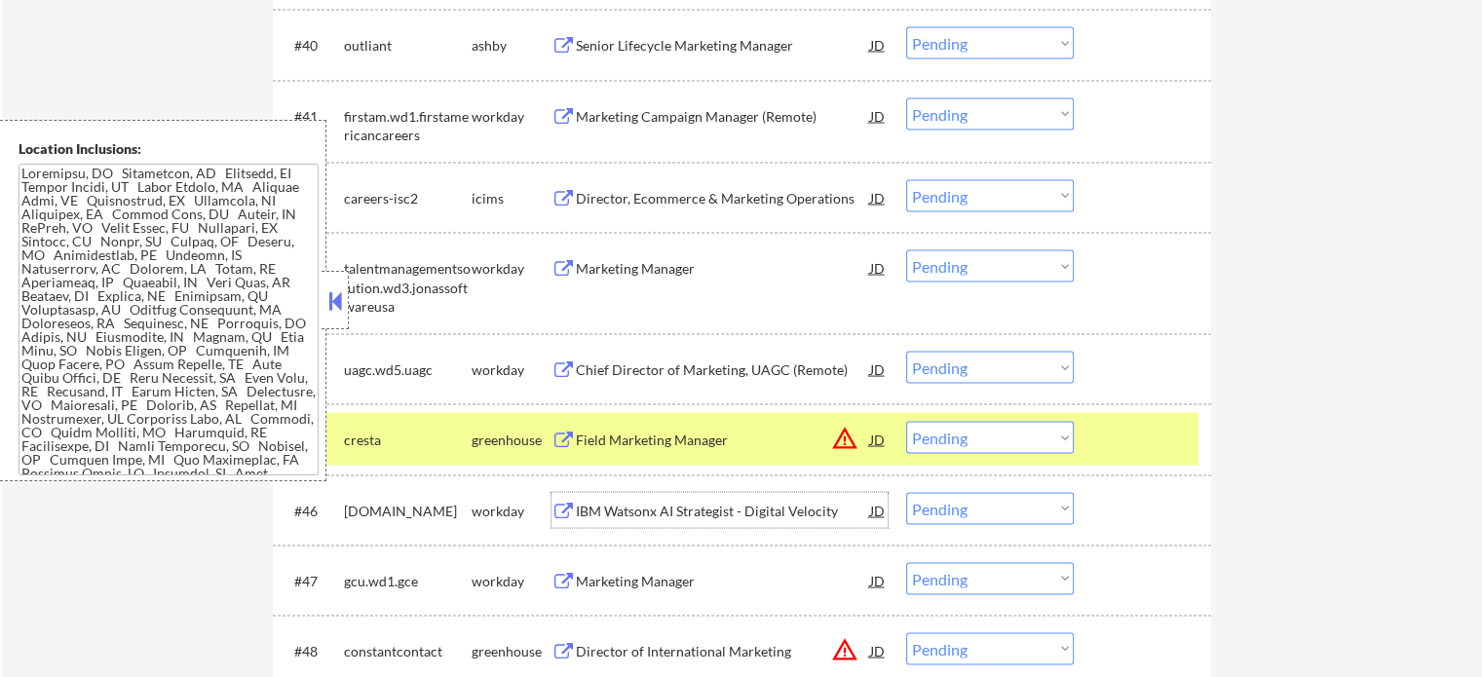
click at [647, 512] on div "IBM Watsonx AI Strategist - Digital Velocity" at bounding box center [723, 510] width 294 height 19
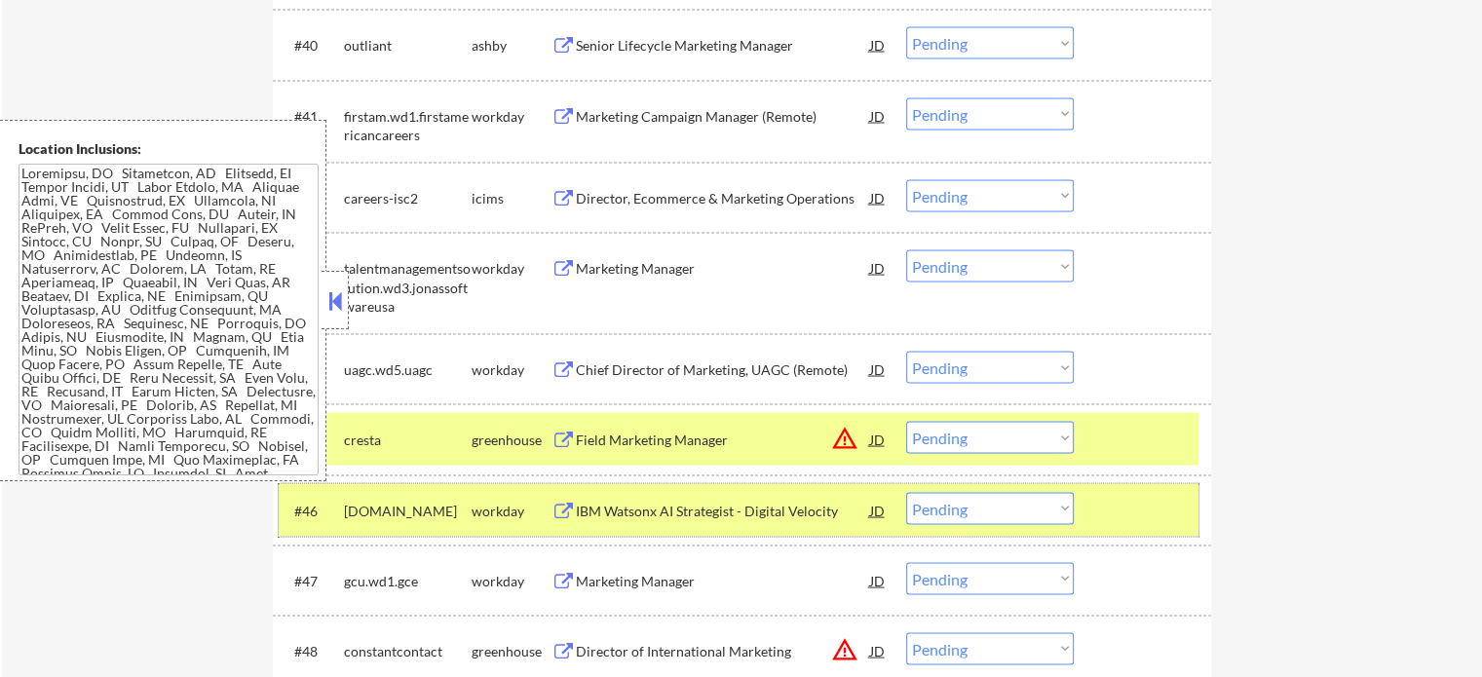
click at [1105, 507] on div at bounding box center [1145, 509] width 86 height 35
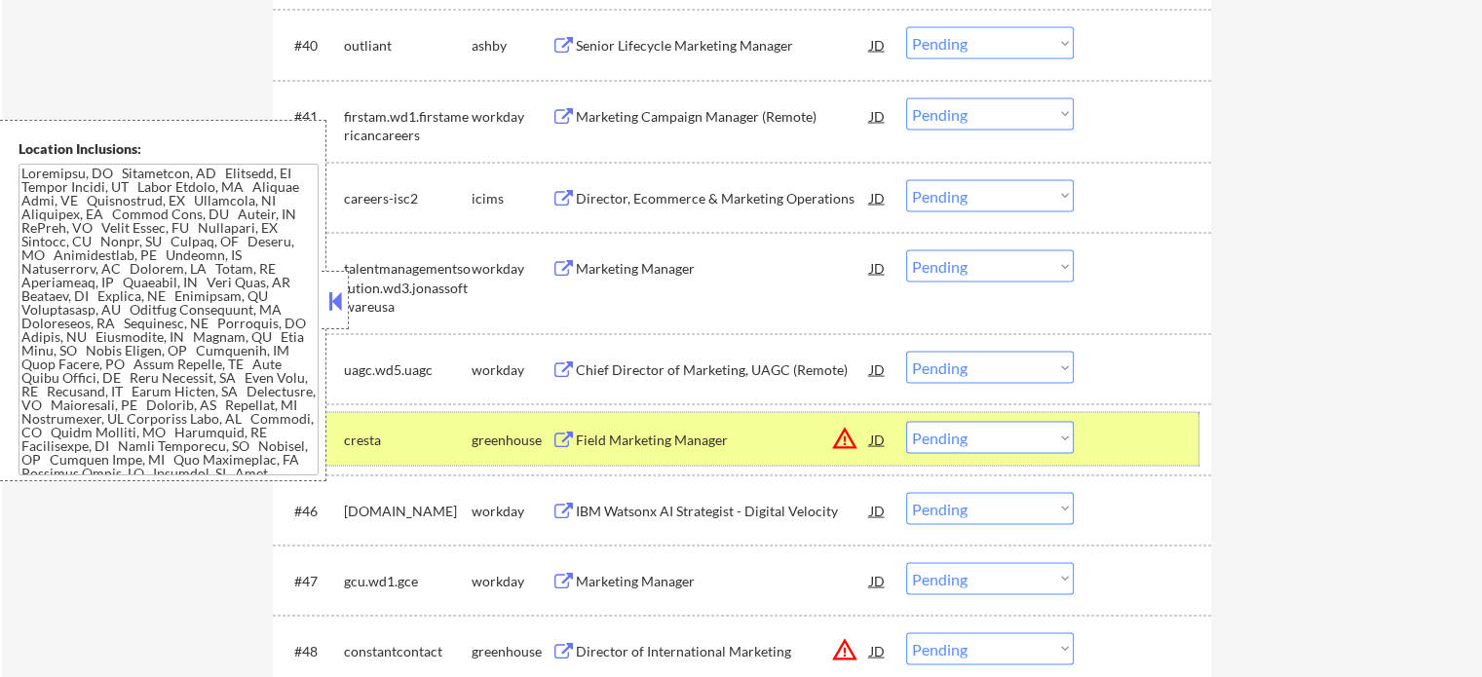
click at [1122, 455] on div at bounding box center [1145, 438] width 86 height 35
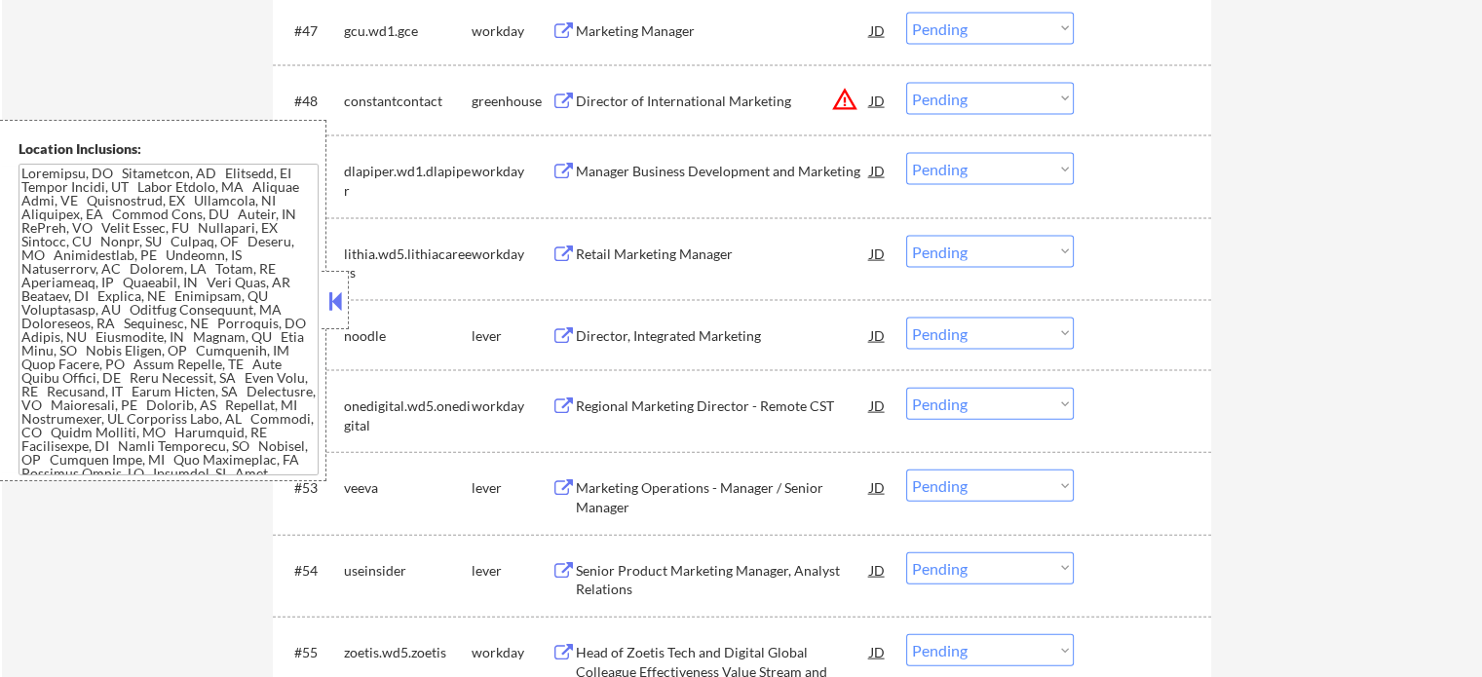
scroll to position [4288, 0]
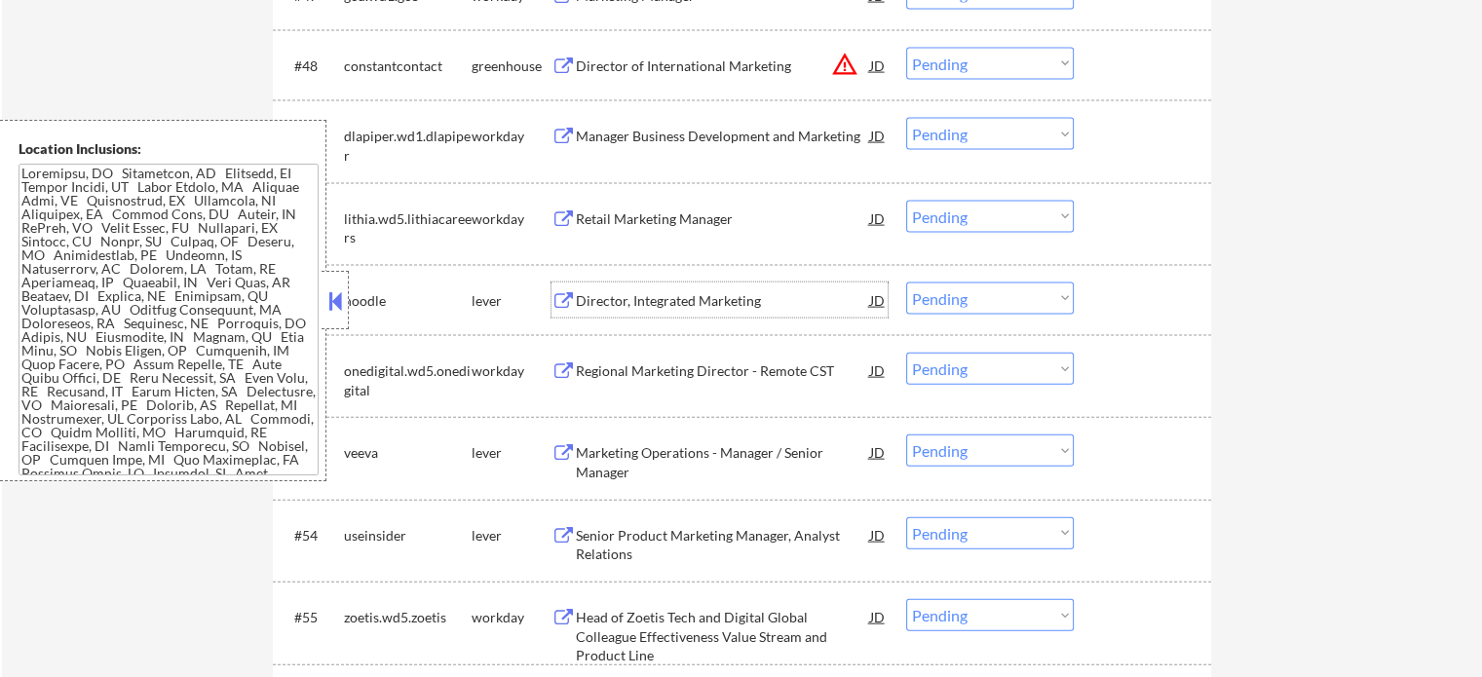
click at [682, 305] on div "Director, Integrated Marketing" at bounding box center [723, 300] width 294 height 19
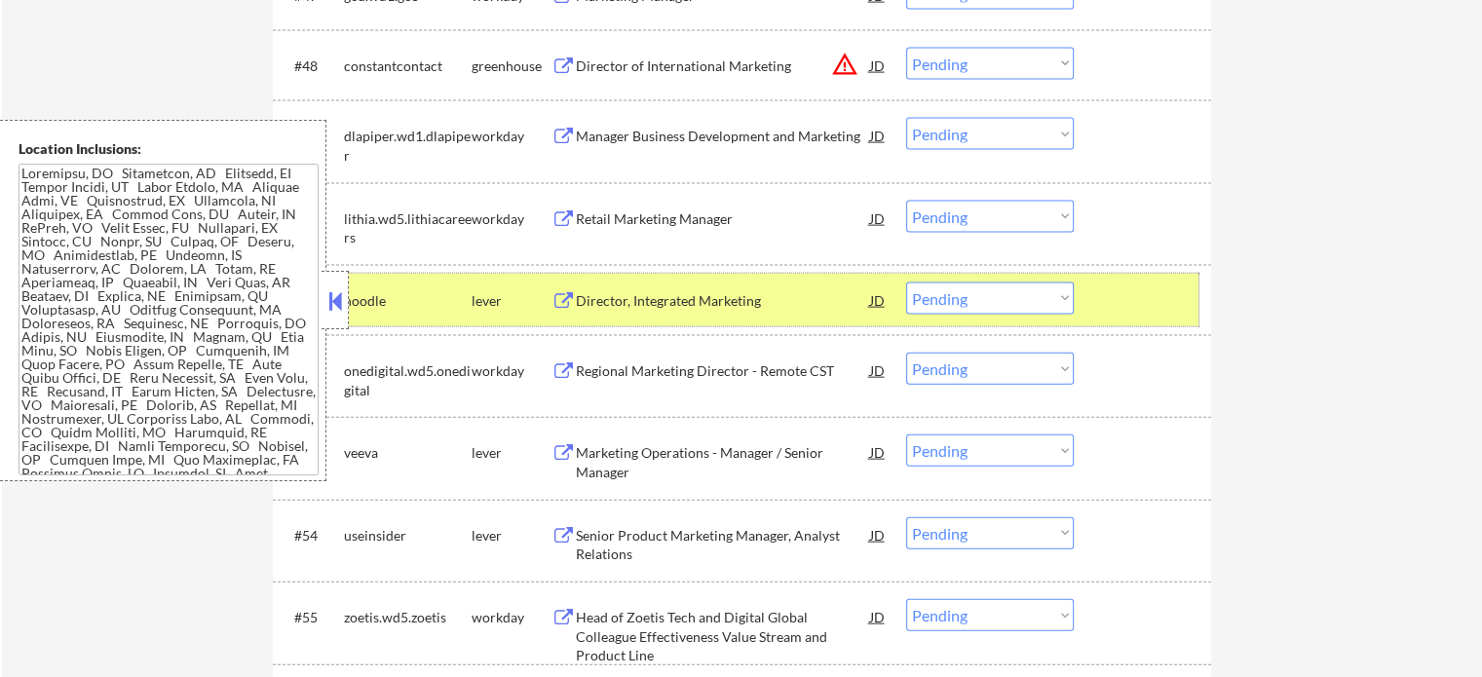
click at [1130, 305] on div at bounding box center [1145, 300] width 86 height 35
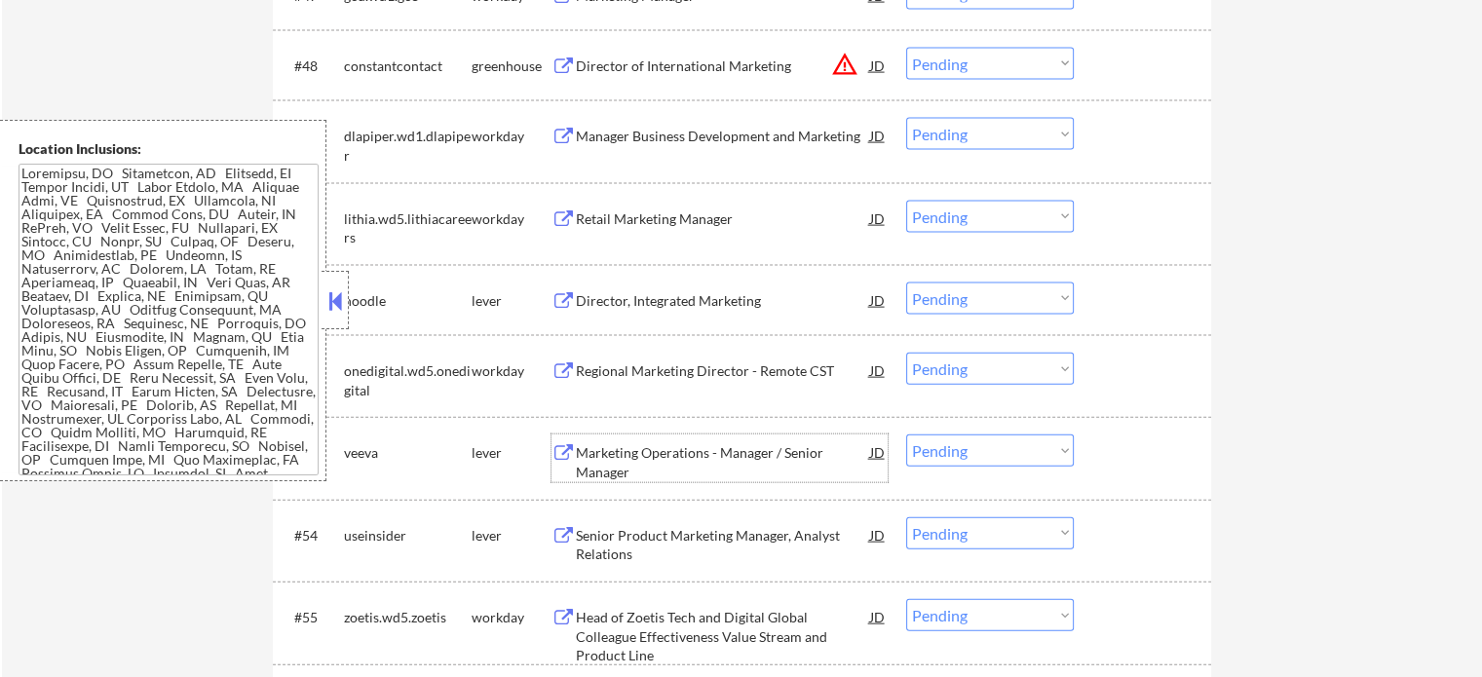
click at [684, 466] on div "Marketing Operations - Manager / Senior Manager" at bounding box center [723, 462] width 294 height 38
